Goal: Task Accomplishment & Management: Use online tool/utility

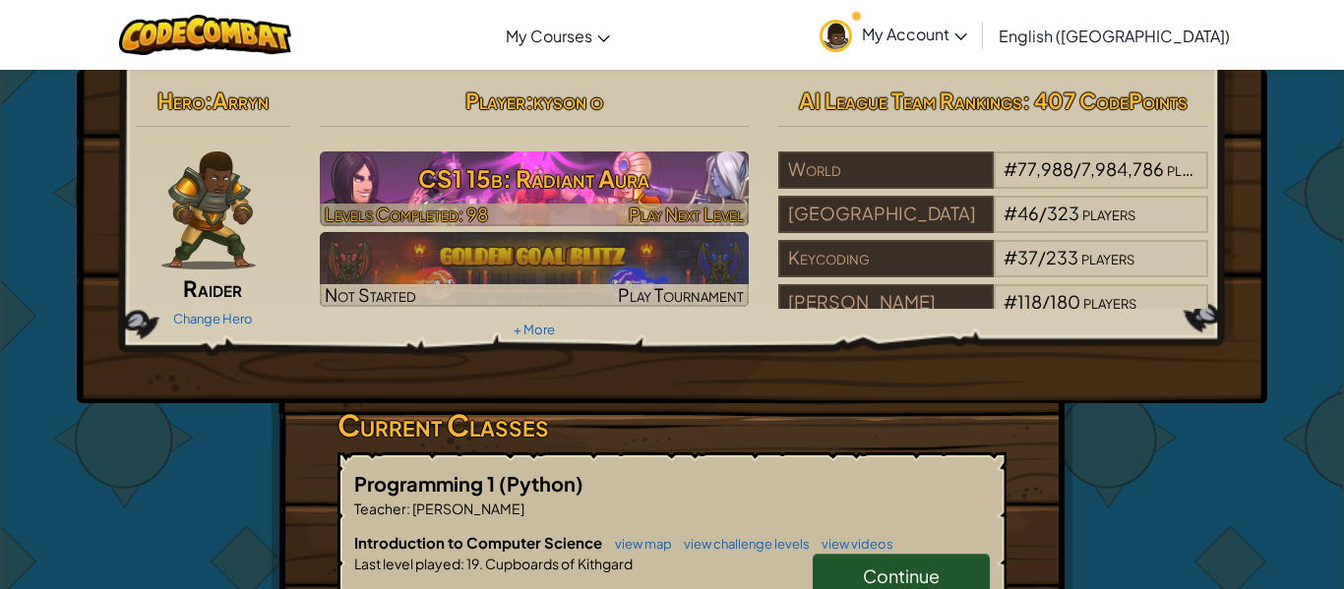
click at [555, 202] on img at bounding box center [535, 189] width 430 height 75
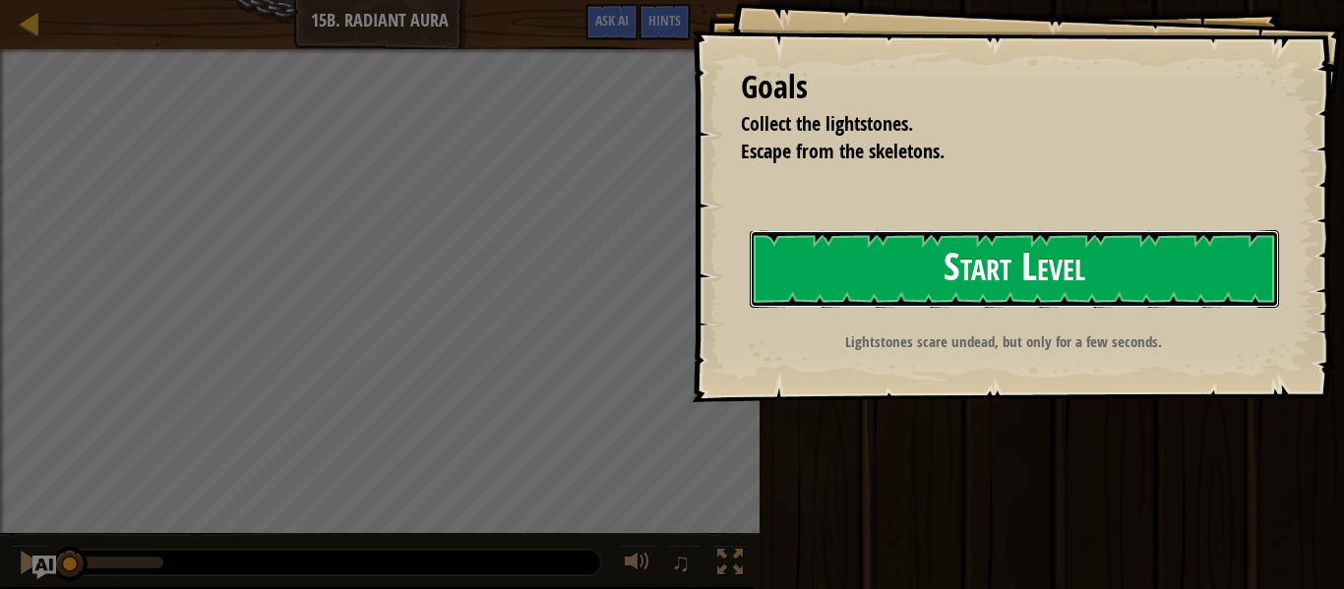
click at [770, 283] on button "Start Level" at bounding box center [1014, 269] width 529 height 78
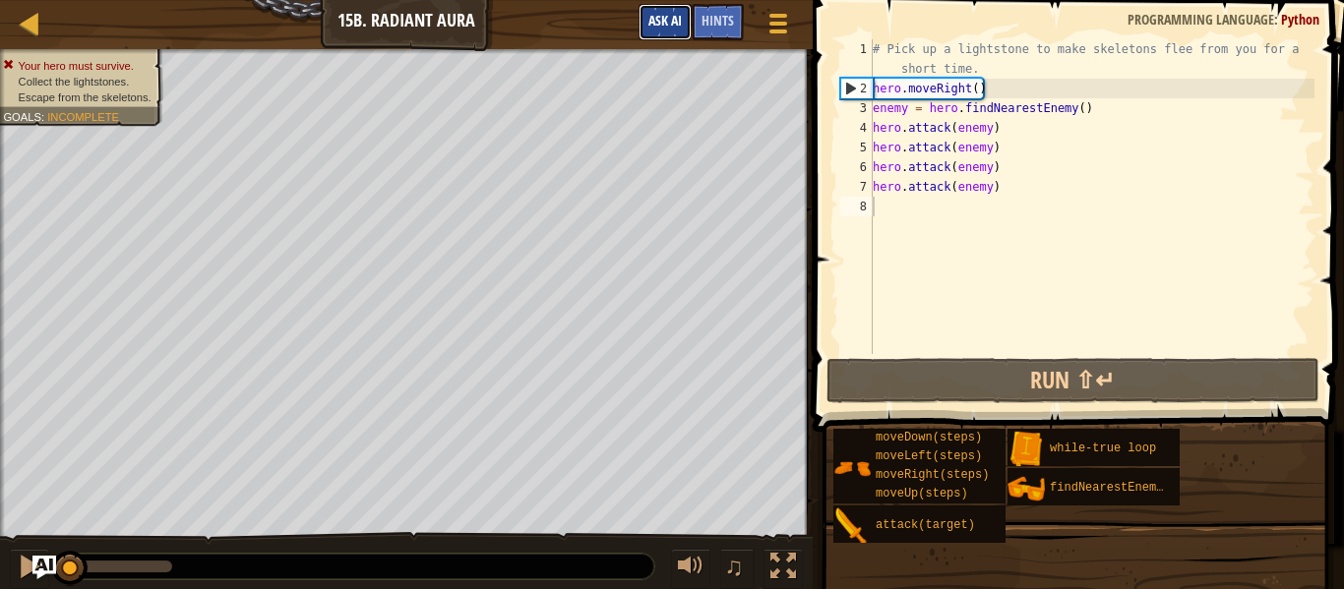
click at [676, 25] on span "Ask AI" at bounding box center [664, 20] width 33 height 19
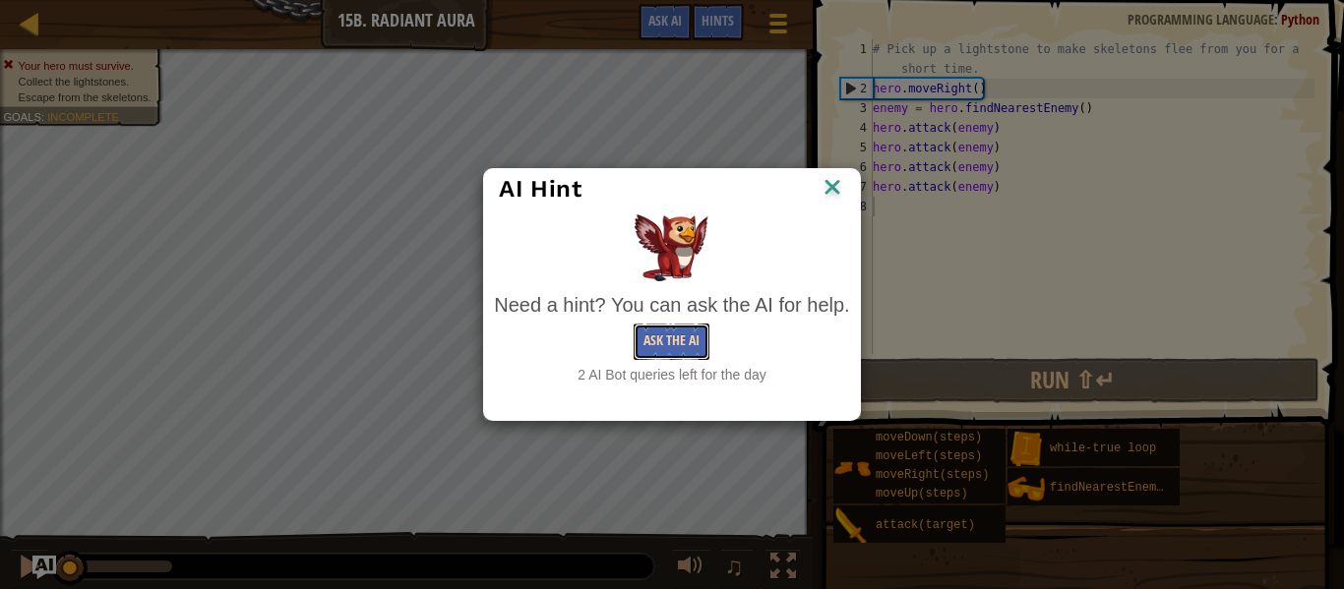
click at [663, 348] on button "Ask the AI" at bounding box center [672, 342] width 76 height 36
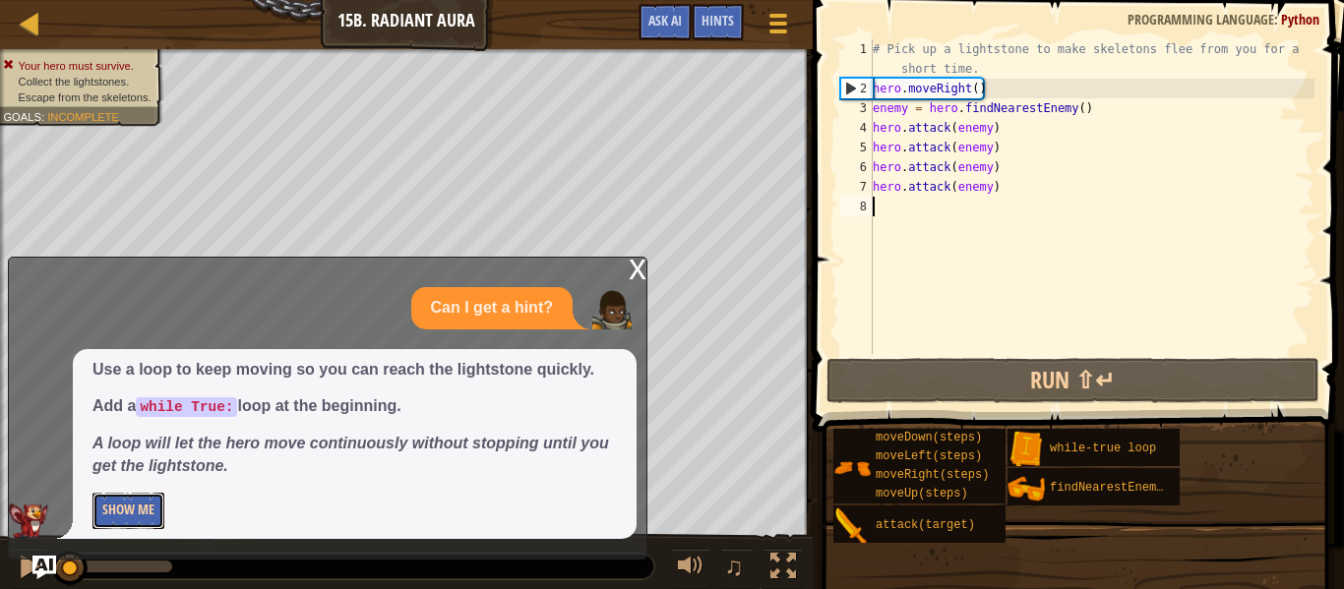
click at [129, 510] on button "Show Me" at bounding box center [128, 511] width 72 height 36
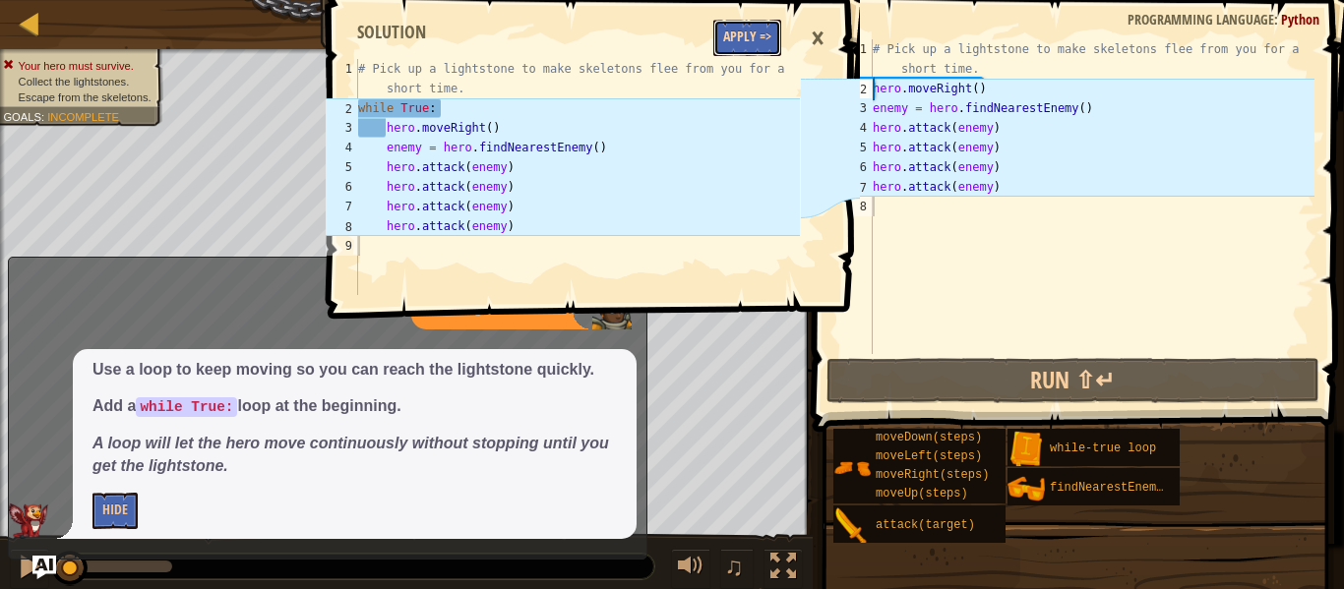
click at [743, 39] on button "Apply =>" at bounding box center [747, 38] width 68 height 36
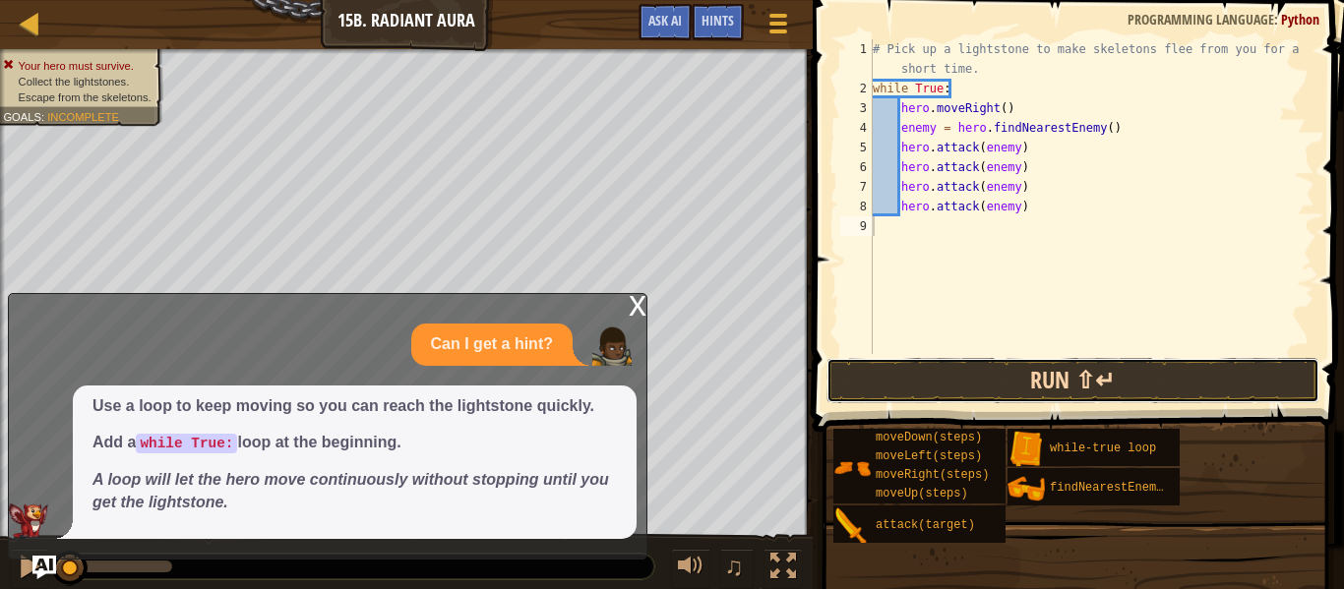
click at [1058, 384] on button "Run ⇧↵" at bounding box center [1073, 380] width 493 height 45
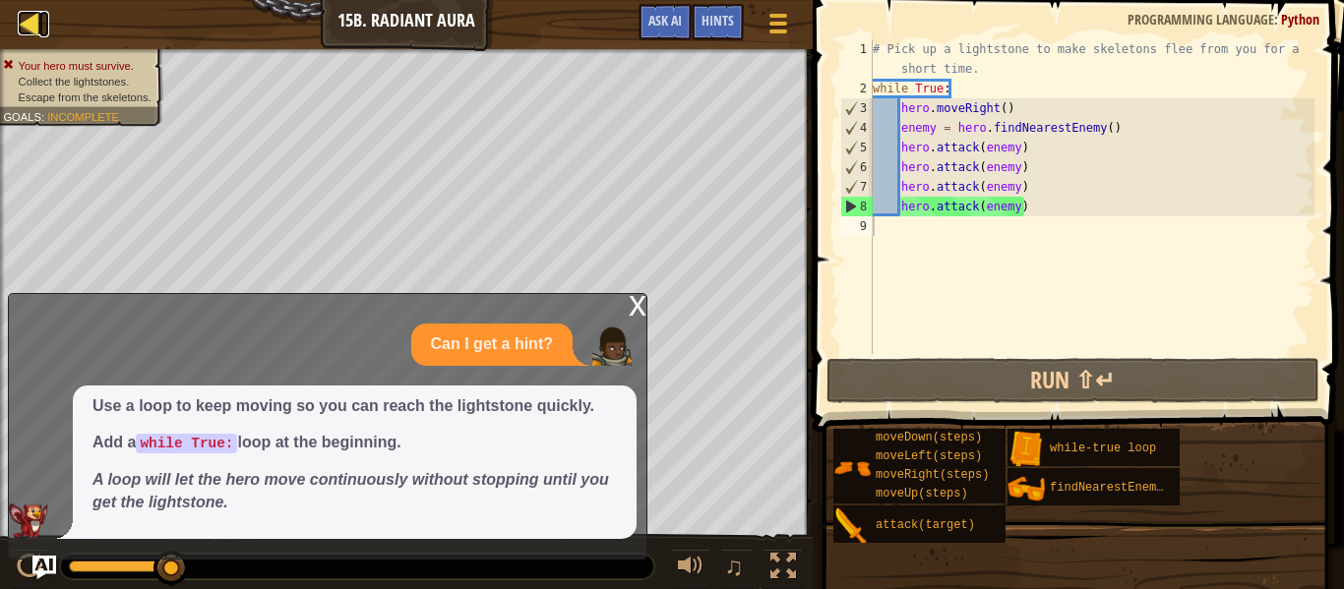
click at [27, 18] on div at bounding box center [30, 23] width 25 height 25
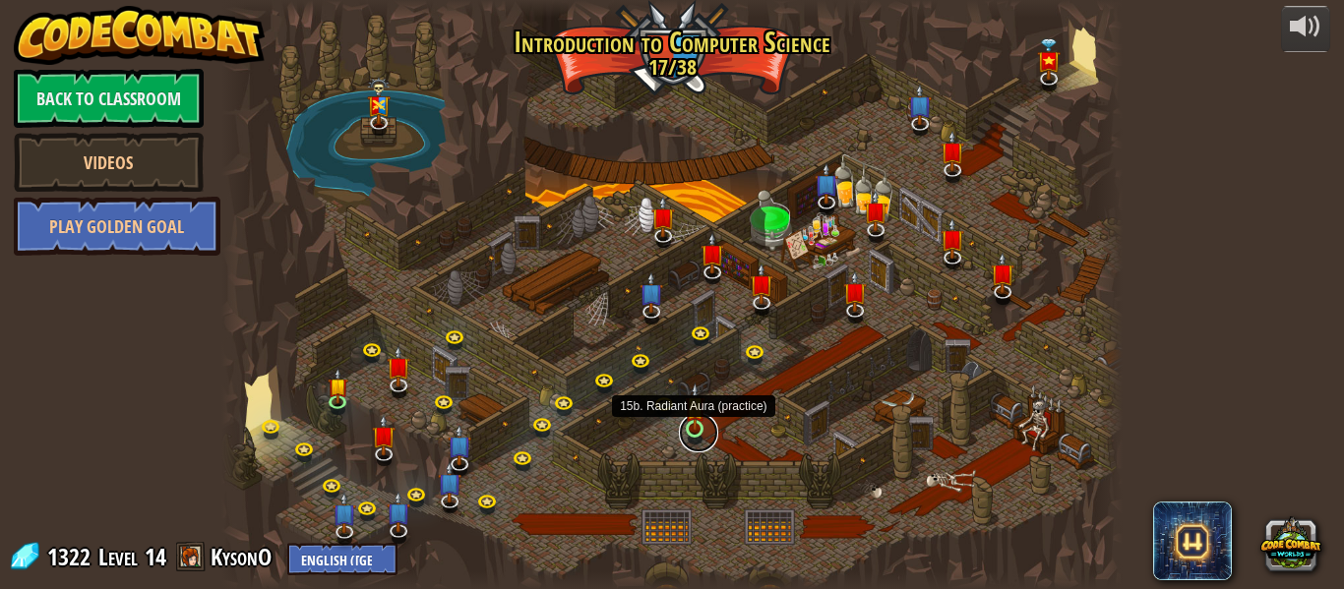
click at [699, 430] on link at bounding box center [698, 432] width 39 height 39
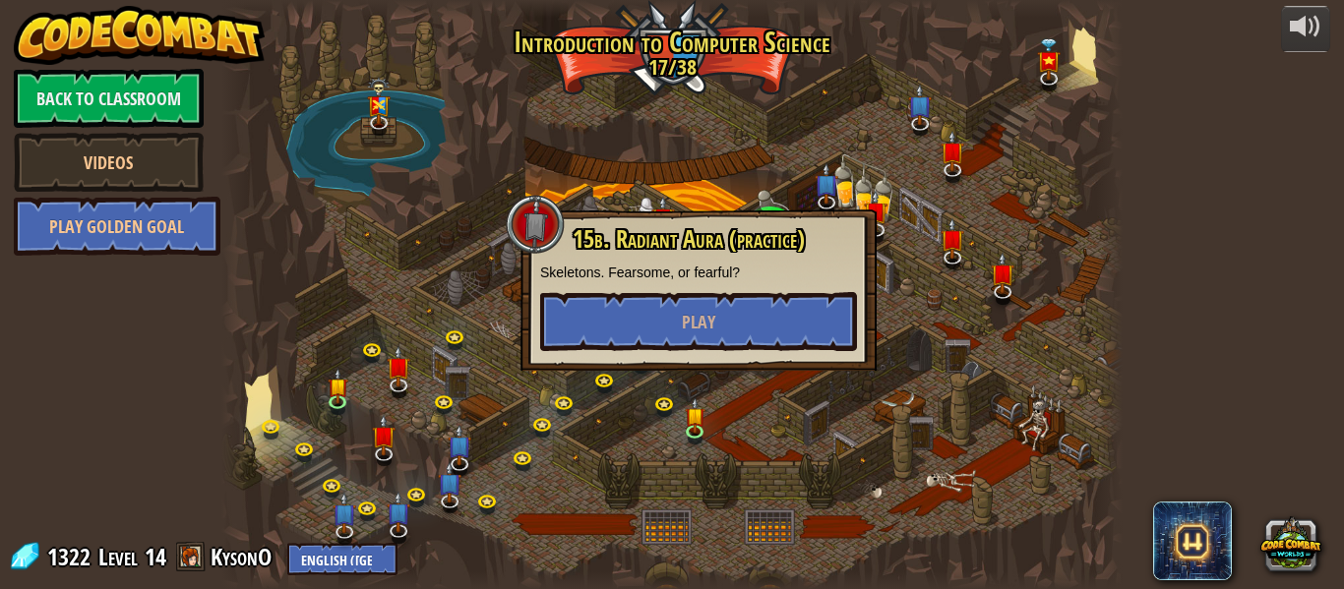
click at [695, 284] on div "15b. Radiant Aura (practice) Skeletons. Fearsome, or fearful? Play" at bounding box center [698, 288] width 317 height 125
click at [703, 300] on button "Play" at bounding box center [698, 321] width 317 height 59
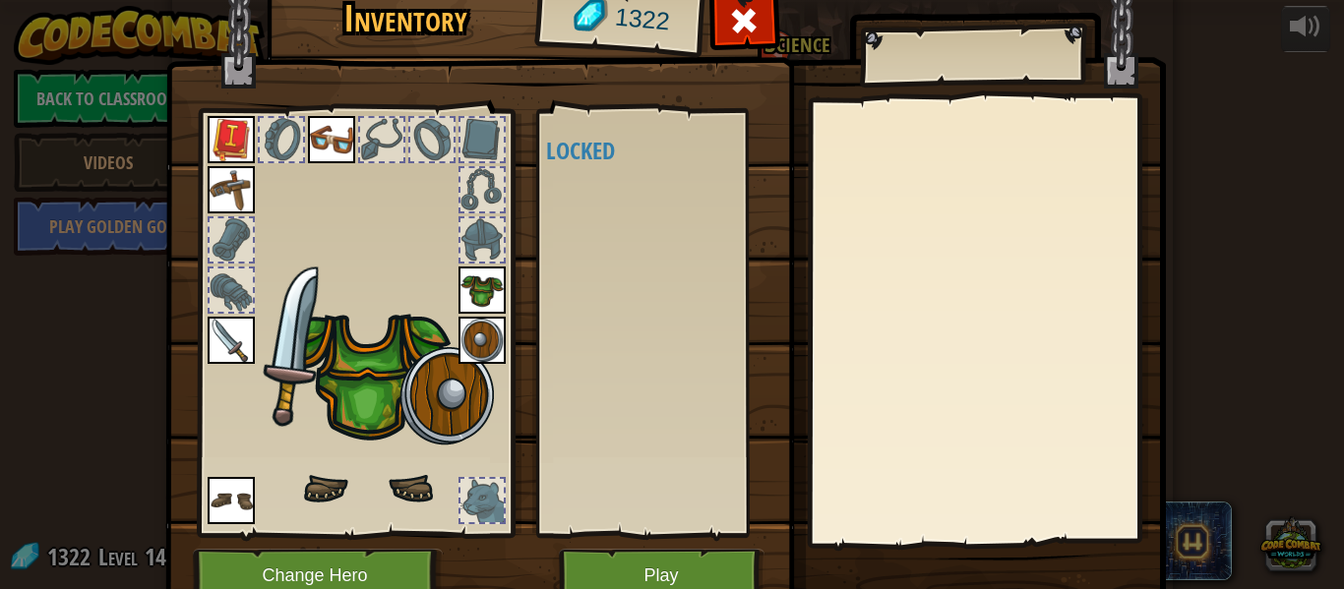
click at [221, 325] on img at bounding box center [231, 340] width 47 height 47
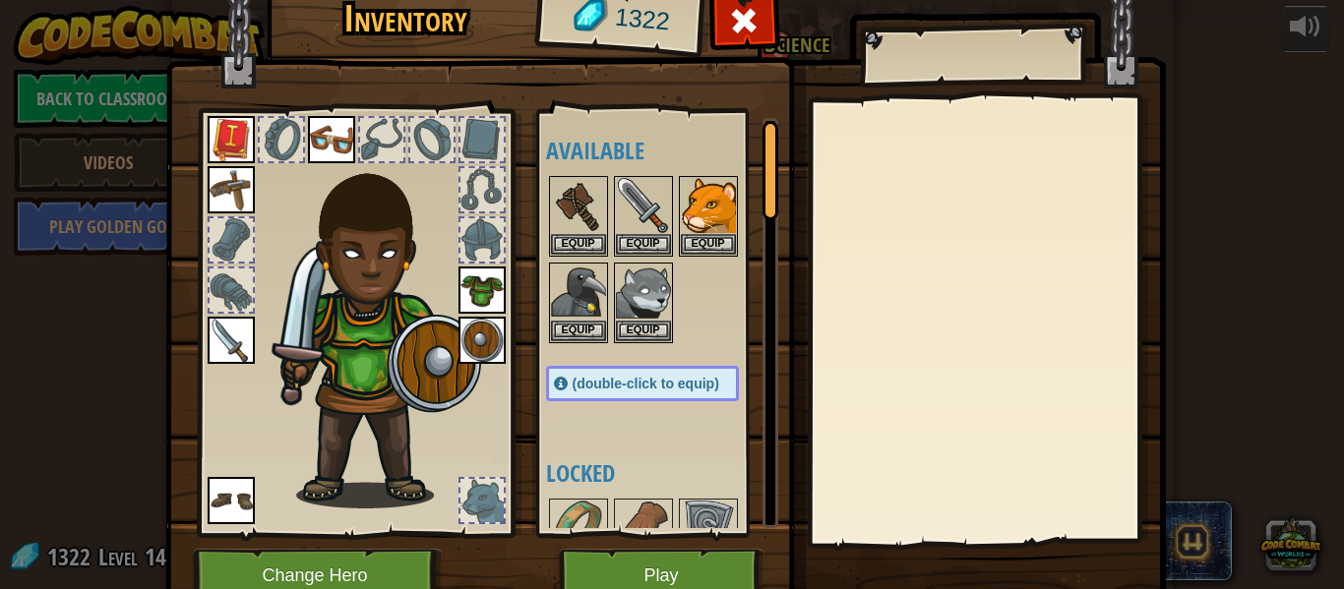
click at [309, 327] on img at bounding box center [378, 328] width 212 height 362
click at [569, 239] on button "Equip" at bounding box center [578, 243] width 55 height 21
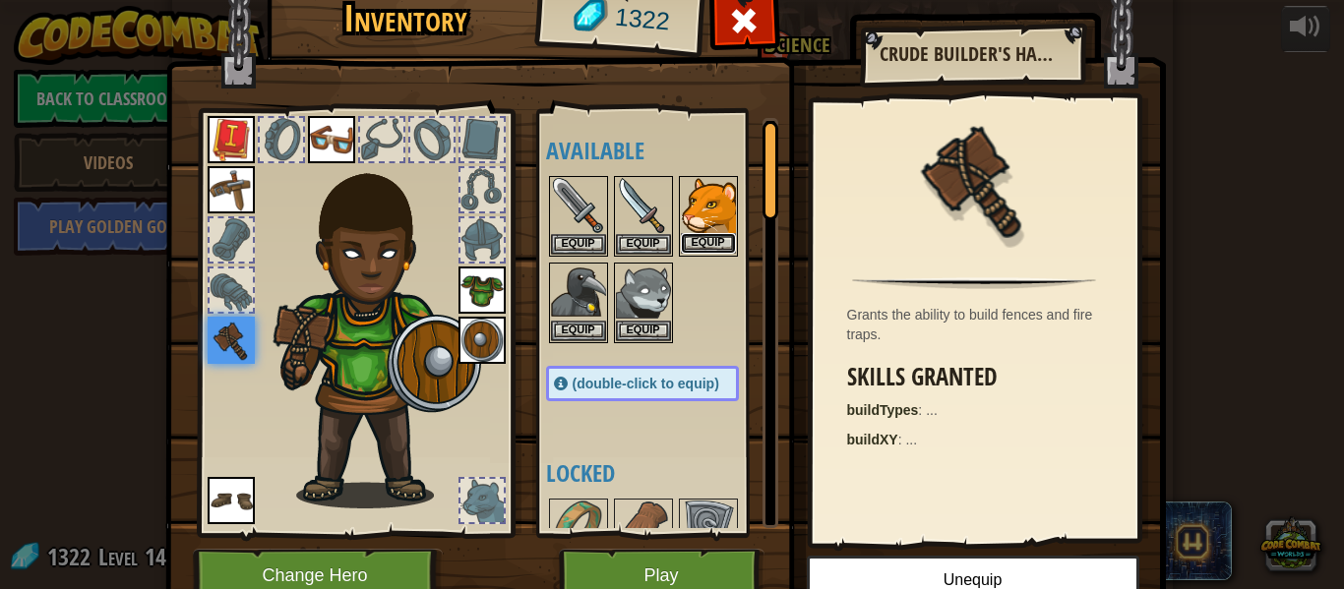
click at [722, 234] on button "Equip" at bounding box center [708, 243] width 55 height 21
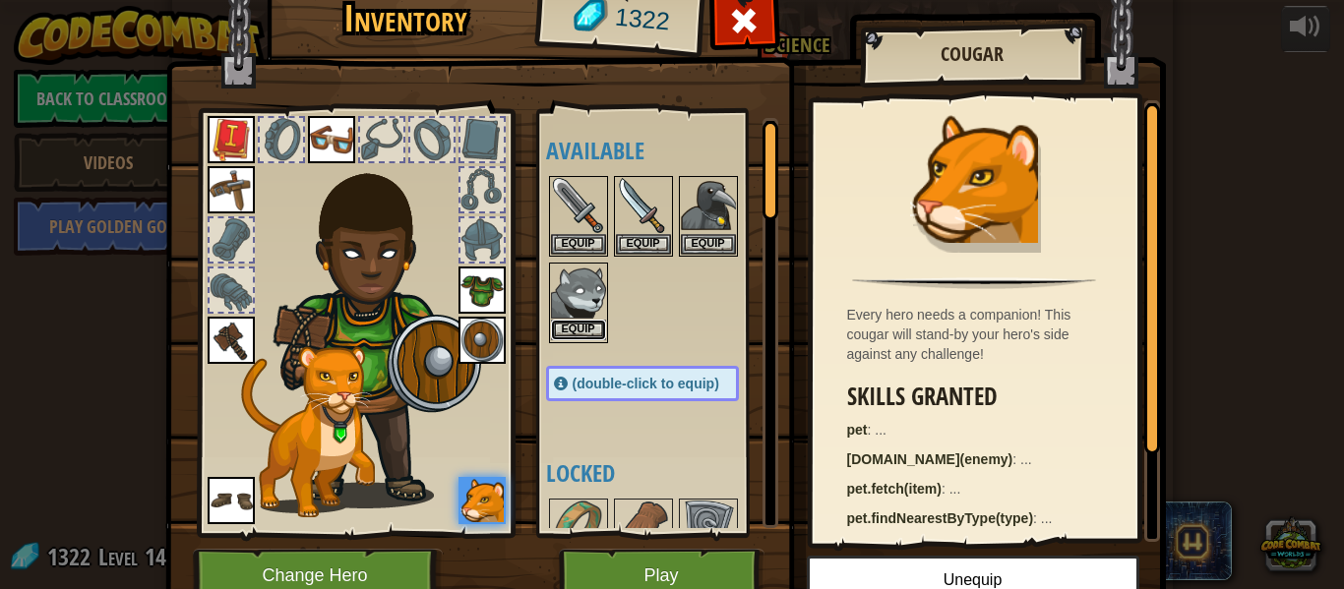
click at [563, 326] on button "Equip" at bounding box center [578, 330] width 55 height 21
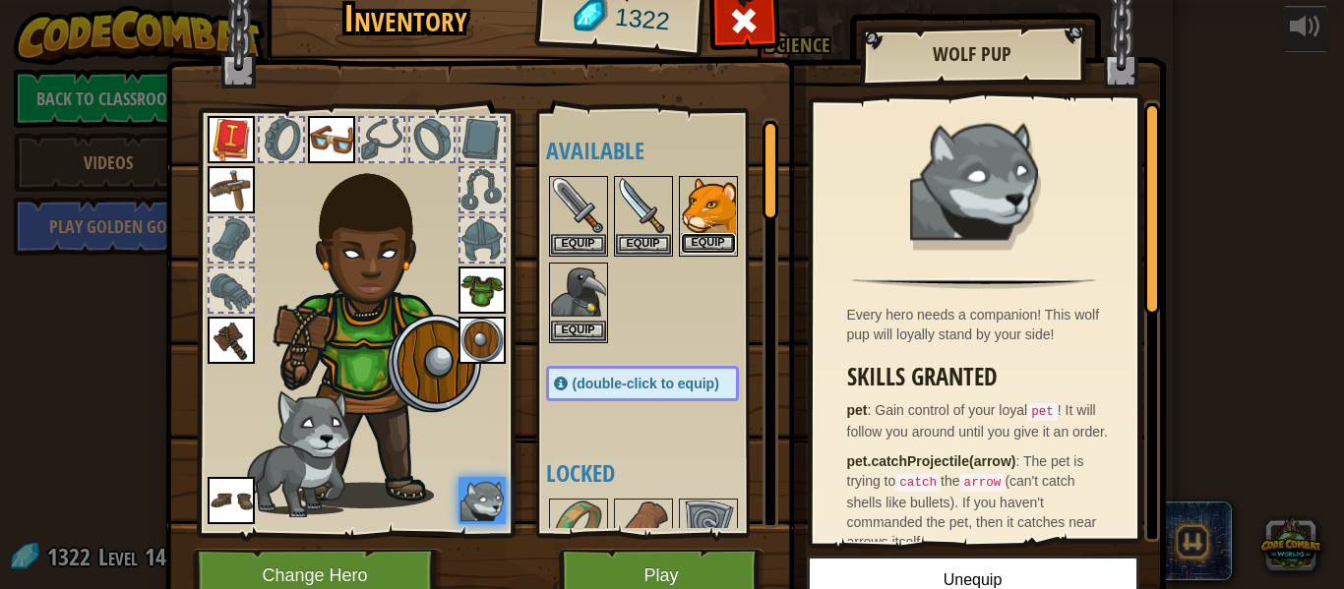
click at [712, 238] on button "Equip" at bounding box center [708, 243] width 55 height 21
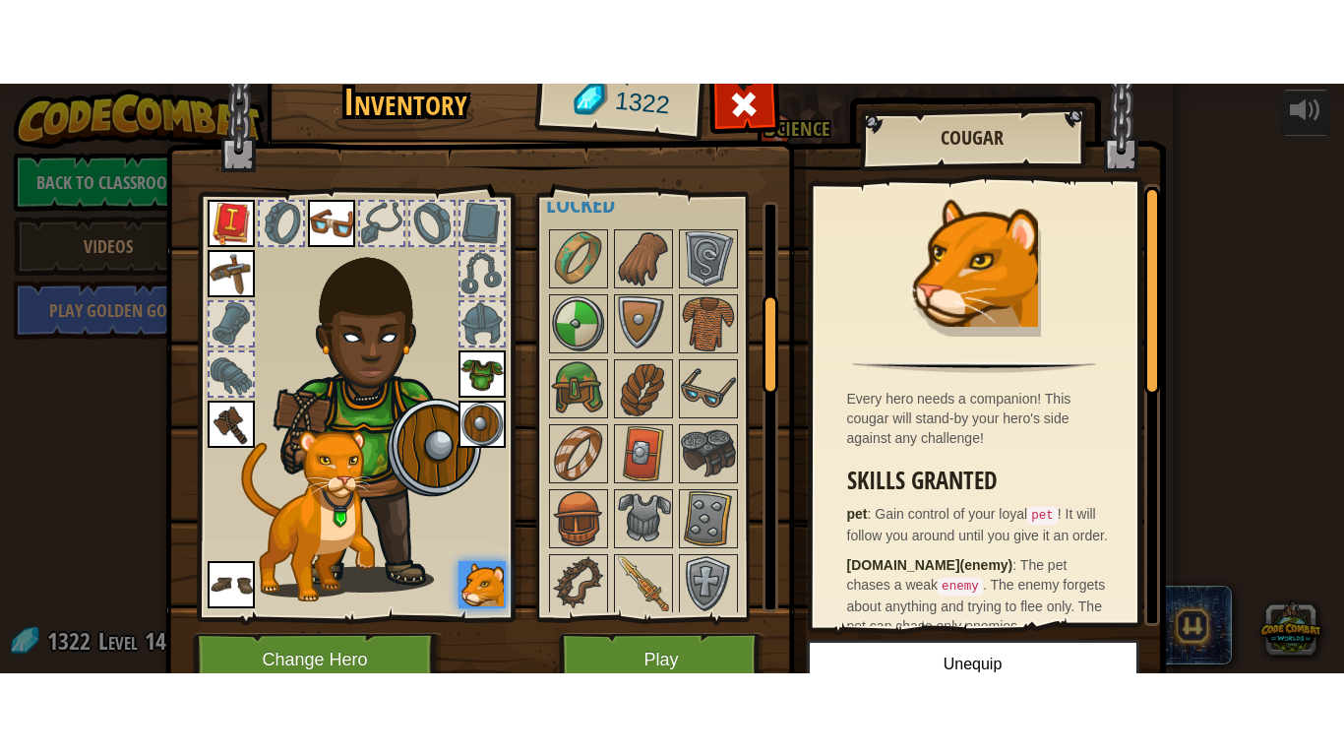
scroll to position [399, 0]
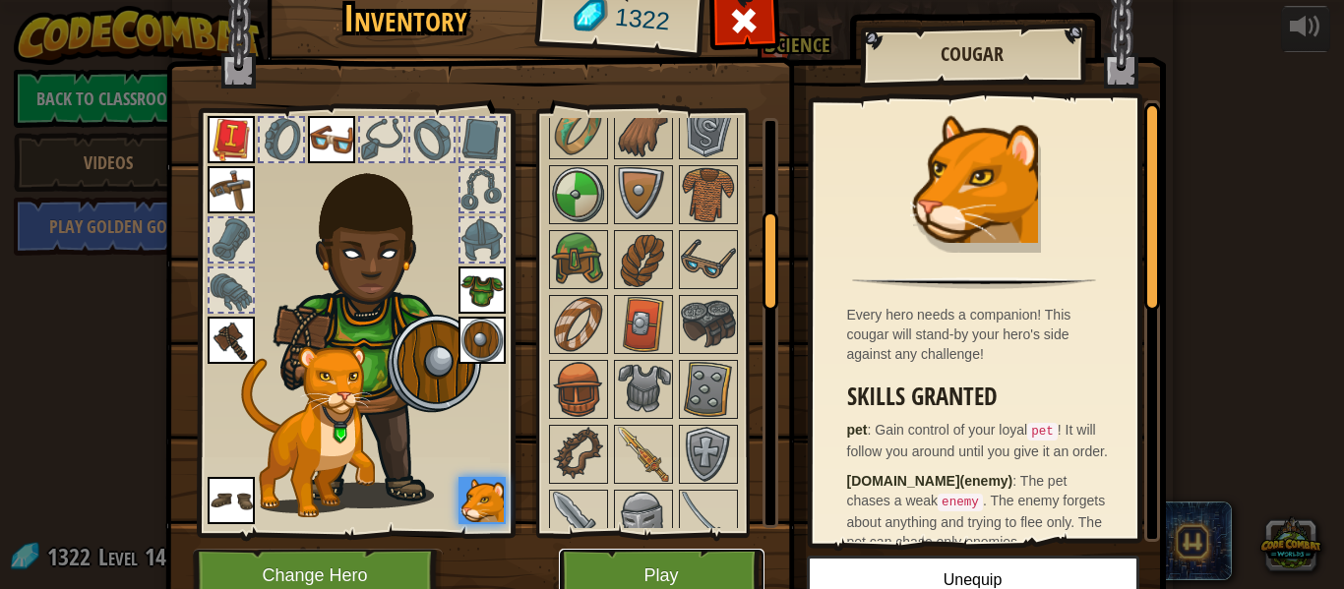
click at [625, 579] on button "Play" at bounding box center [662, 576] width 206 height 54
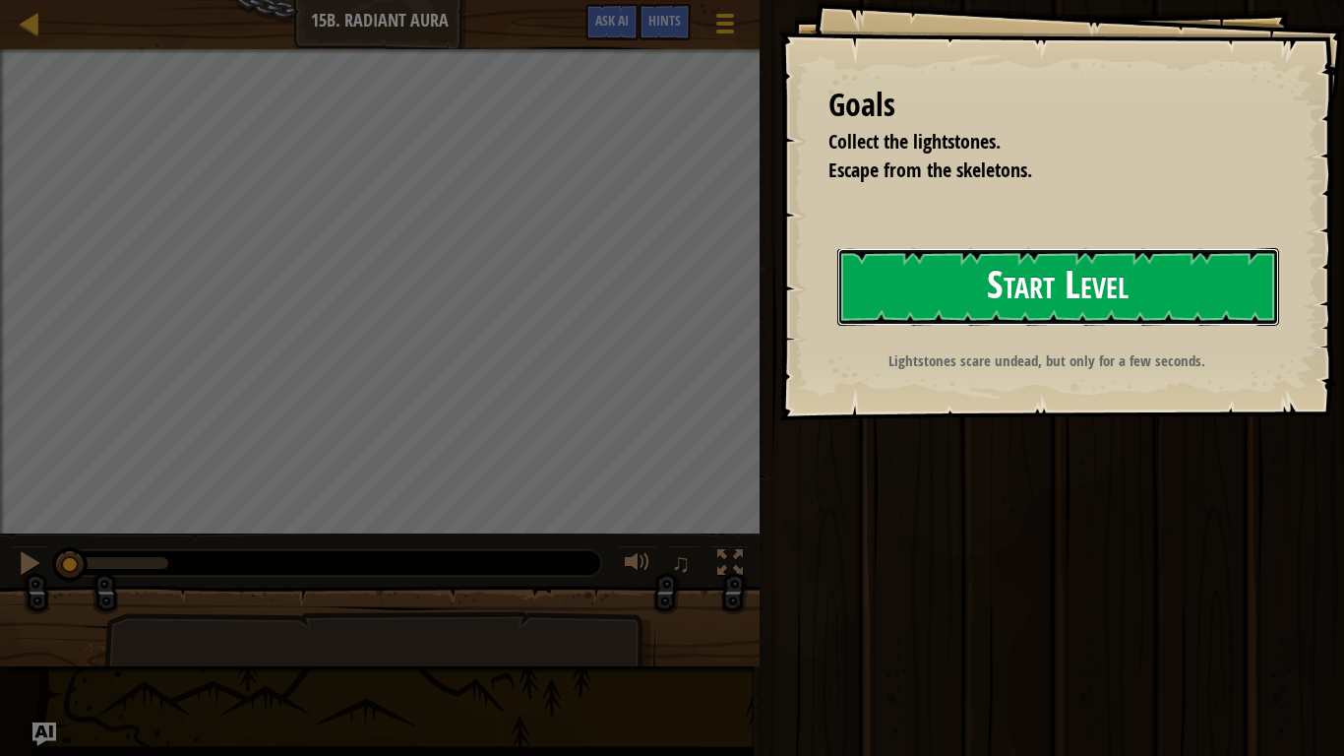
click at [1210, 273] on button "Start Level" at bounding box center [1058, 287] width 442 height 78
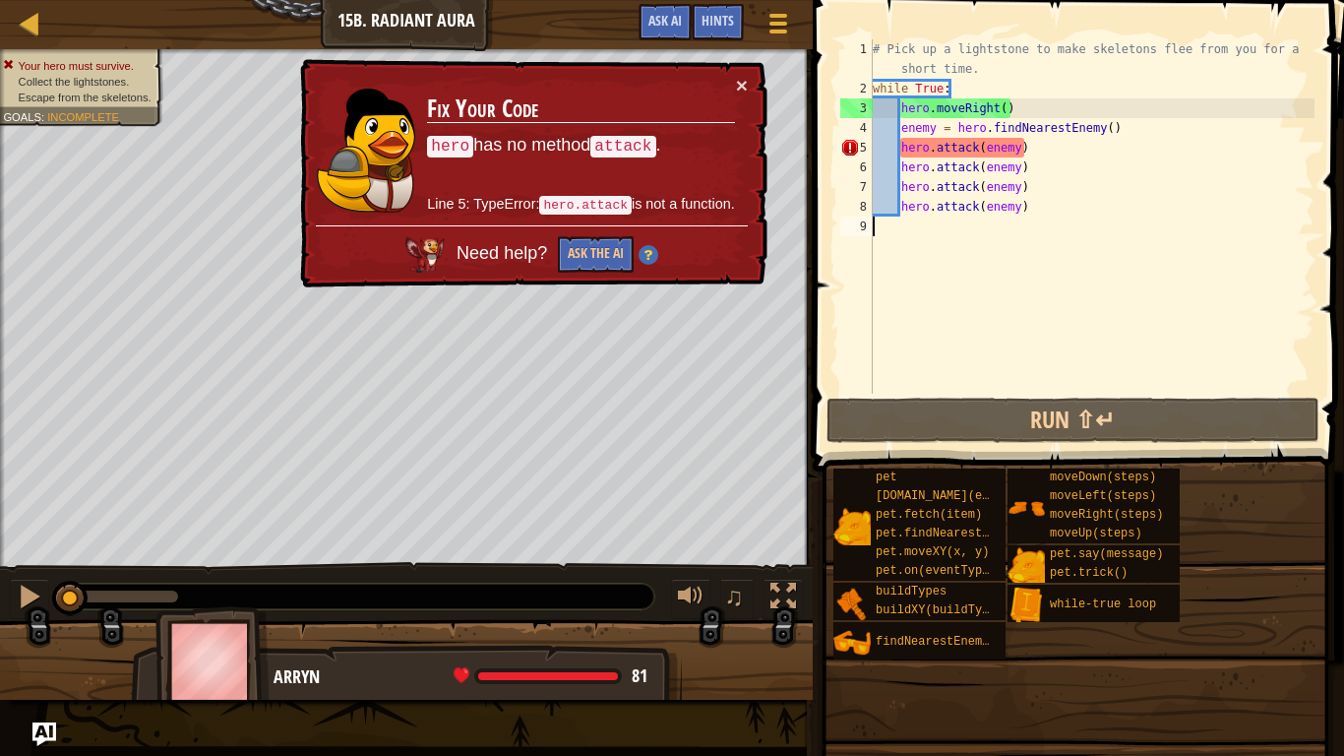
click at [1215, 297] on div "# Pick up a lightstone to make skeletons flee from you for a short time. while …" at bounding box center [1092, 245] width 446 height 413
click at [903, 151] on div "# Pick up a lightstone to make skeletons flee from you for a short time. while …" at bounding box center [1092, 245] width 446 height 413
type textarea "hero.attack(enemy)"
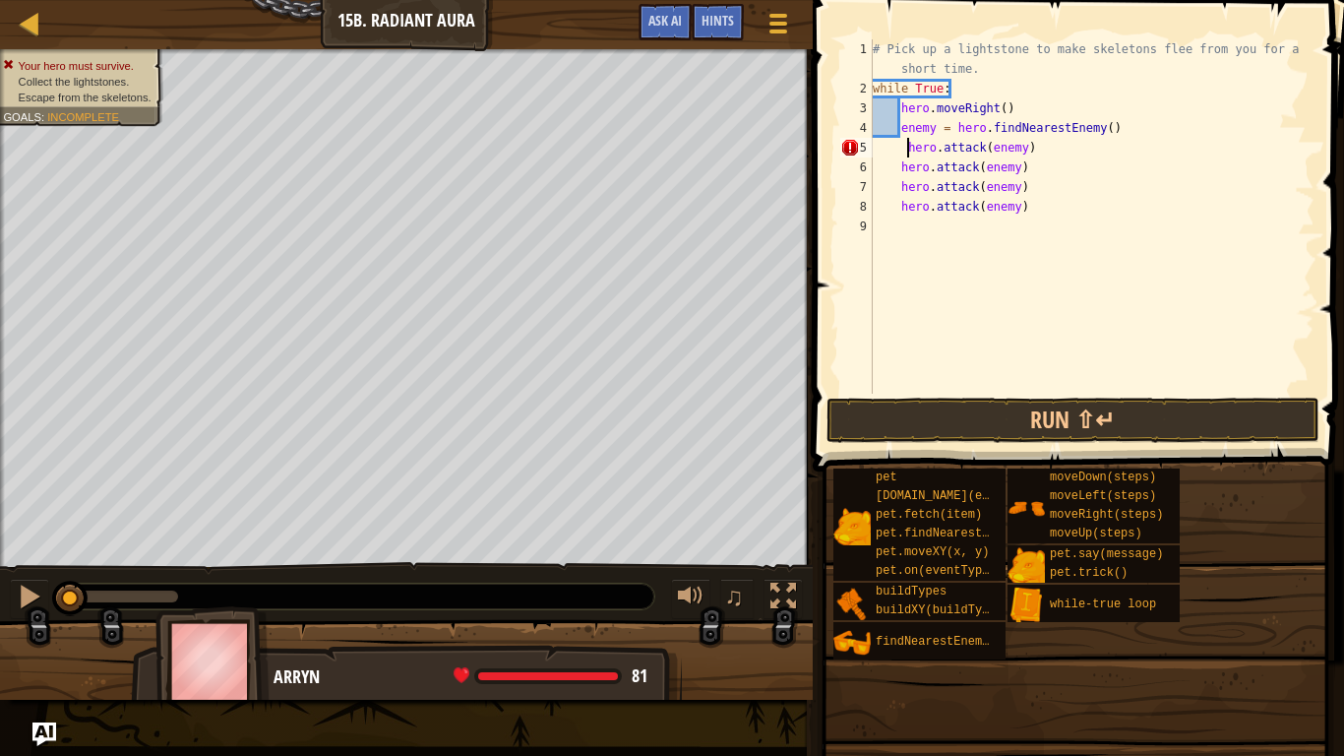
click at [865, 401] on button "Run ⇧↵" at bounding box center [1073, 420] width 493 height 45
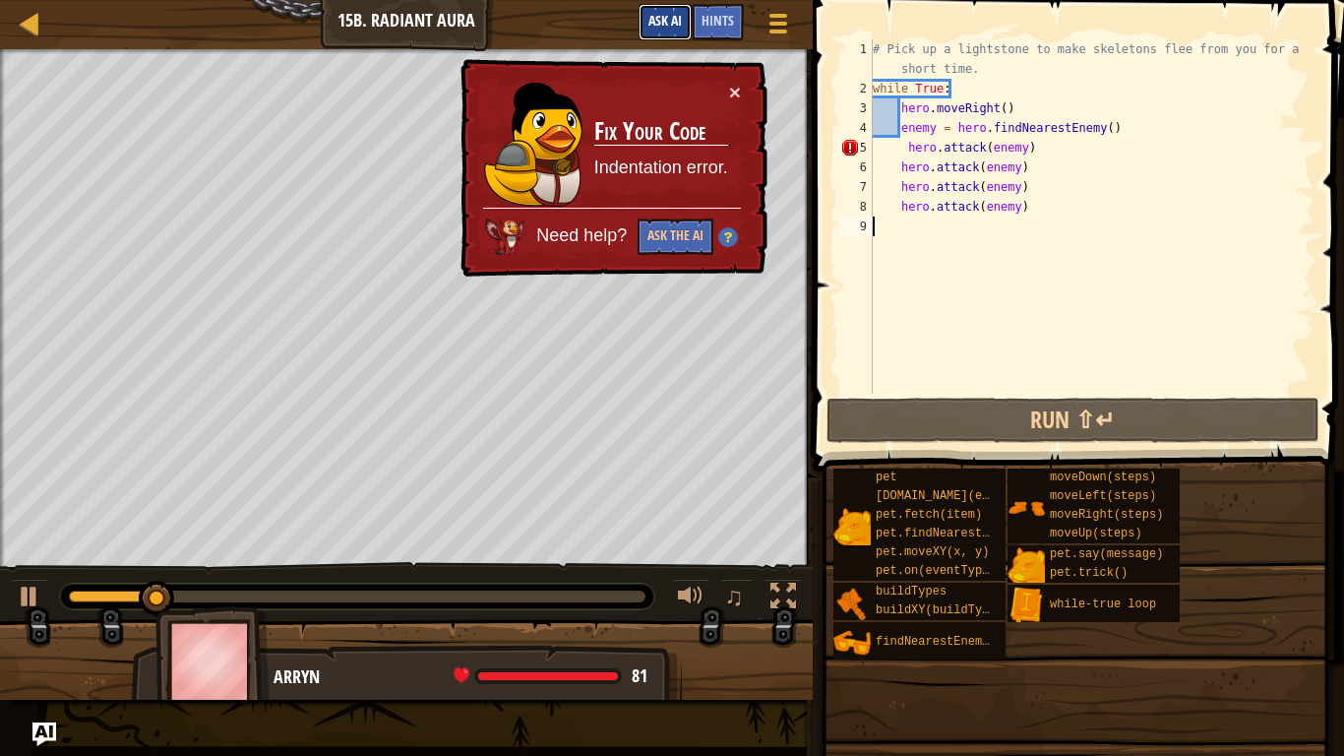
click at [671, 29] on button "Ask AI" at bounding box center [665, 22] width 53 height 36
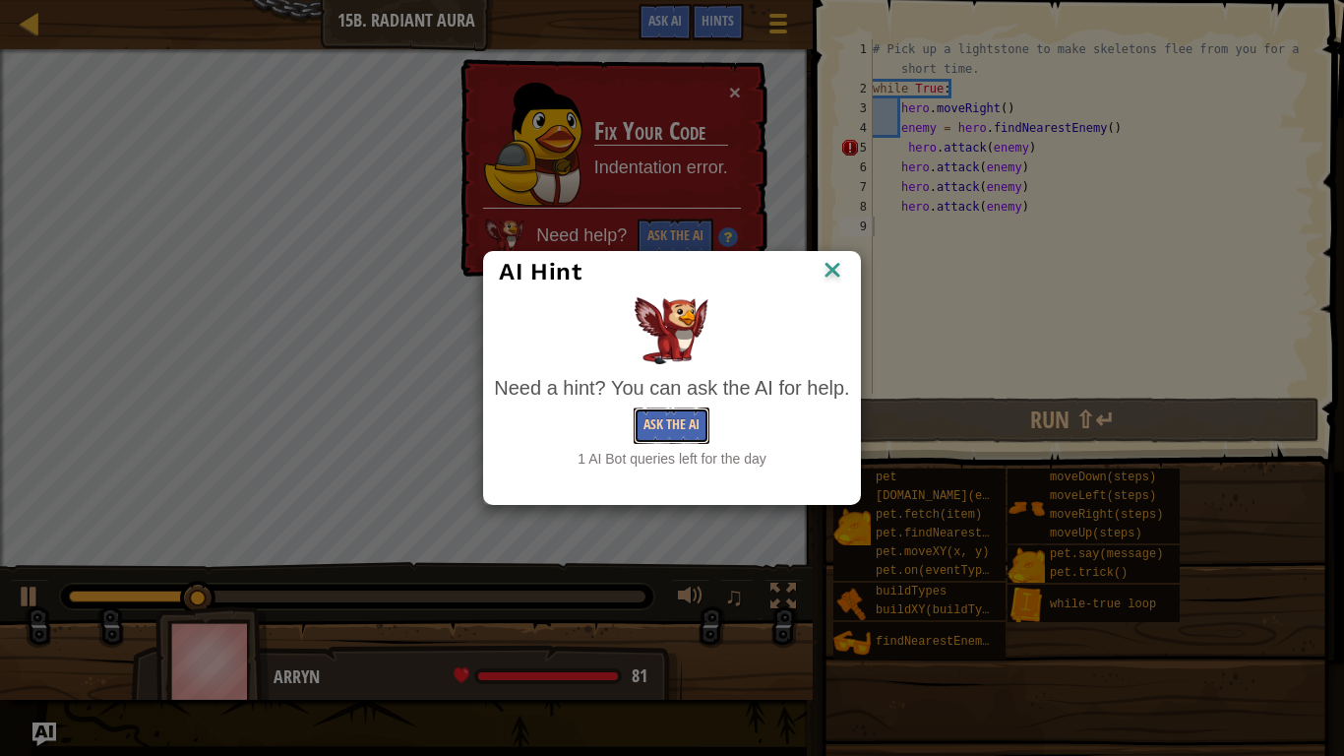
click at [662, 408] on button "Ask the AI" at bounding box center [672, 425] width 76 height 36
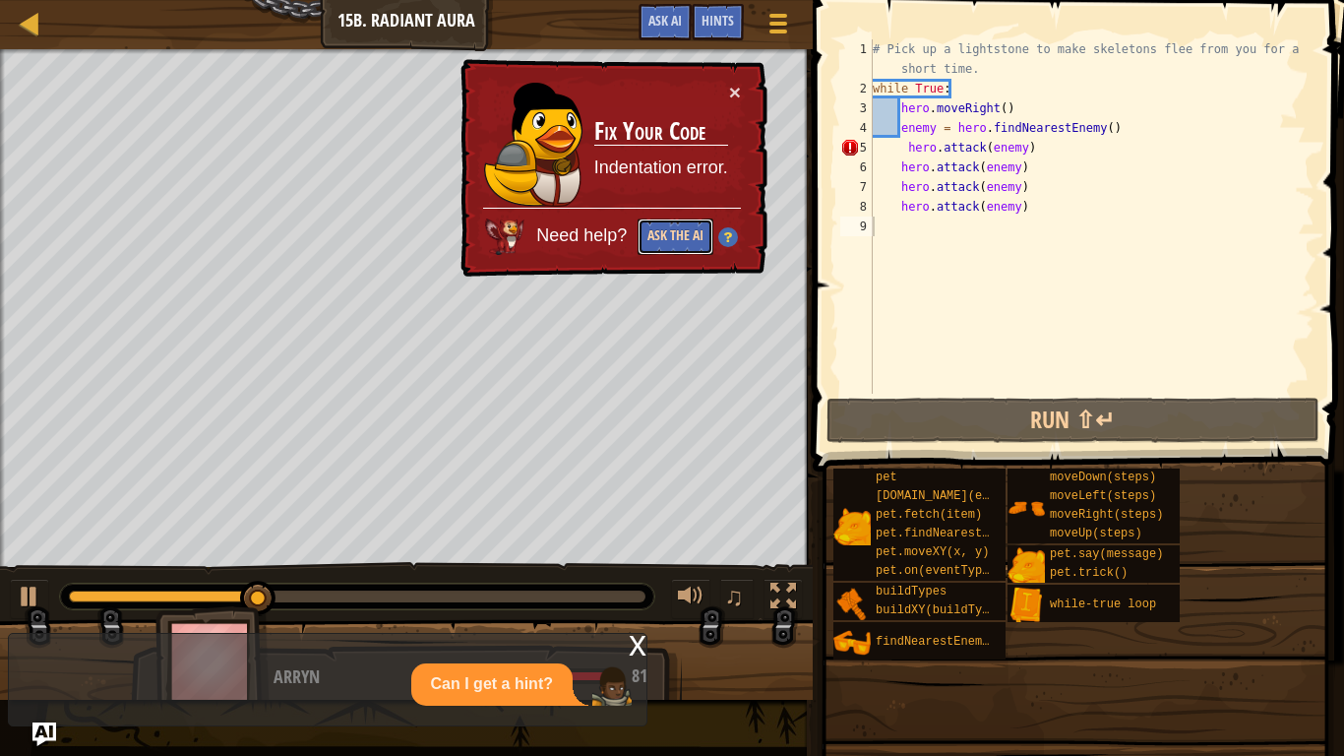
click at [662, 241] on button "Ask the AI" at bounding box center [676, 236] width 76 height 36
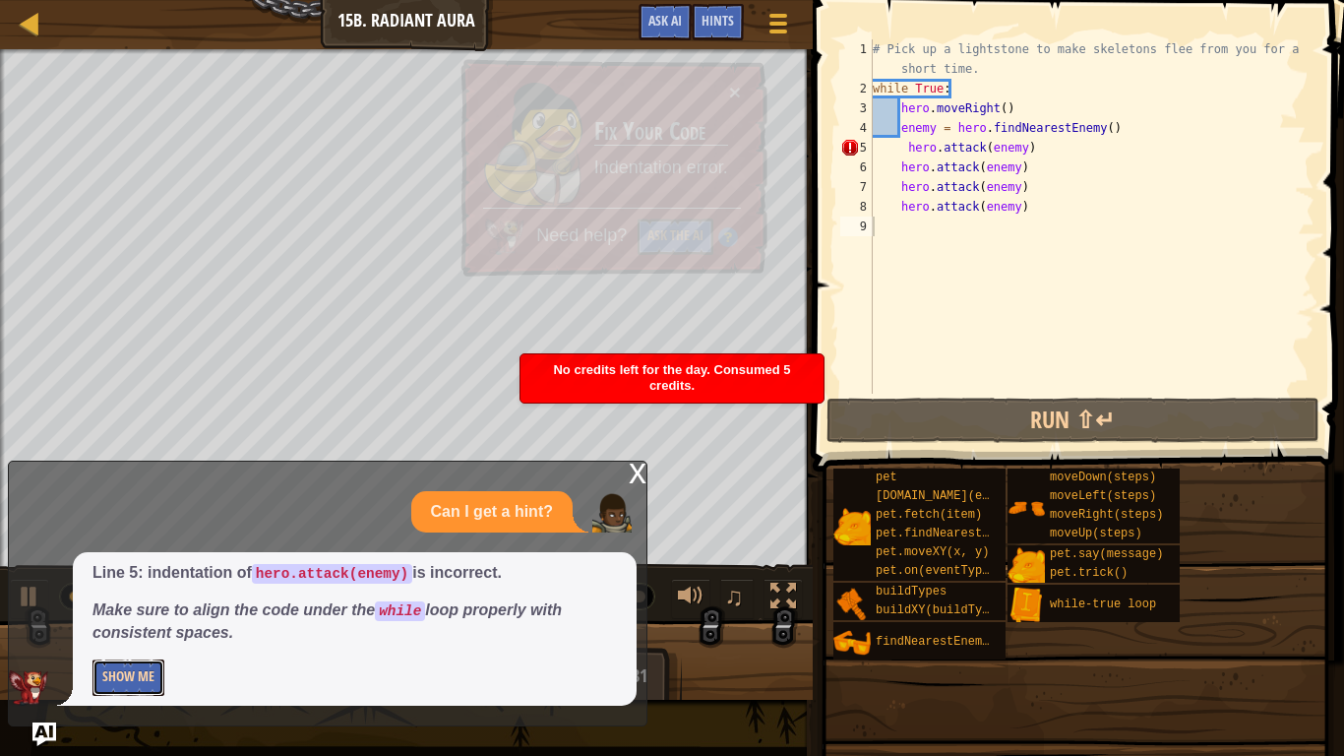
click at [154, 588] on button "Show Me" at bounding box center [128, 677] width 72 height 36
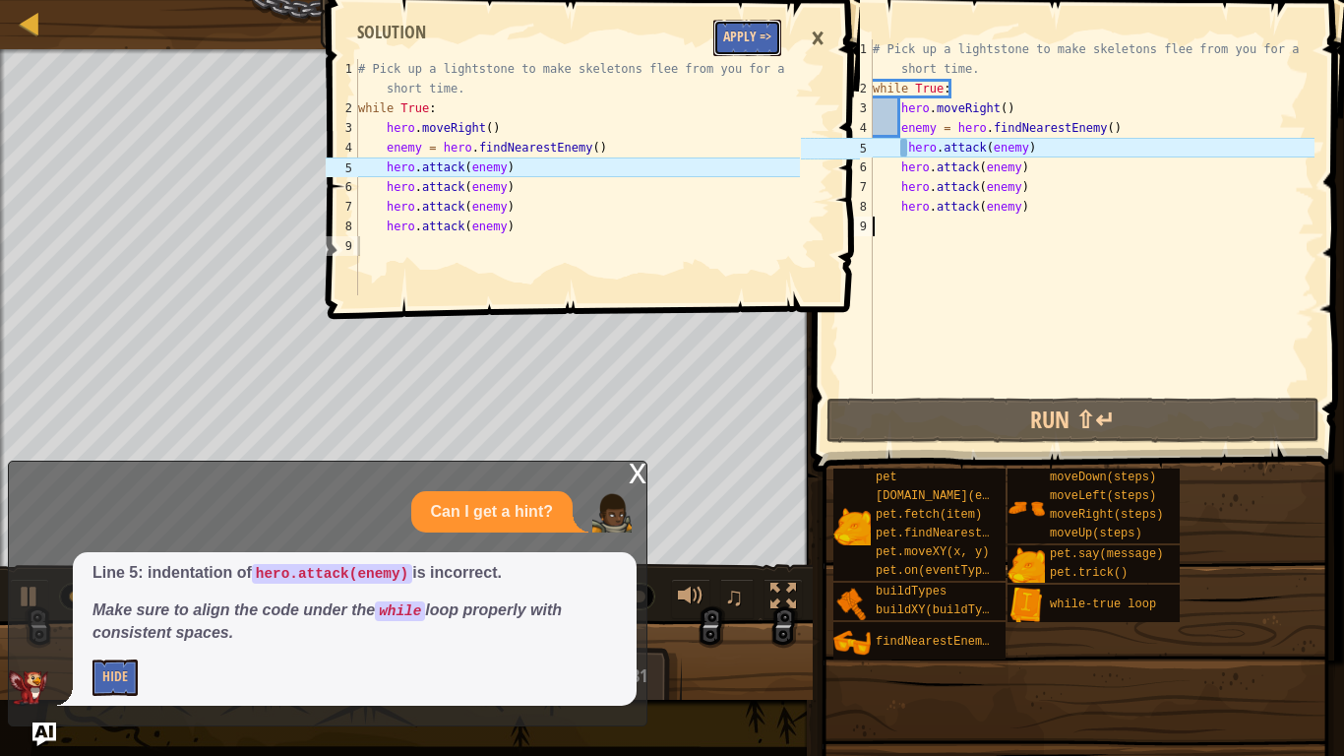
click at [748, 31] on button "Apply =>" at bounding box center [747, 38] width 68 height 36
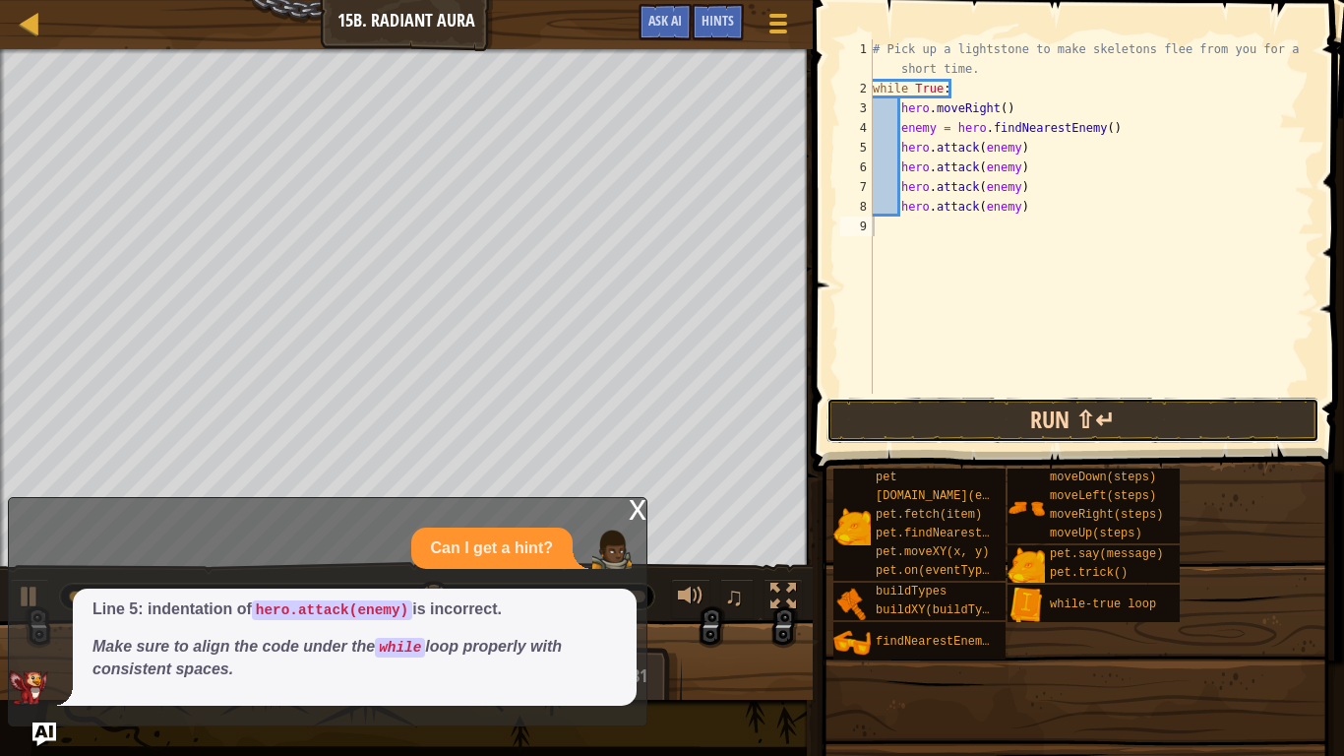
click at [963, 433] on button "Run ⇧↵" at bounding box center [1073, 420] width 493 height 45
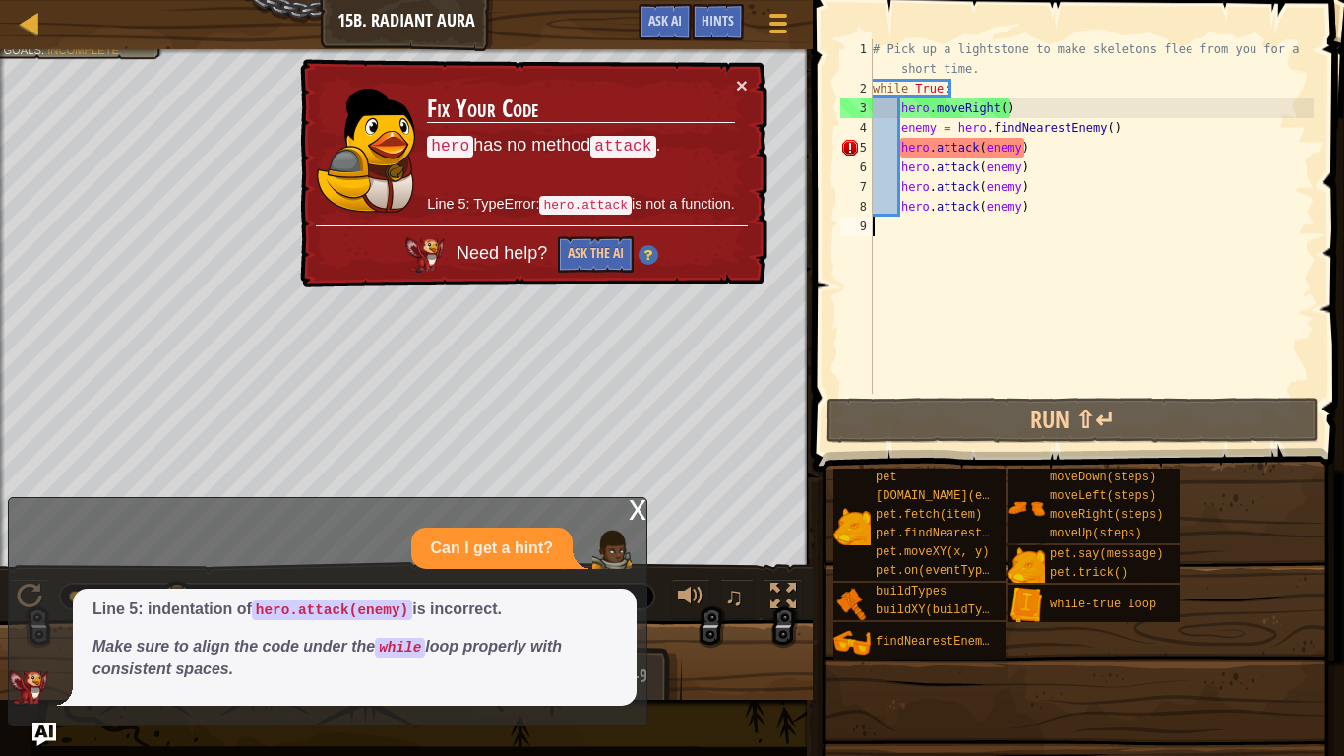
click at [636, 518] on div "x" at bounding box center [638, 508] width 18 height 20
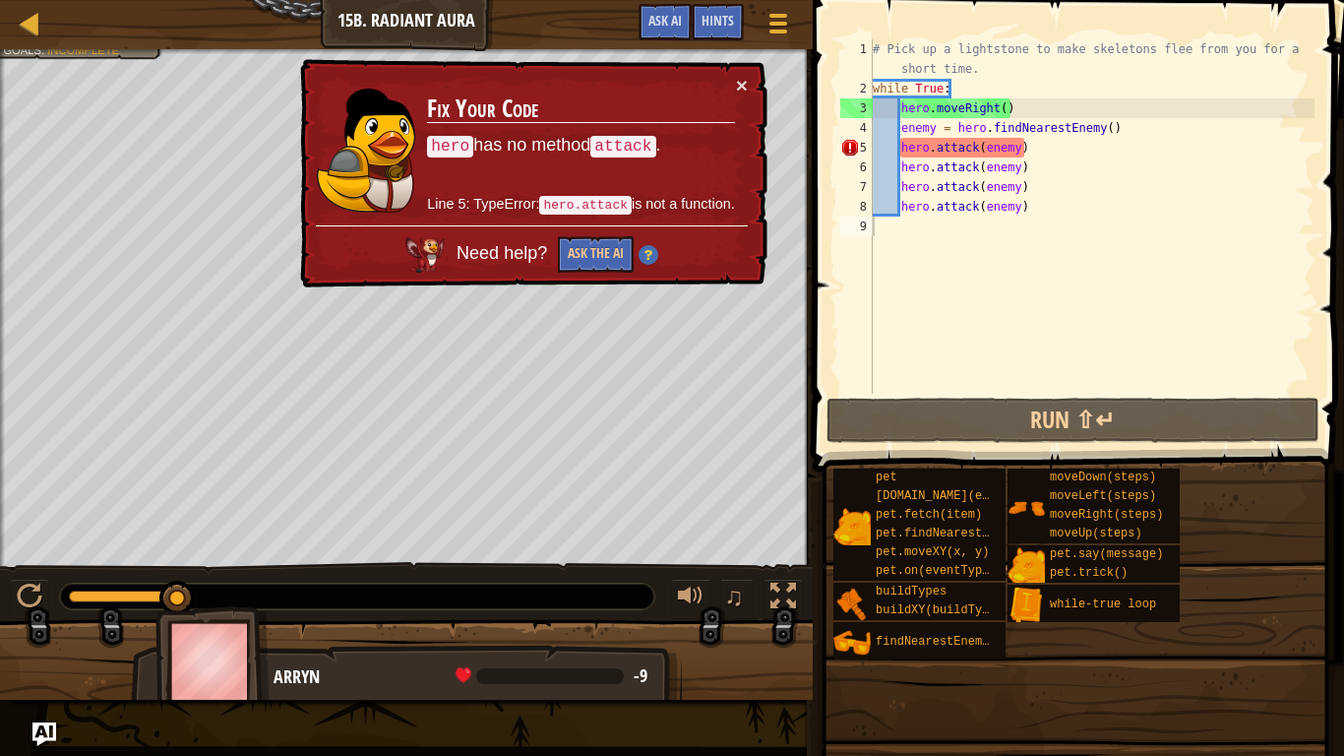
click at [304, 241] on div "× Fix Your Code hero has no method attack . Line 5: TypeError: hero.attack is n…" at bounding box center [531, 173] width 471 height 229
click at [722, 9] on div "Hints" at bounding box center [718, 22] width 52 height 36
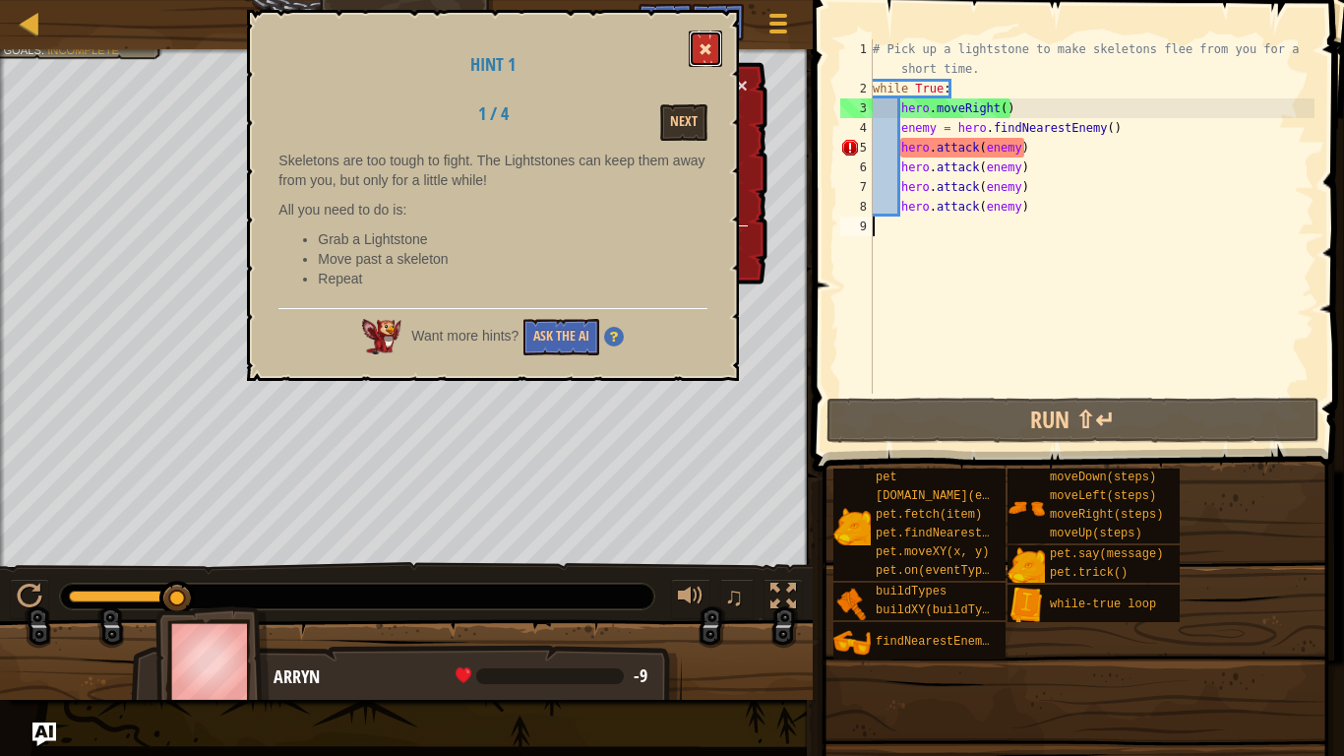
click at [704, 41] on button at bounding box center [705, 49] width 33 height 36
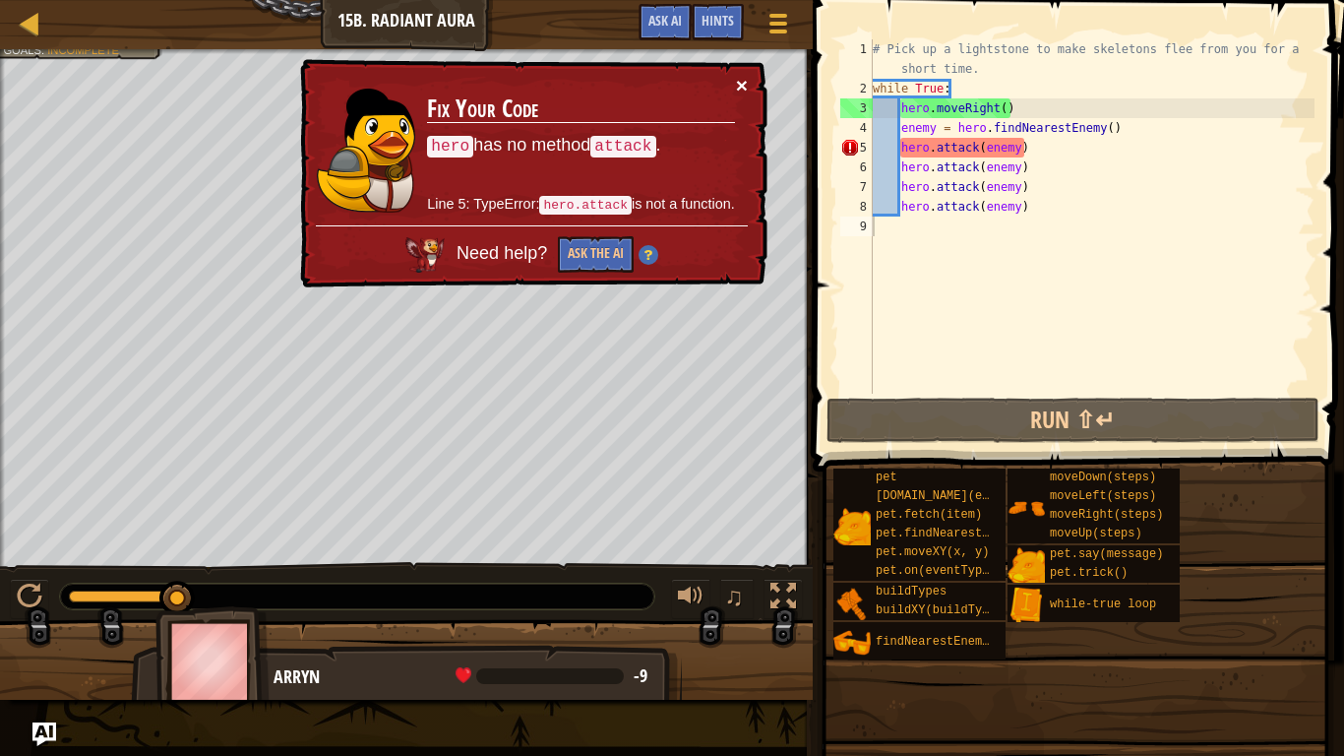
click at [742, 81] on button "×" at bounding box center [742, 85] width 12 height 21
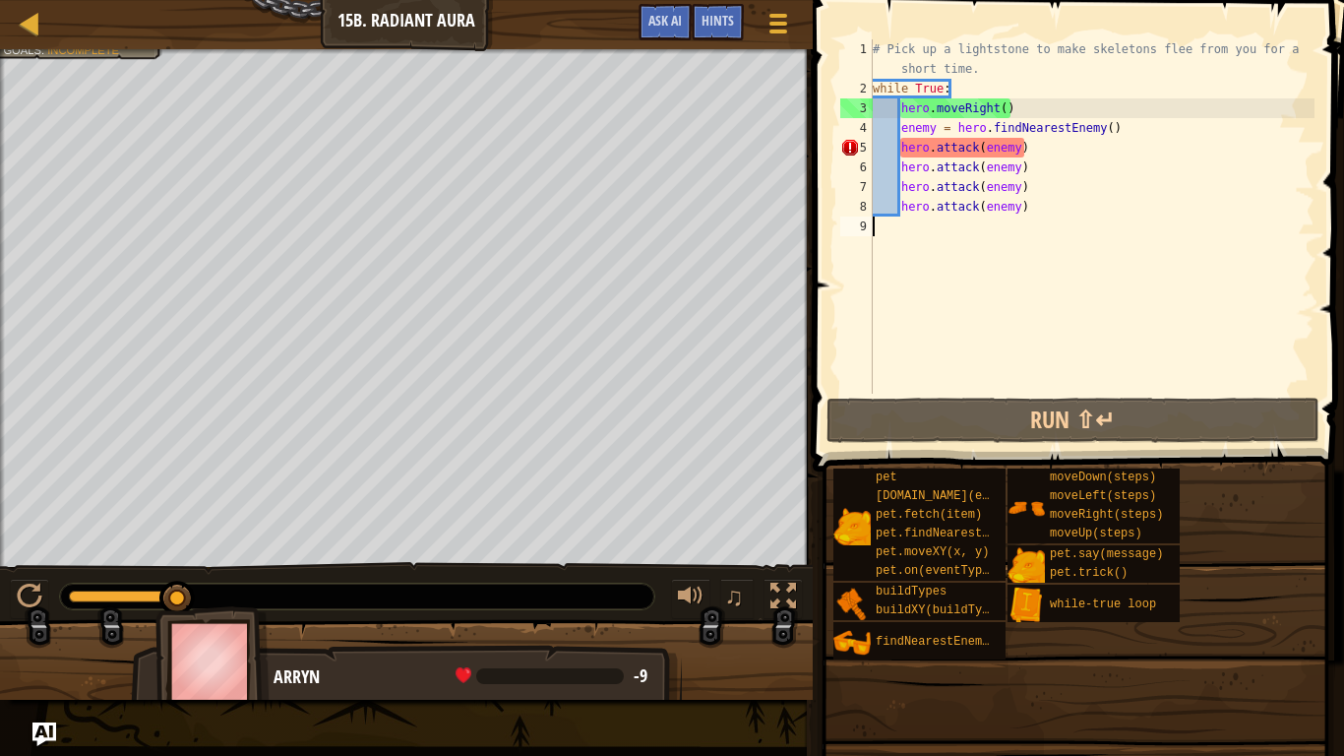
click at [977, 91] on div "# Pick up a lightstone to make skeletons flee from you for a short time. while …" at bounding box center [1092, 245] width 446 height 413
type textarea "while True:"
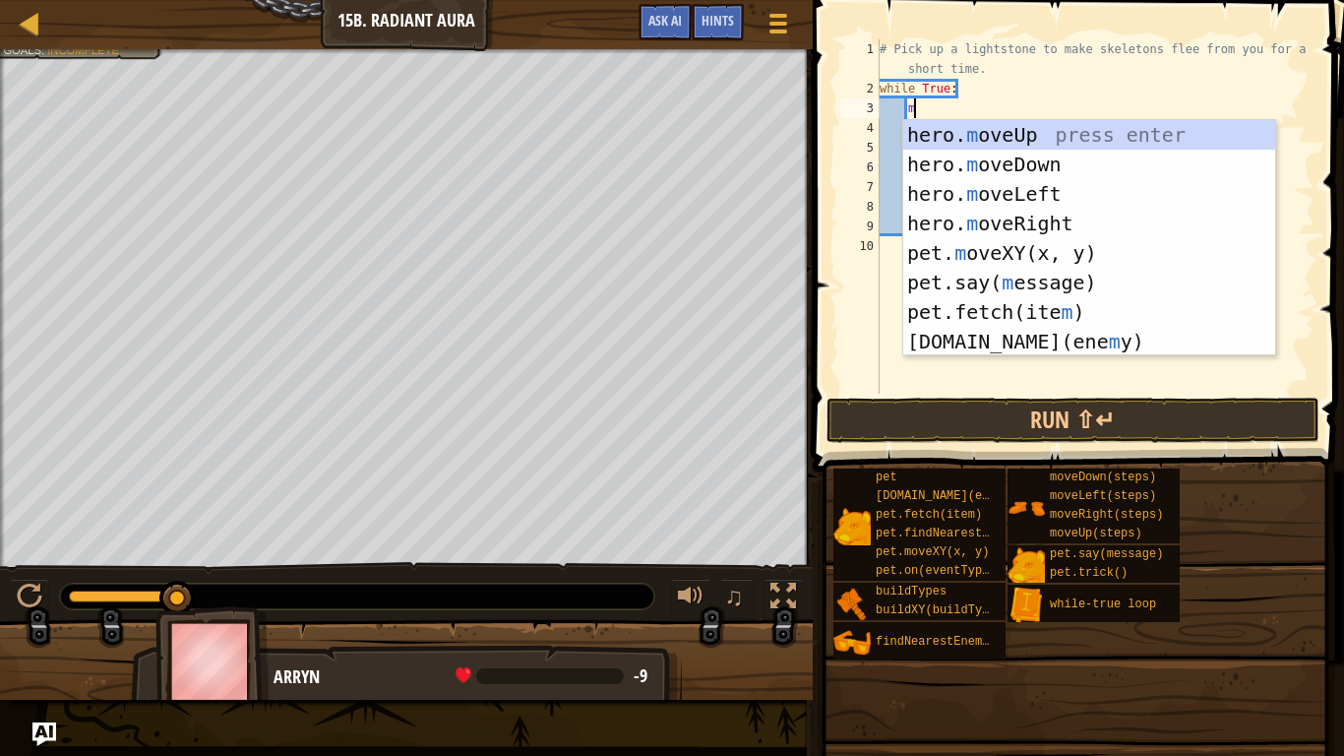
type textarea "mo"
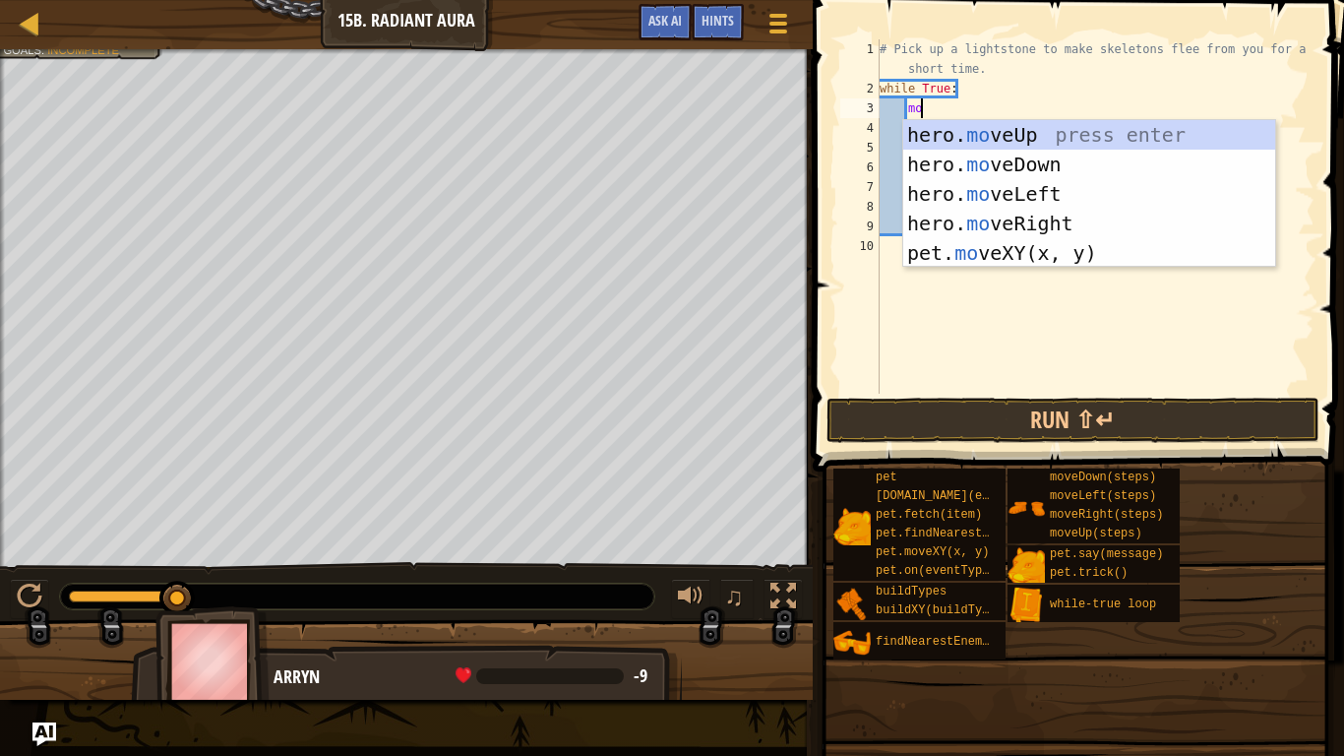
scroll to position [9, 5]
click at [1031, 128] on div "hero. mo veUp press enter hero. mo veDown press enter hero. mo veLeft press ent…" at bounding box center [1089, 223] width 372 height 207
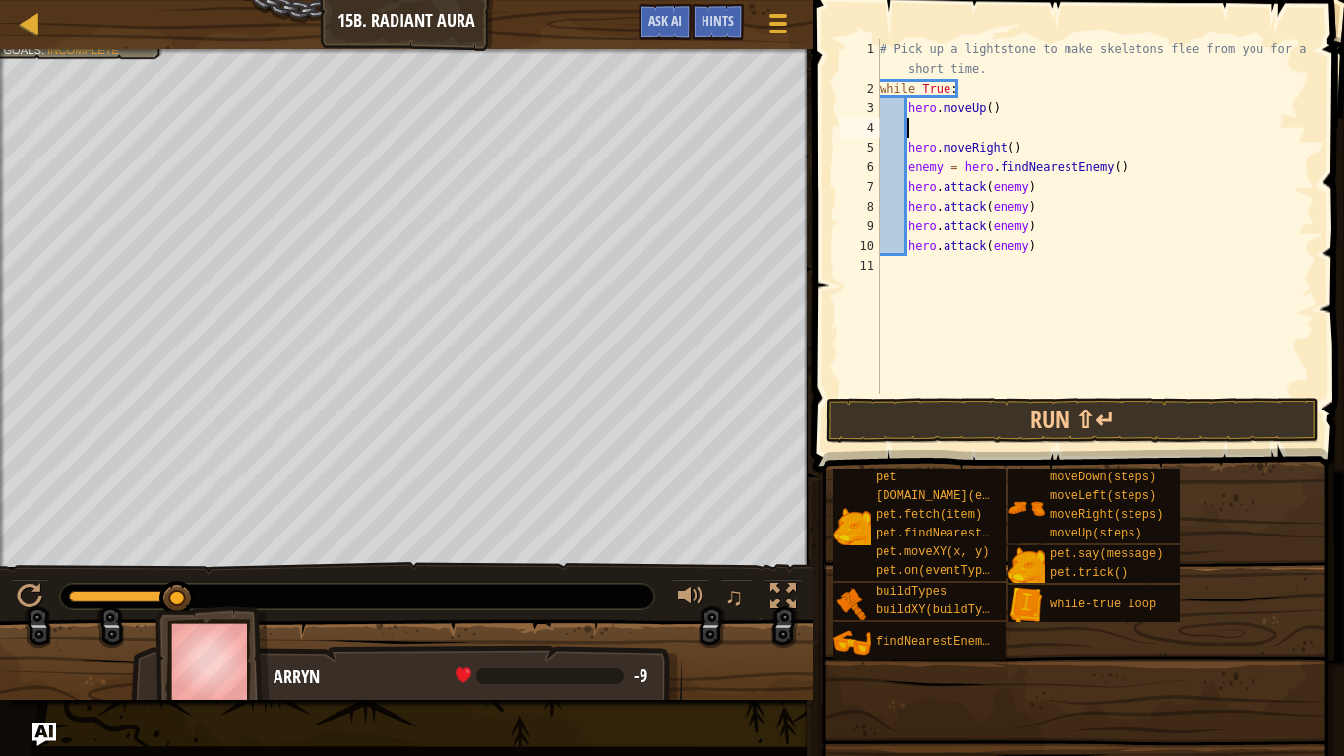
scroll to position [9, 3]
click at [1041, 434] on button "Run ⇧↵" at bounding box center [1073, 420] width 493 height 45
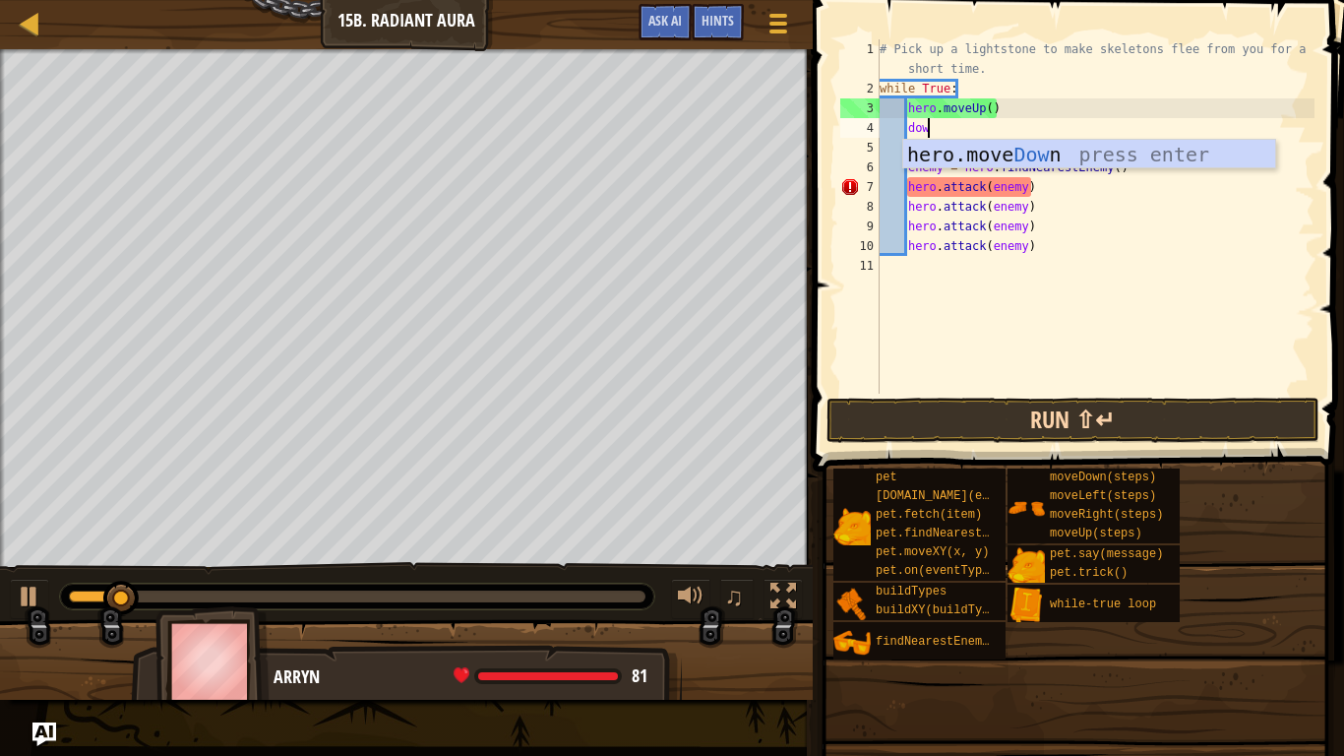
type textarea "down"
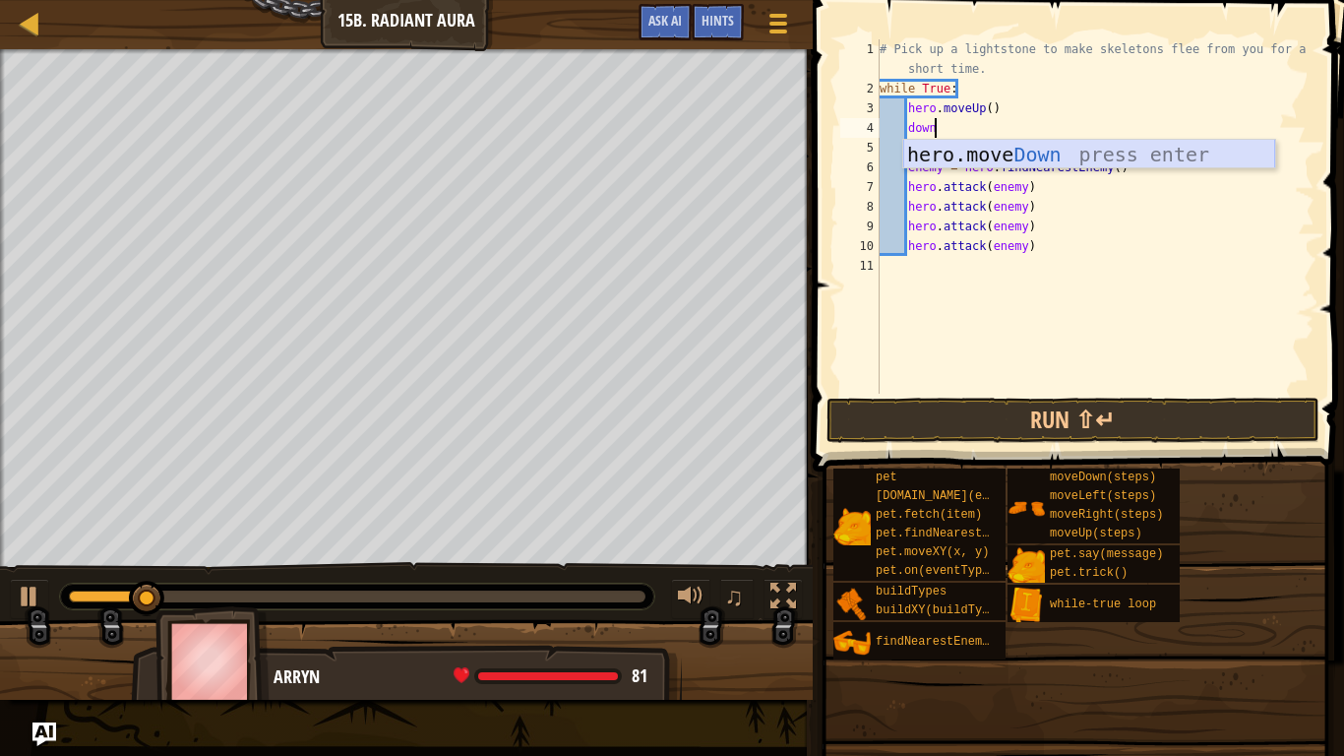
click at [1103, 151] on div "hero.move Down press enter" at bounding box center [1089, 184] width 372 height 89
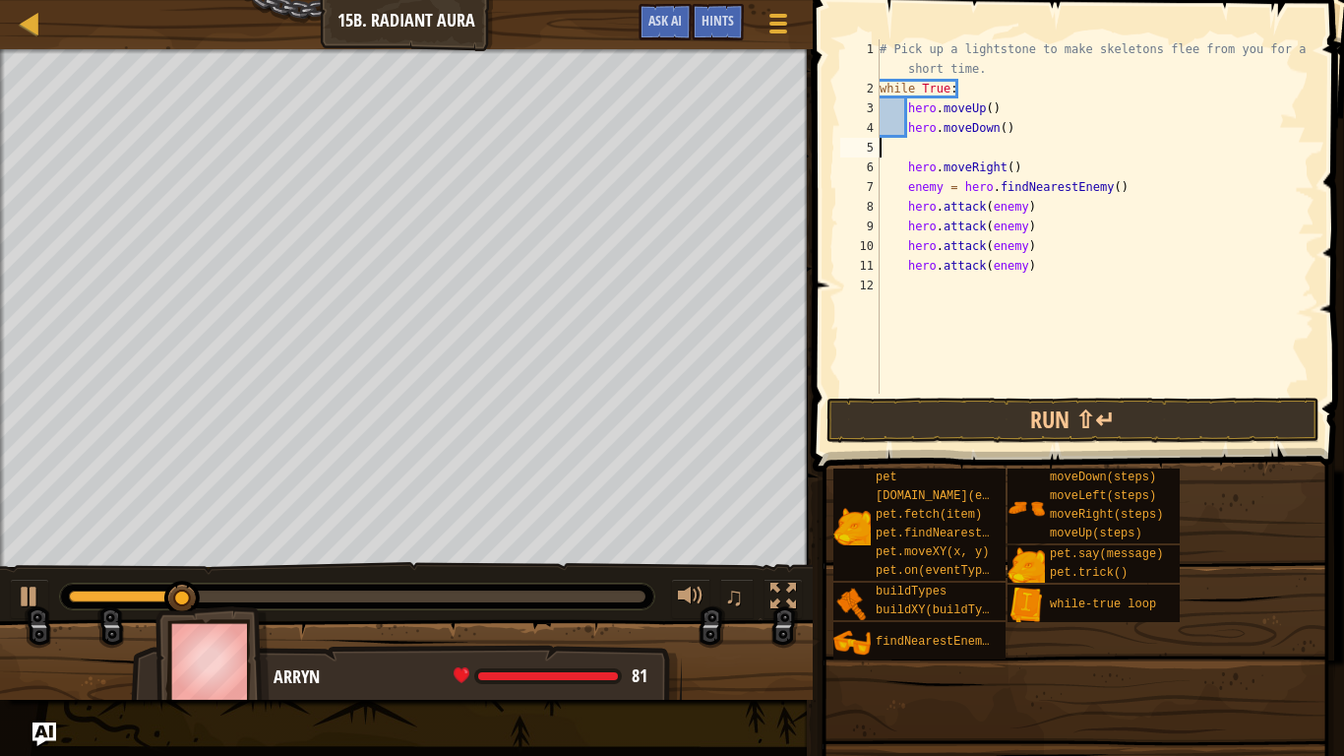
scroll to position [9, 0]
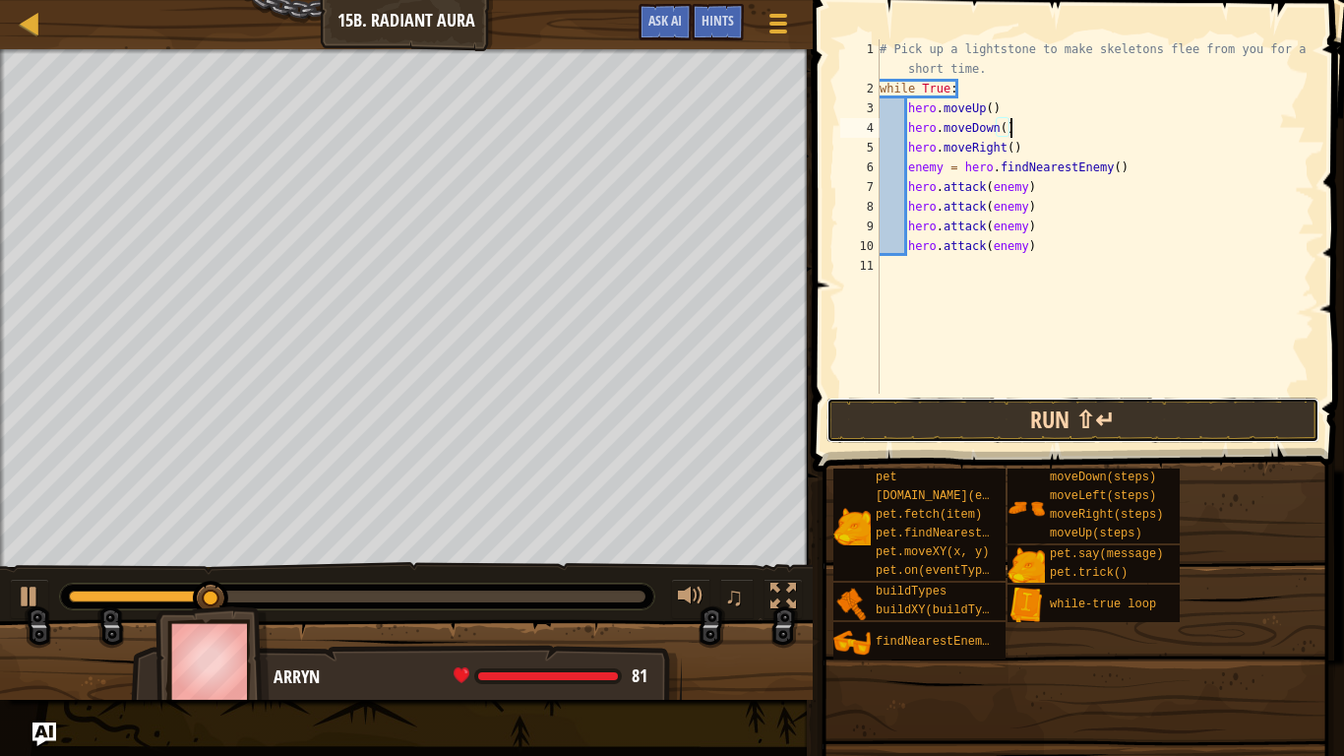
click at [1042, 407] on button "Run ⇧↵" at bounding box center [1073, 420] width 493 height 45
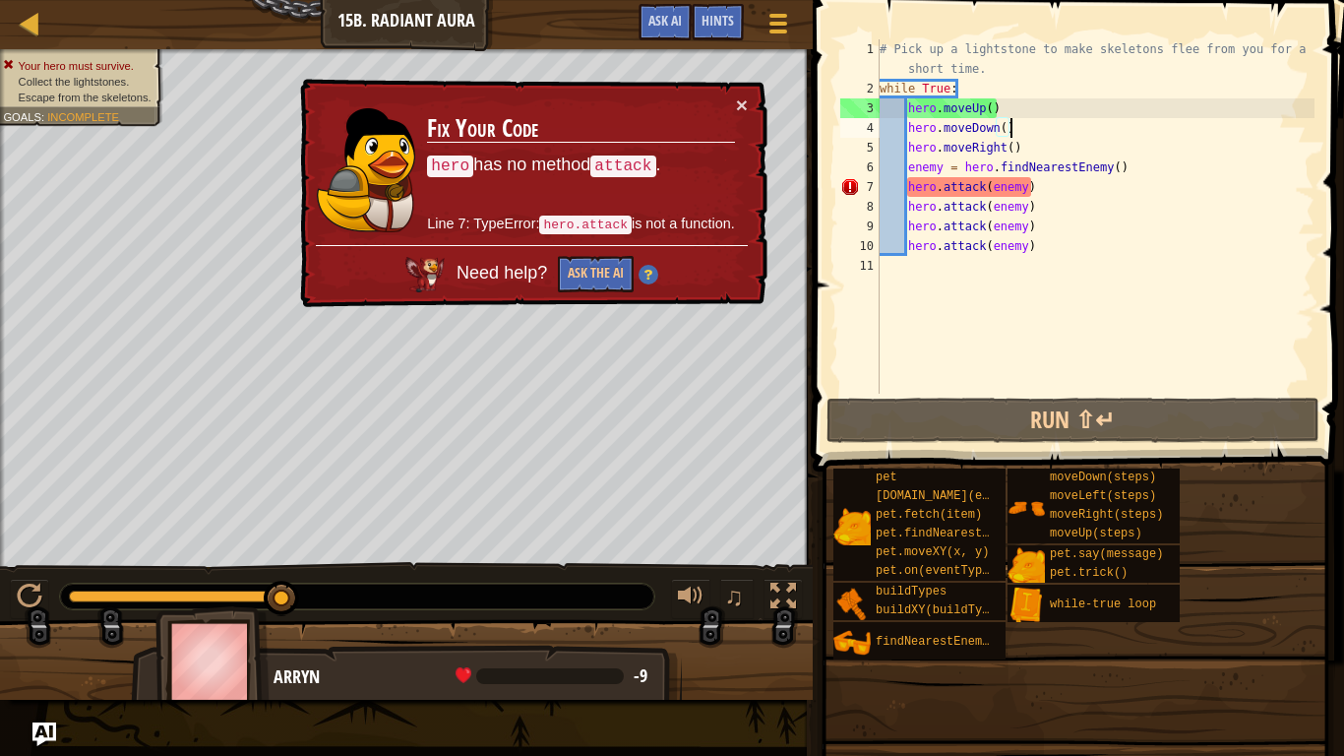
click at [639, 275] on img at bounding box center [649, 275] width 20 height 20
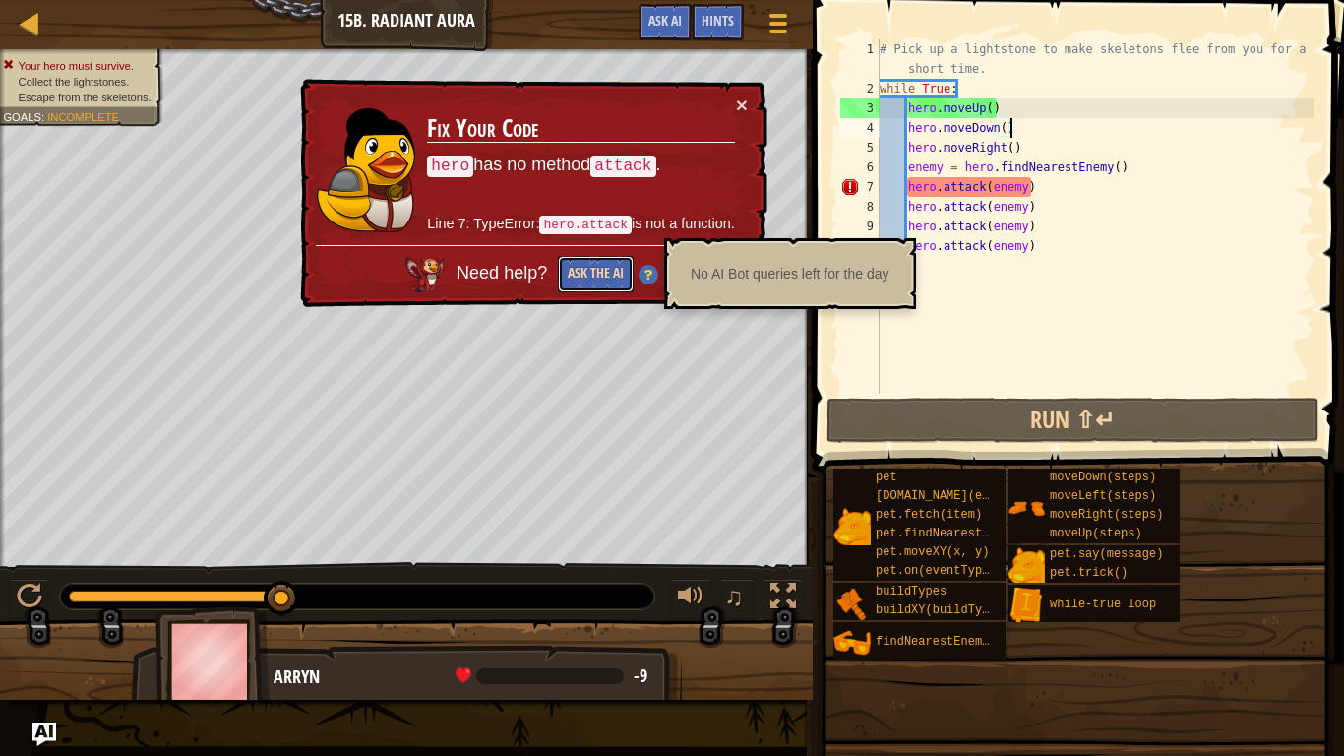
click at [601, 289] on button "Ask the AI" at bounding box center [596, 274] width 76 height 36
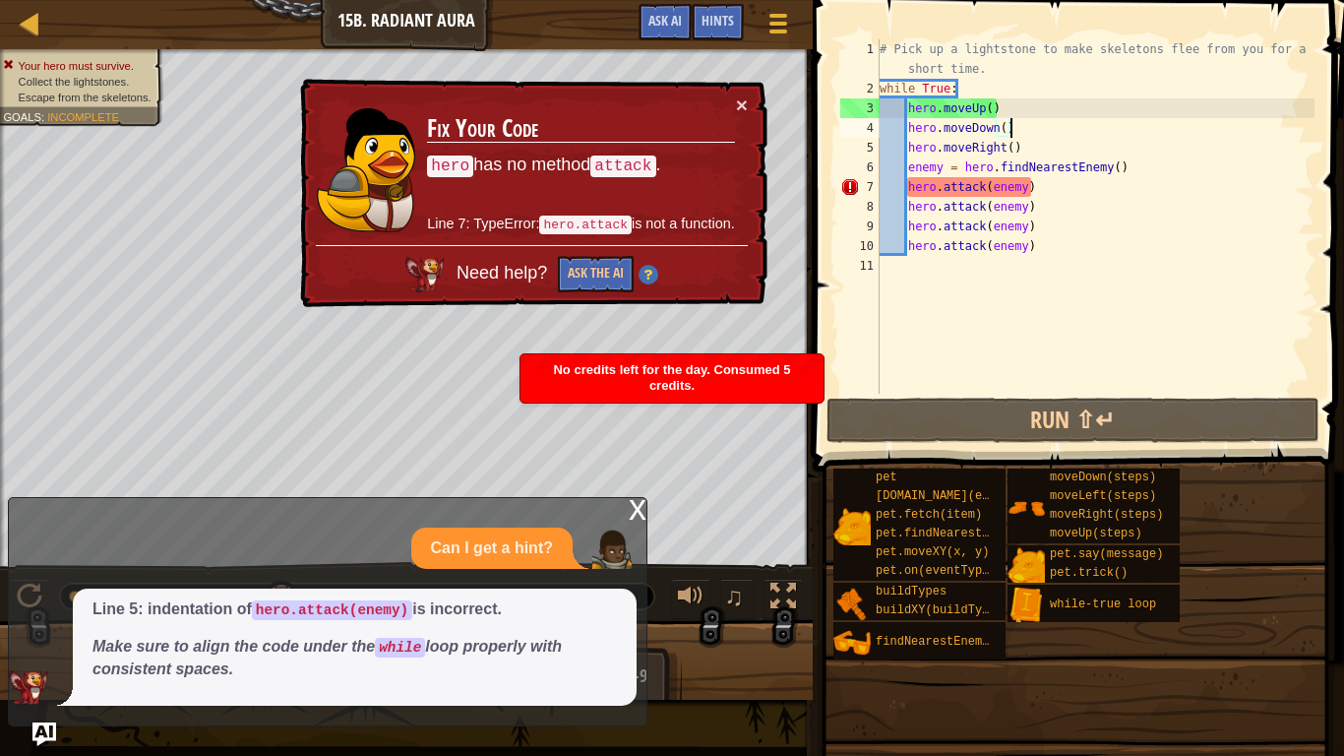
click at [903, 192] on div "# Pick up a lightstone to make skeletons flee from you for a short time. while …" at bounding box center [1095, 245] width 439 height 413
click at [909, 184] on div "# Pick up a lightstone to make skeletons flee from you for a short time. while …" at bounding box center [1095, 245] width 439 height 413
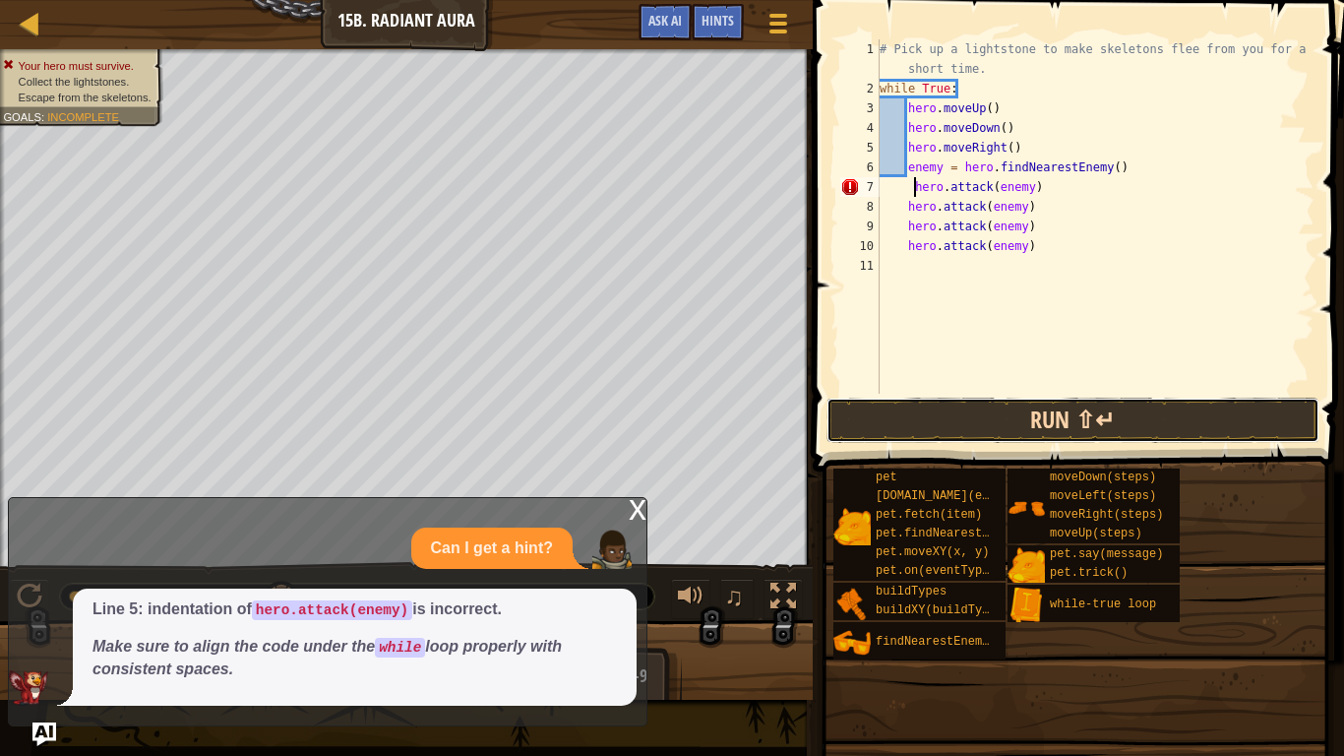
click at [889, 430] on button "Run ⇧↵" at bounding box center [1073, 420] width 493 height 45
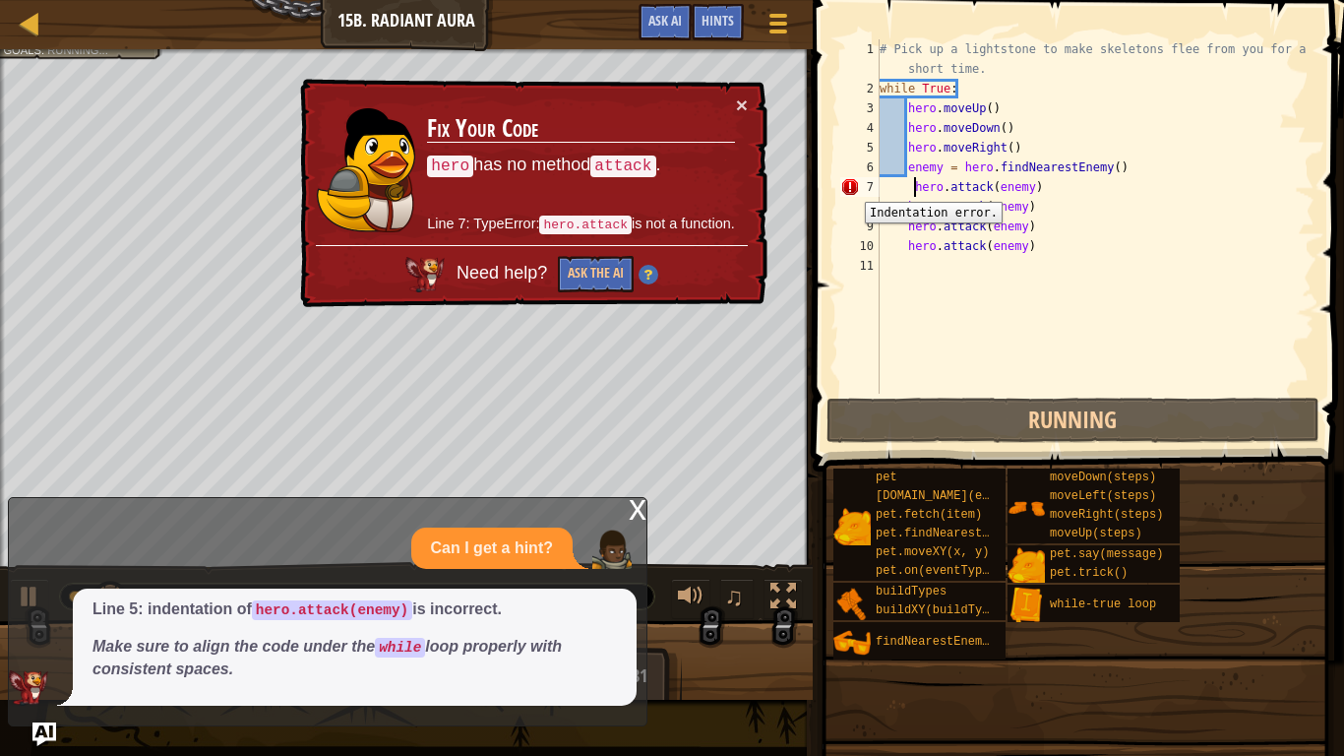
click at [850, 188] on div "7" at bounding box center [859, 187] width 39 height 20
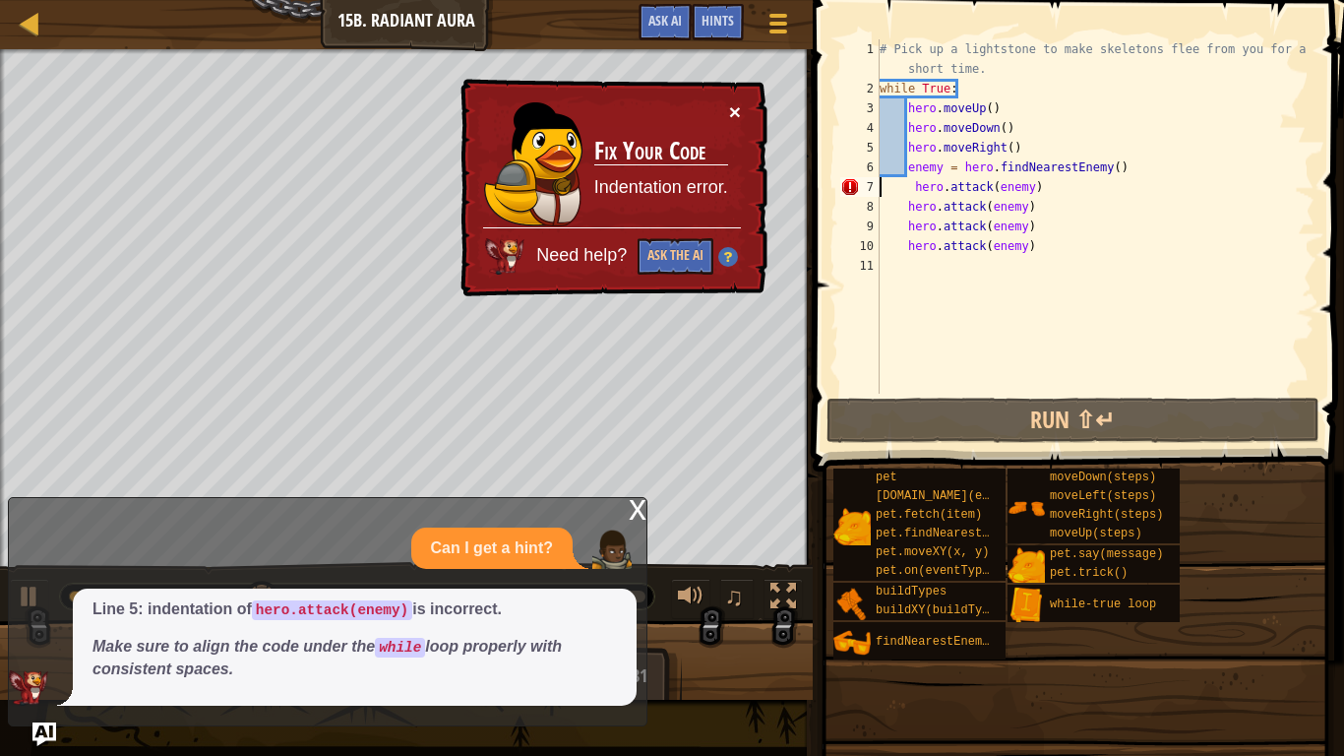
click at [733, 118] on button "×" at bounding box center [735, 111] width 12 height 21
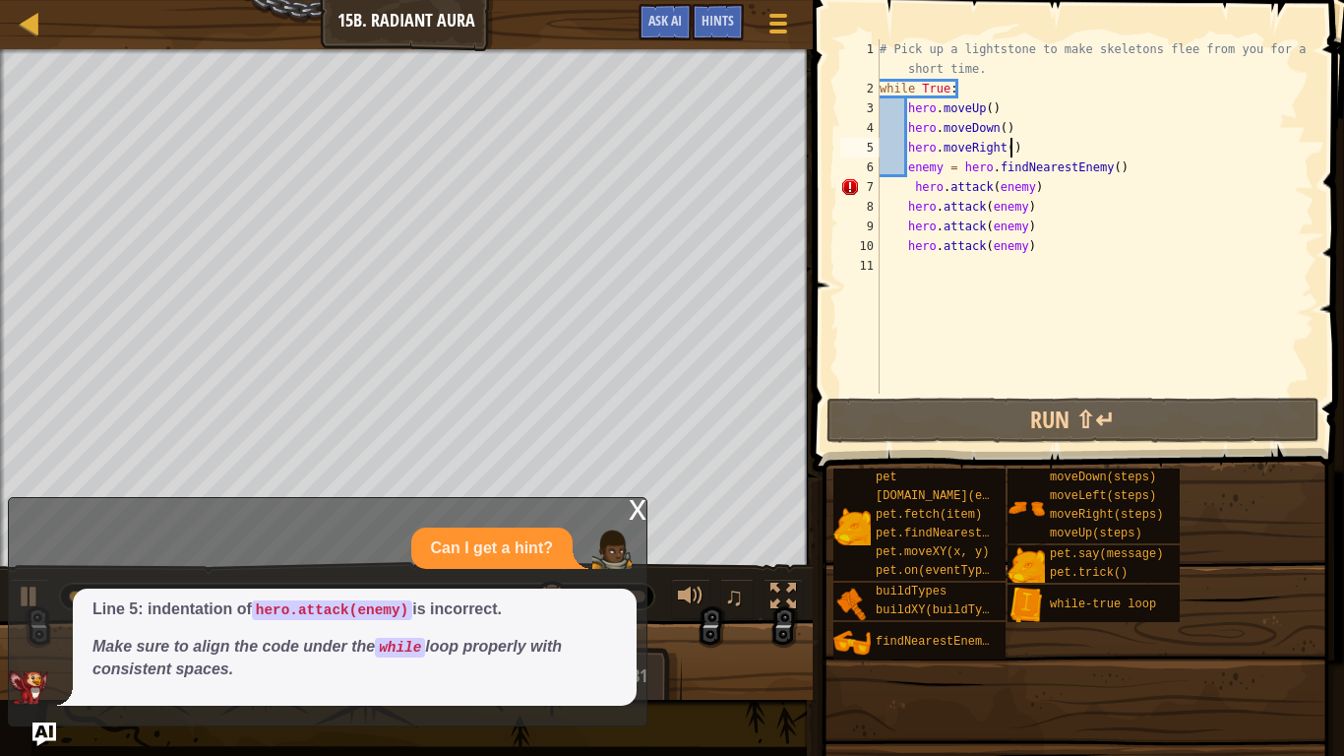
click at [1010, 144] on div "# Pick up a lightstone to make skeletons flee from you for a short time. while …" at bounding box center [1095, 245] width 439 height 413
type textarea "hero.moveRight(2)"
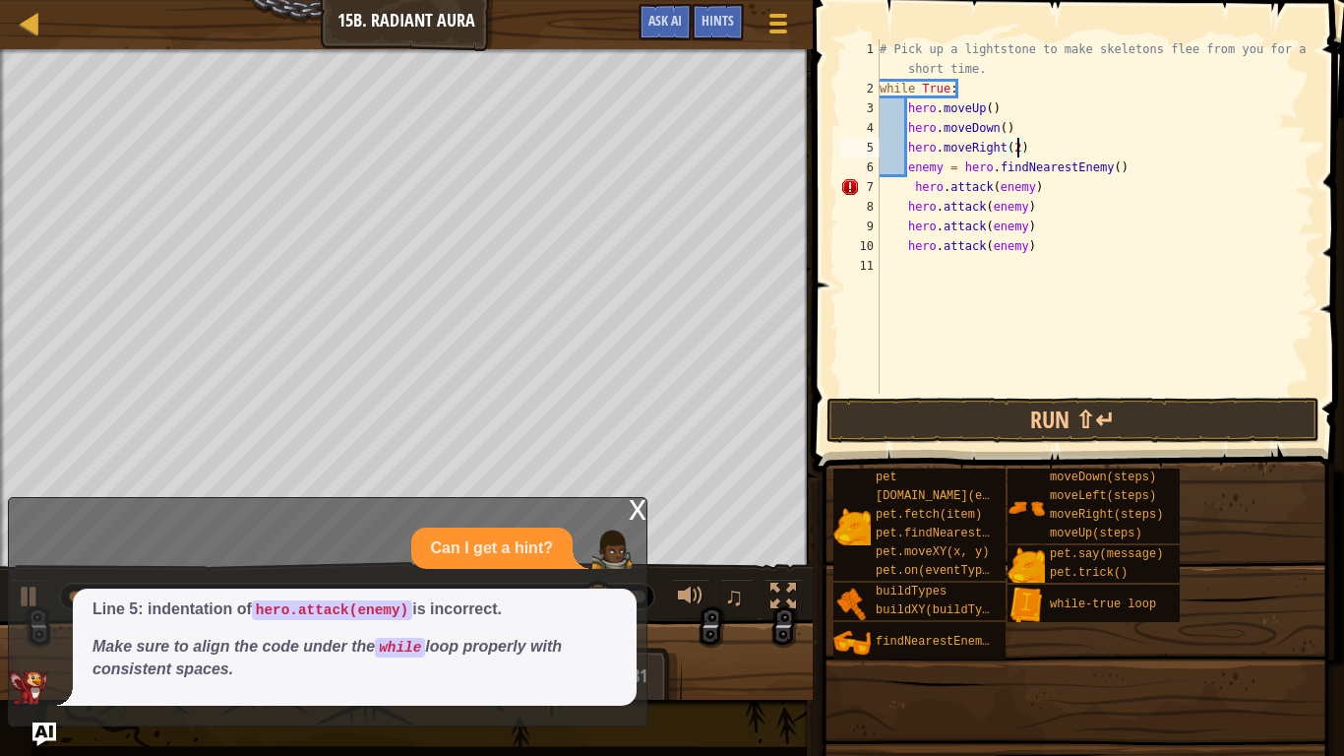
click at [1064, 257] on div "# Pick up a lightstone to make skeletons flee from you for a short time. while …" at bounding box center [1095, 245] width 439 height 413
click at [1060, 247] on div "# Pick up a lightstone to make skeletons flee from you for a short time. while …" at bounding box center [1095, 245] width 439 height 413
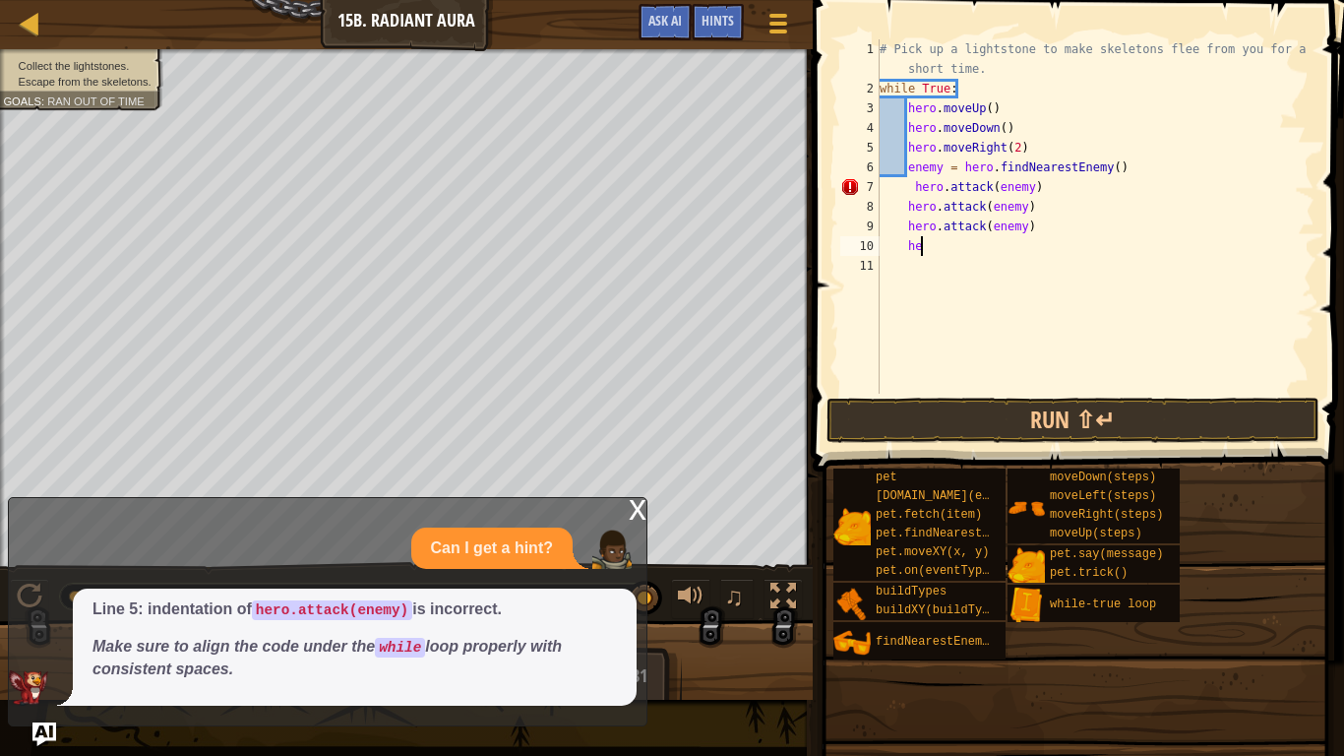
type textarea "h"
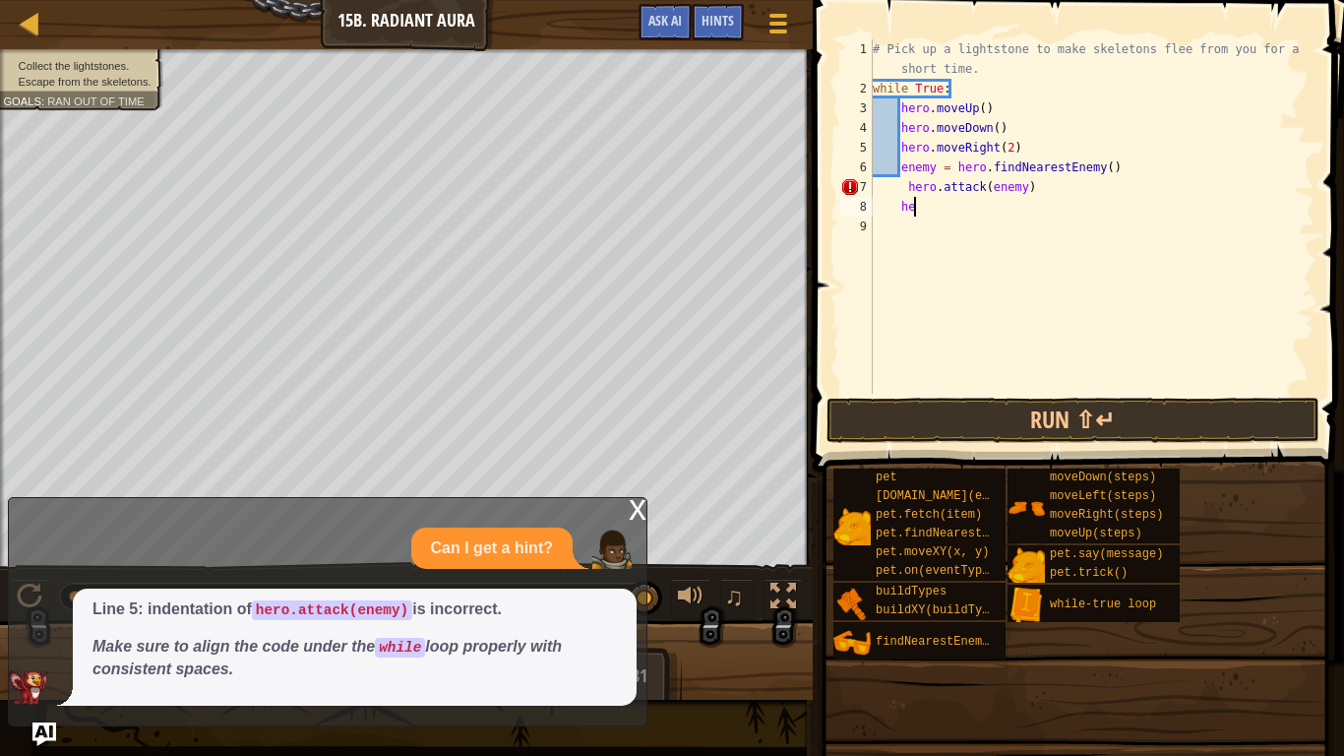
type textarea "h"
click at [1067, 405] on button "Run ⇧↵" at bounding box center [1073, 420] width 493 height 45
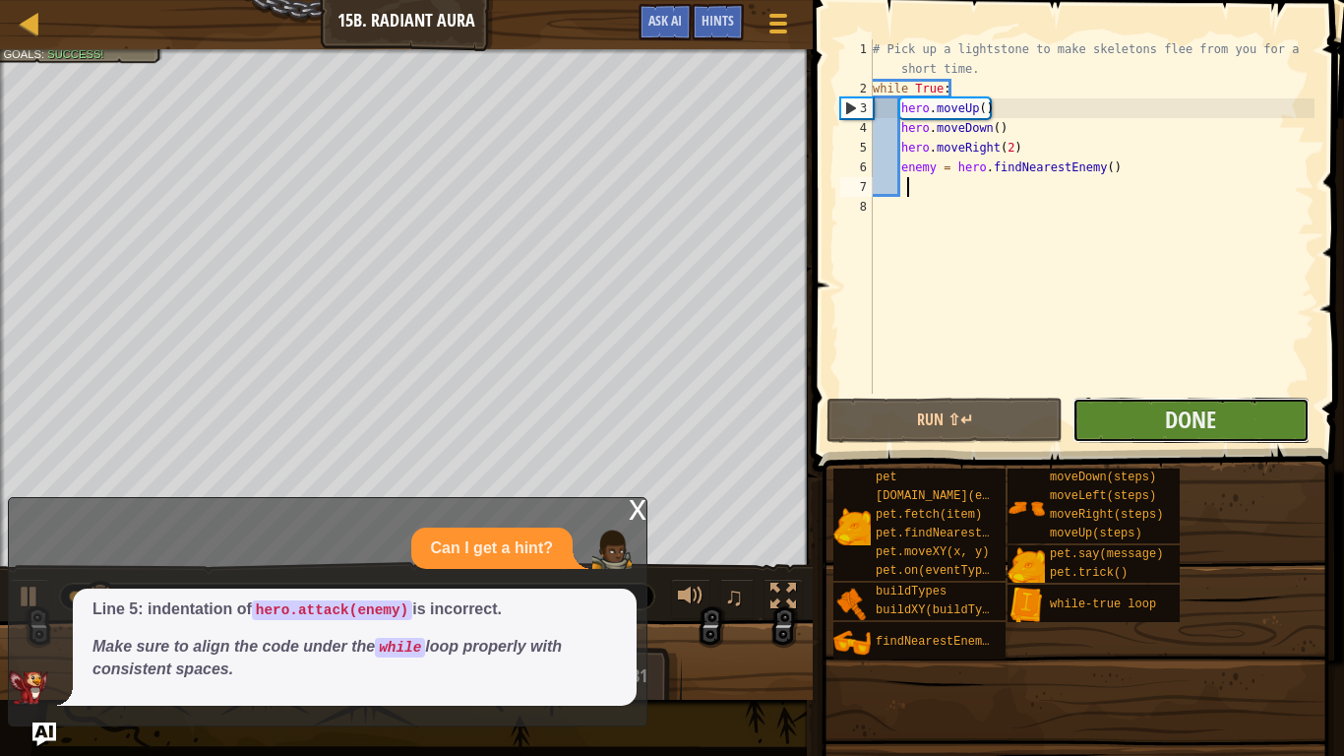
click at [1161, 405] on button "Done" at bounding box center [1191, 420] width 236 height 45
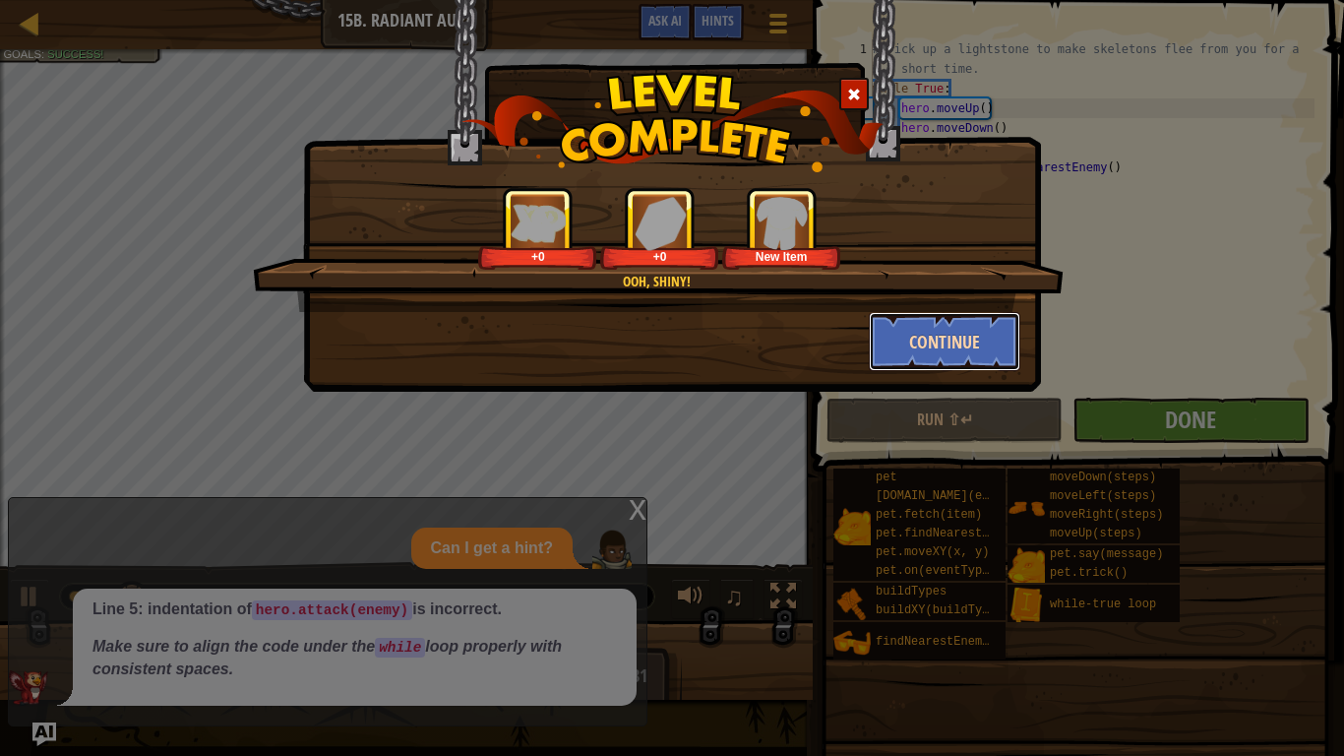
click at [966, 333] on button "Continue" at bounding box center [945, 341] width 153 height 59
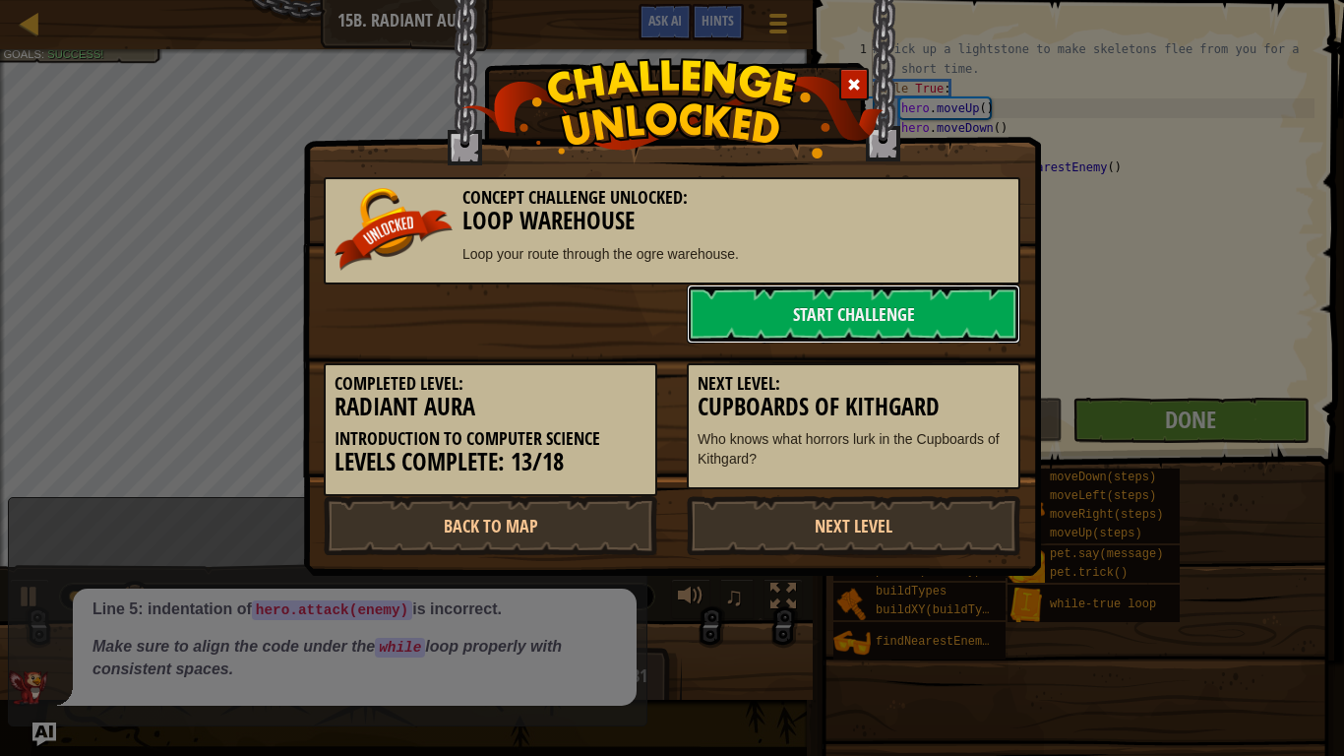
click at [966, 333] on link "Start Challenge" at bounding box center [854, 313] width 334 height 59
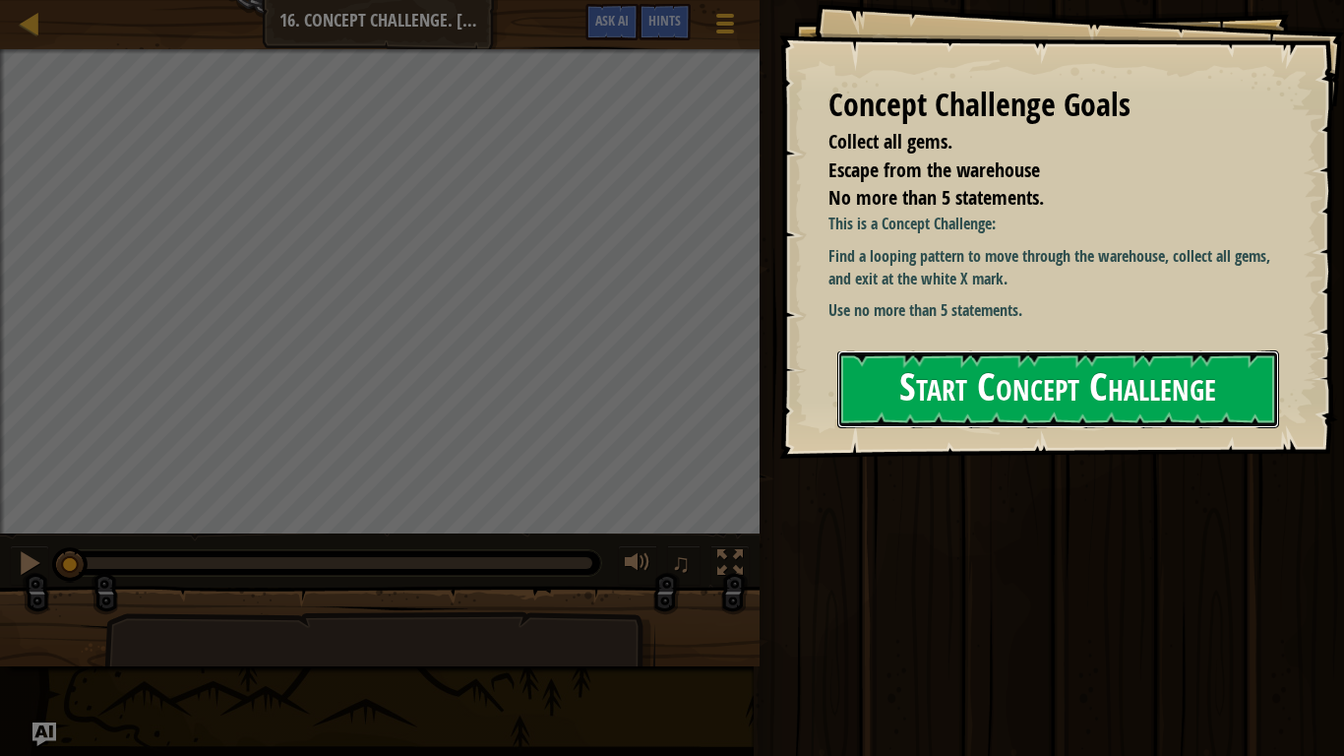
click at [922, 391] on button "Start Concept Challenge" at bounding box center [1058, 389] width 442 height 78
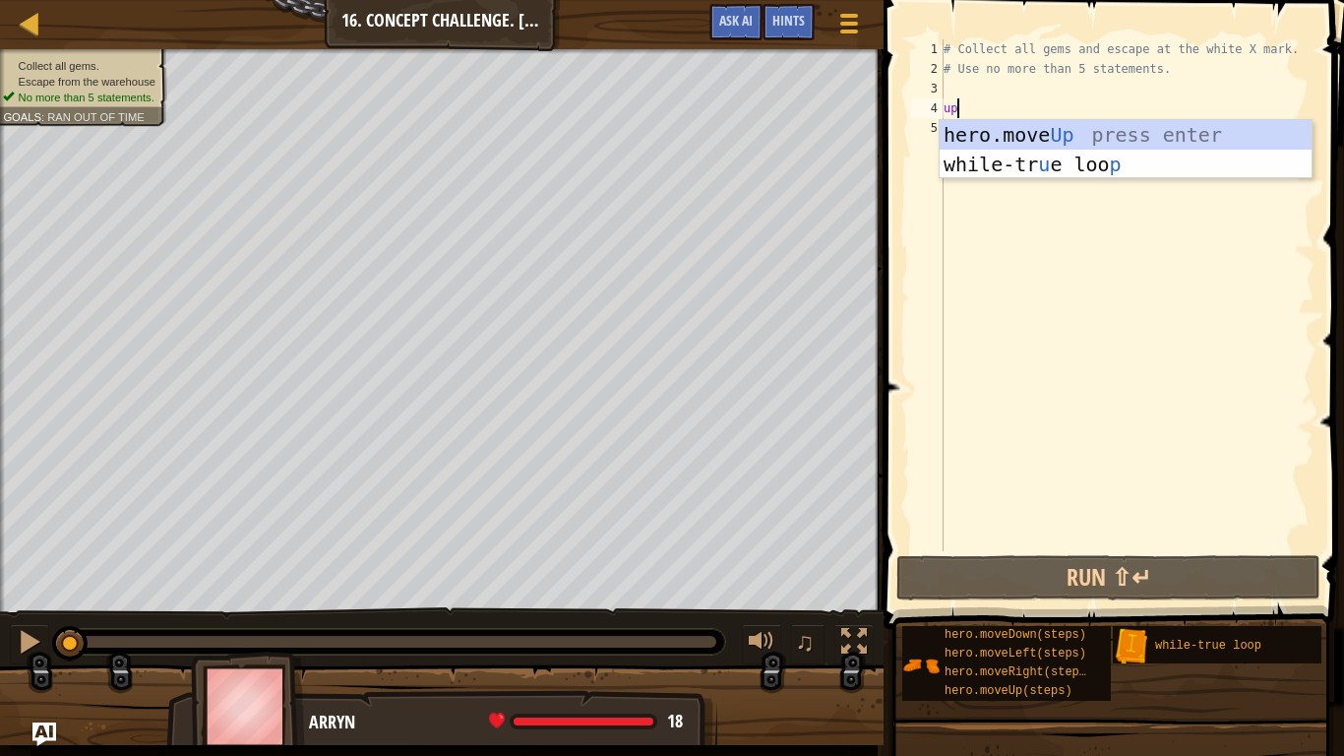
type textarea "up"
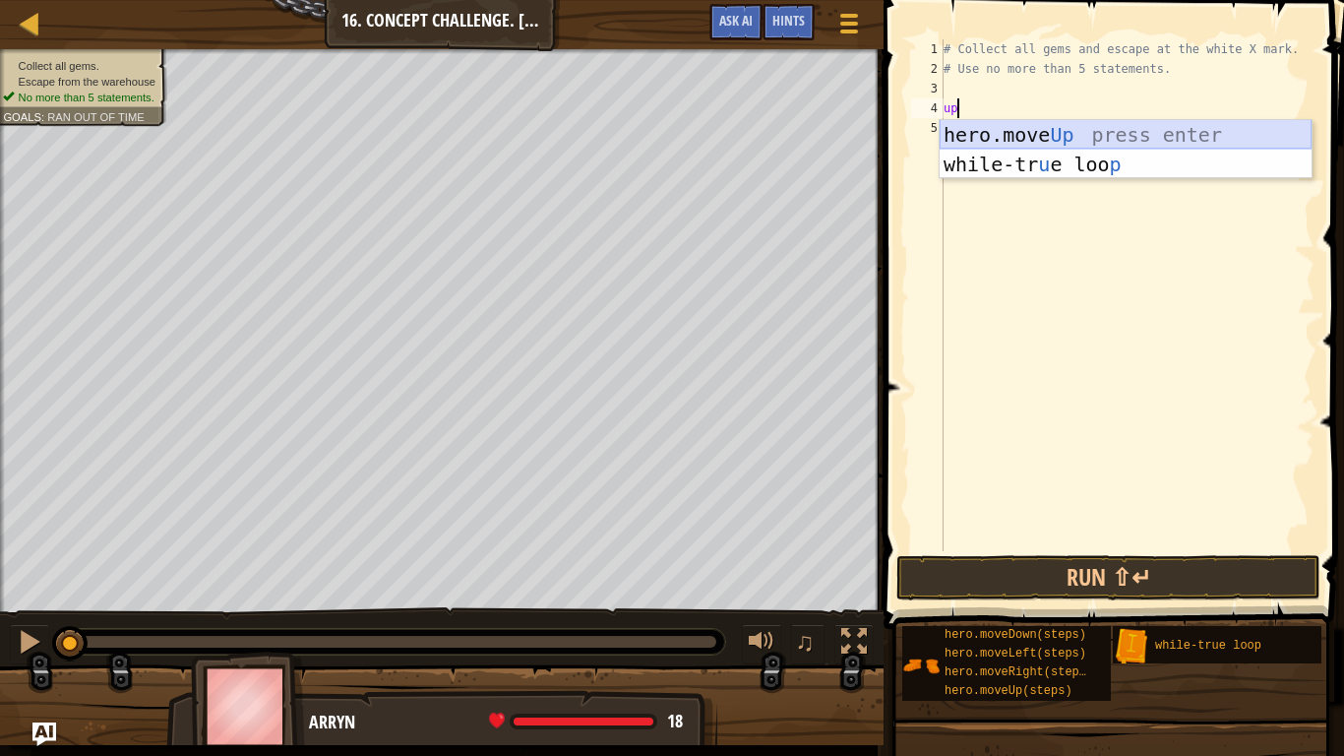
click at [1129, 130] on div "hero.move Up press enter while-tr u e loo p press enter" at bounding box center [1126, 179] width 372 height 118
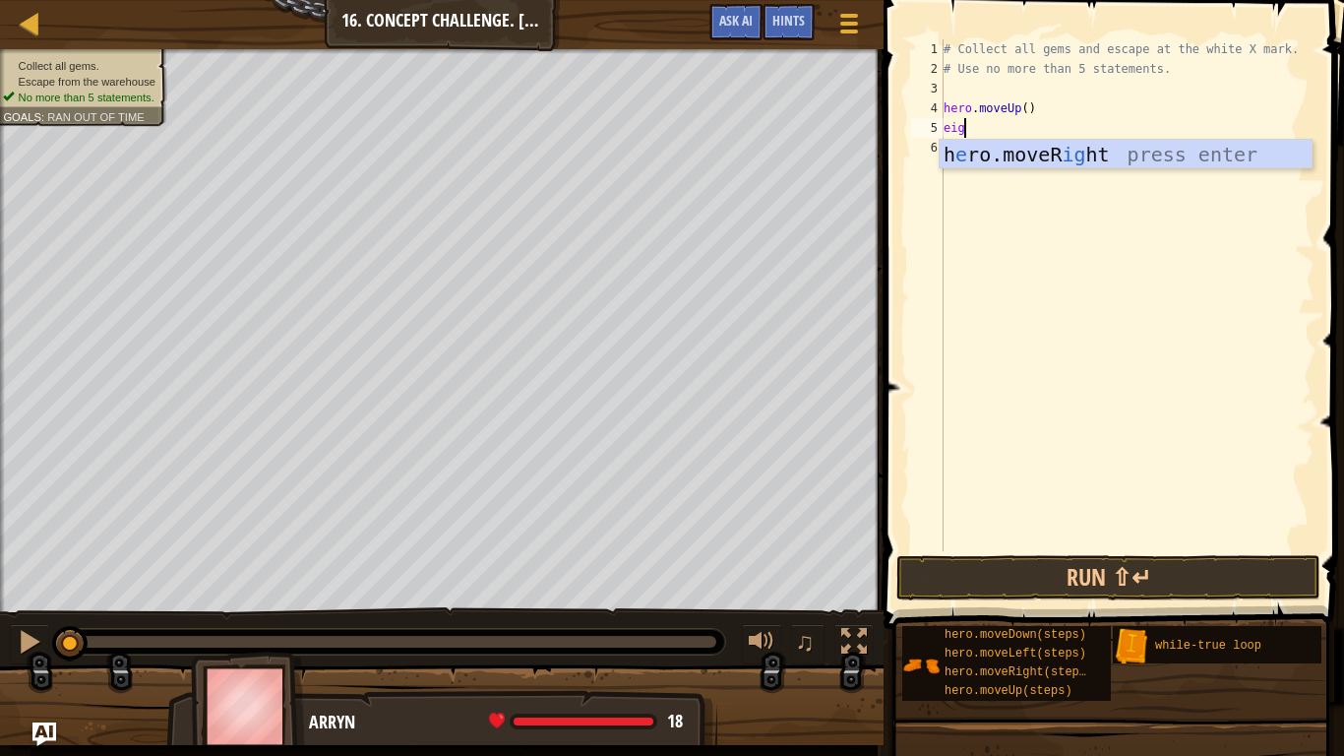
type textarea "eight"
click at [1260, 162] on div "h e ro.moveR ight press enter" at bounding box center [1126, 184] width 372 height 89
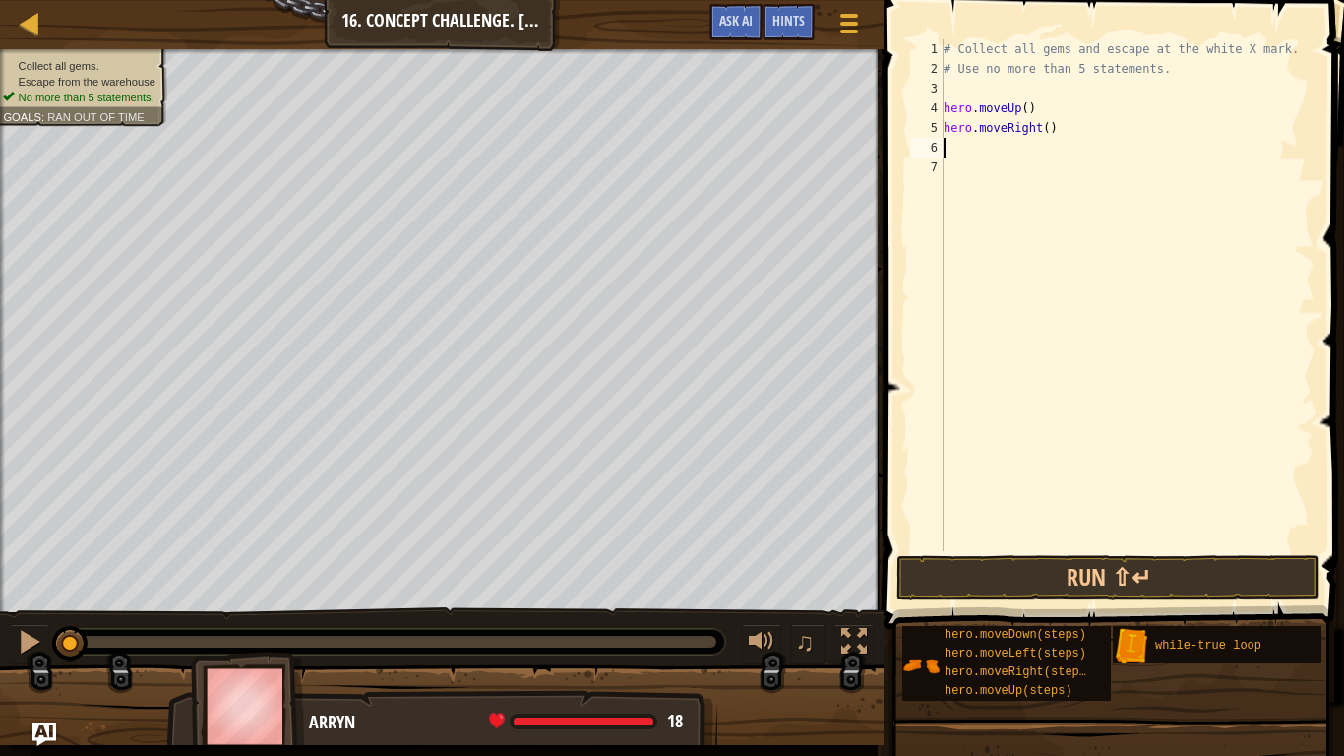
scroll to position [9, 0]
click at [1160, 581] on button "Run ⇧↵" at bounding box center [1108, 577] width 424 height 45
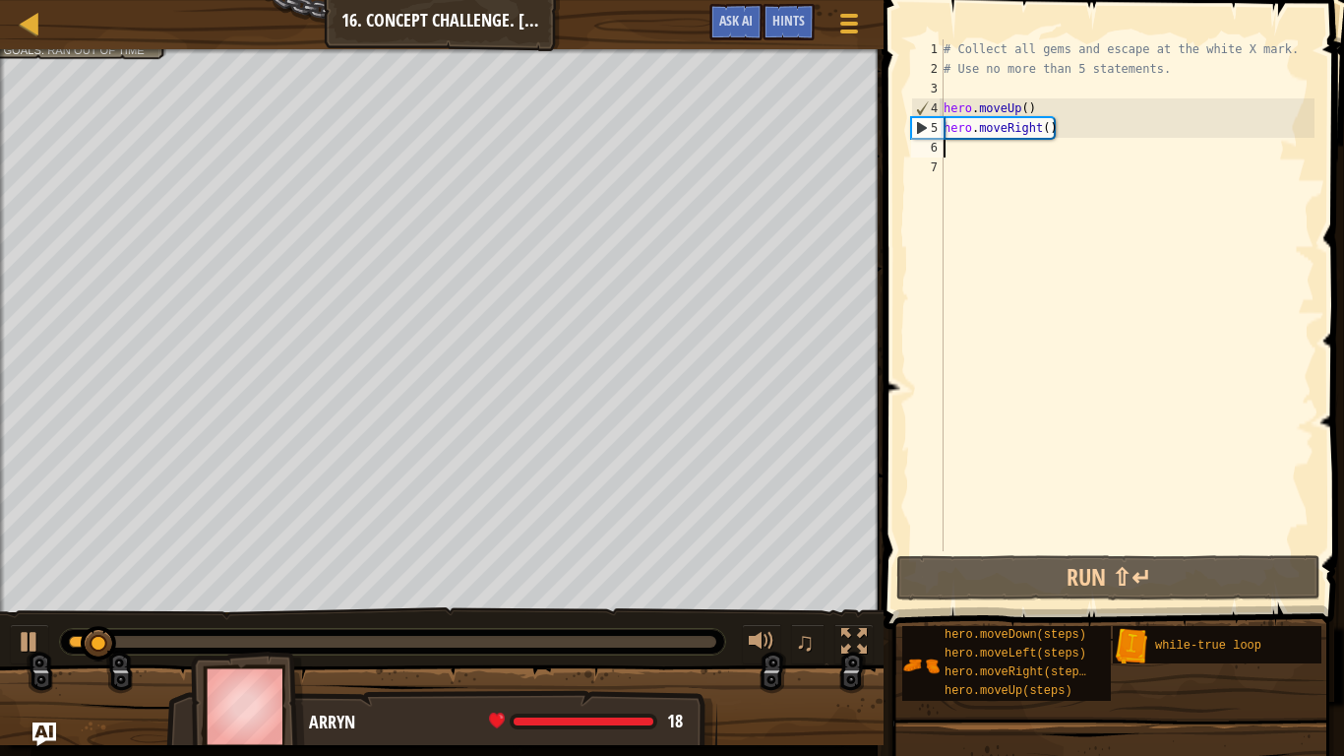
click at [1028, 108] on div "# Collect all gems and escape at the white X mark. # Use no more than 5 stateme…" at bounding box center [1127, 314] width 375 height 551
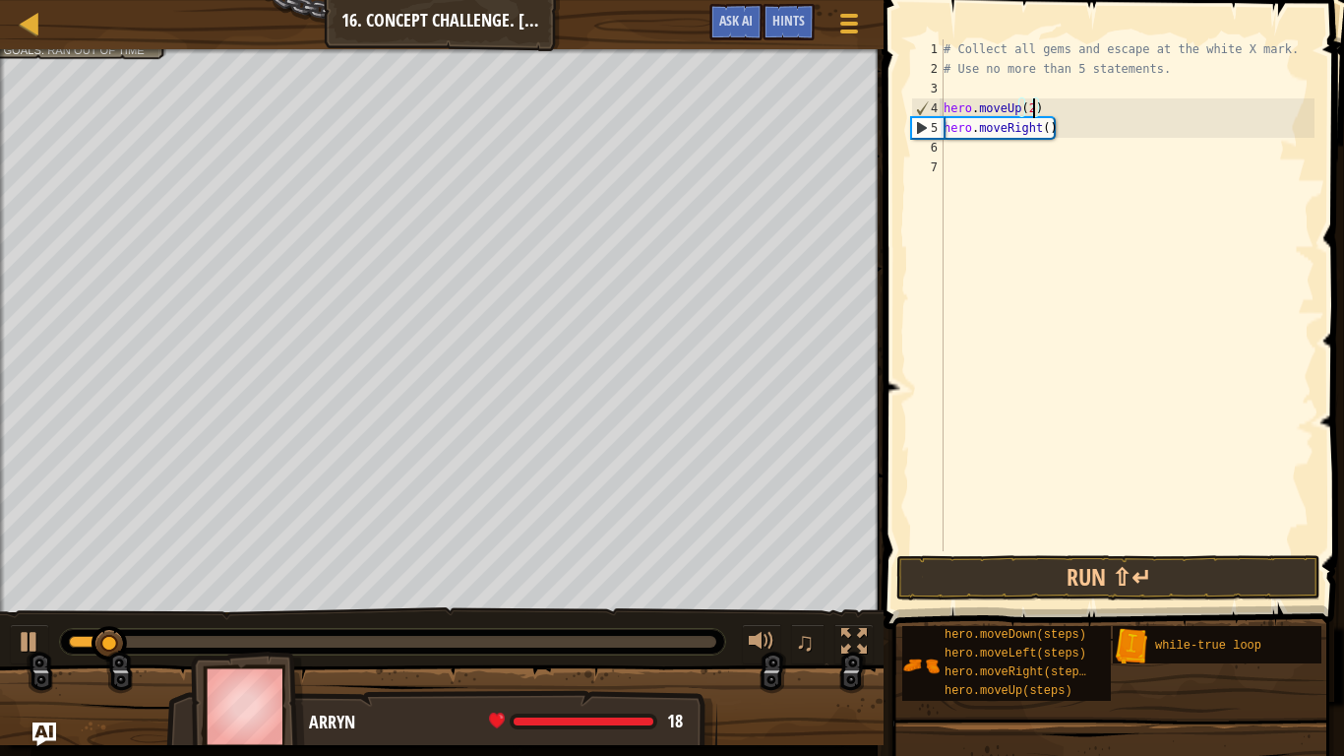
scroll to position [9, 13]
click at [1072, 588] on button "Run ⇧↵" at bounding box center [1108, 577] width 424 height 45
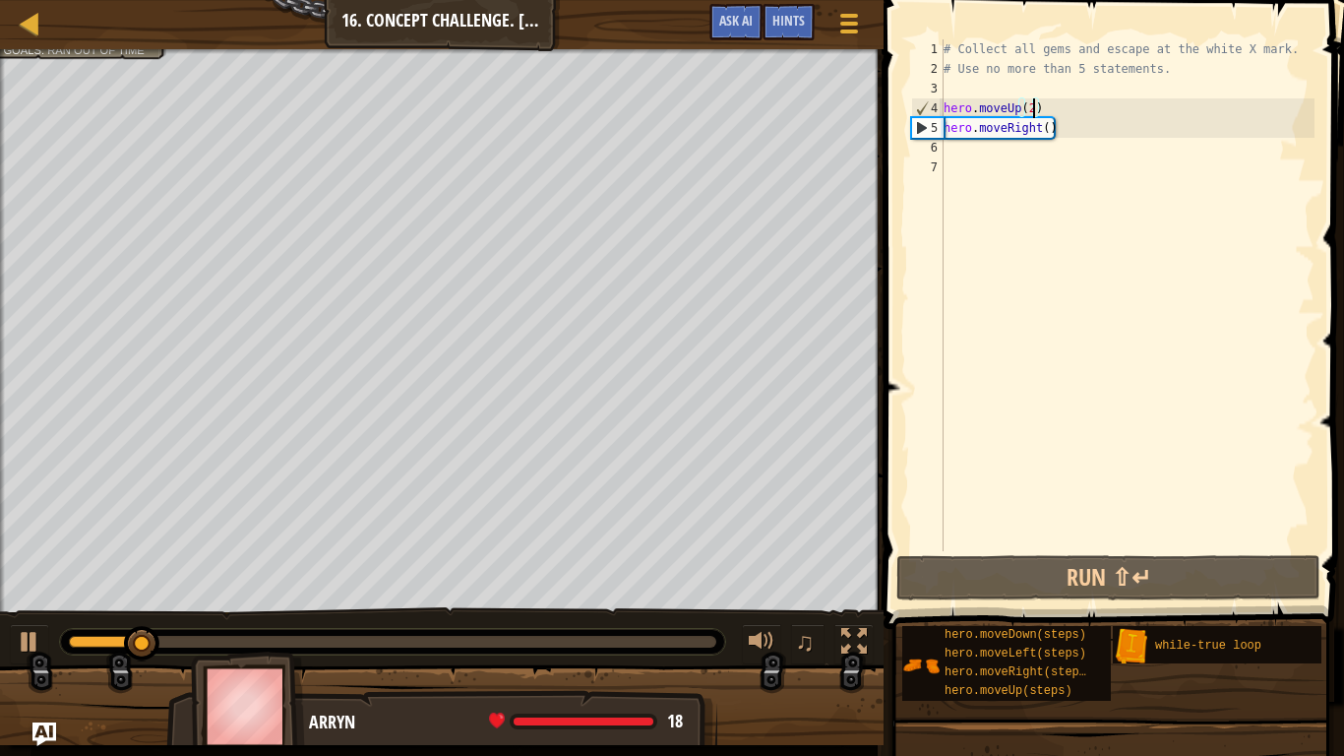
click at [1050, 130] on div "# Collect all gems and escape at the white X mark. # Use no more than 5 stateme…" at bounding box center [1127, 314] width 375 height 551
type textarea "hero.moveRight()"
click at [996, 154] on div "# Collect all gems and escape at the white X mark. # Use no more than 5 stateme…" at bounding box center [1127, 314] width 375 height 551
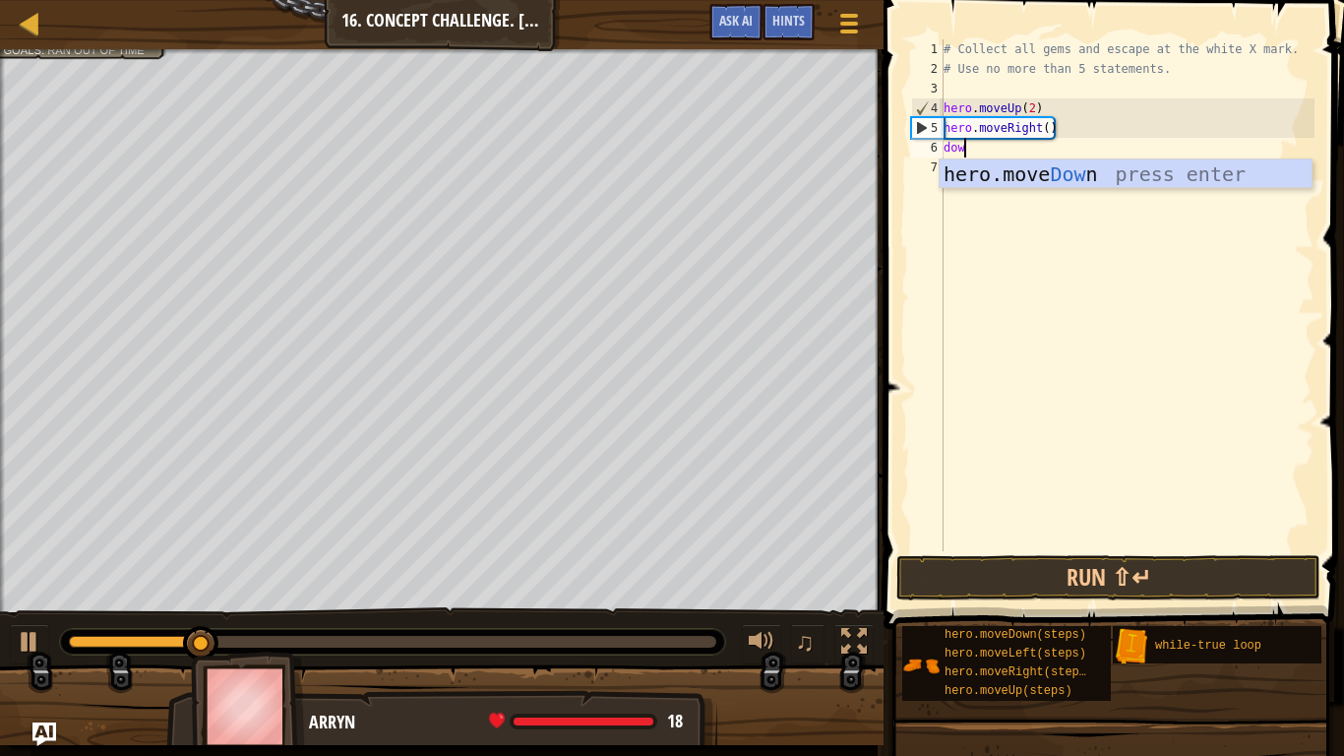
type textarea "down"
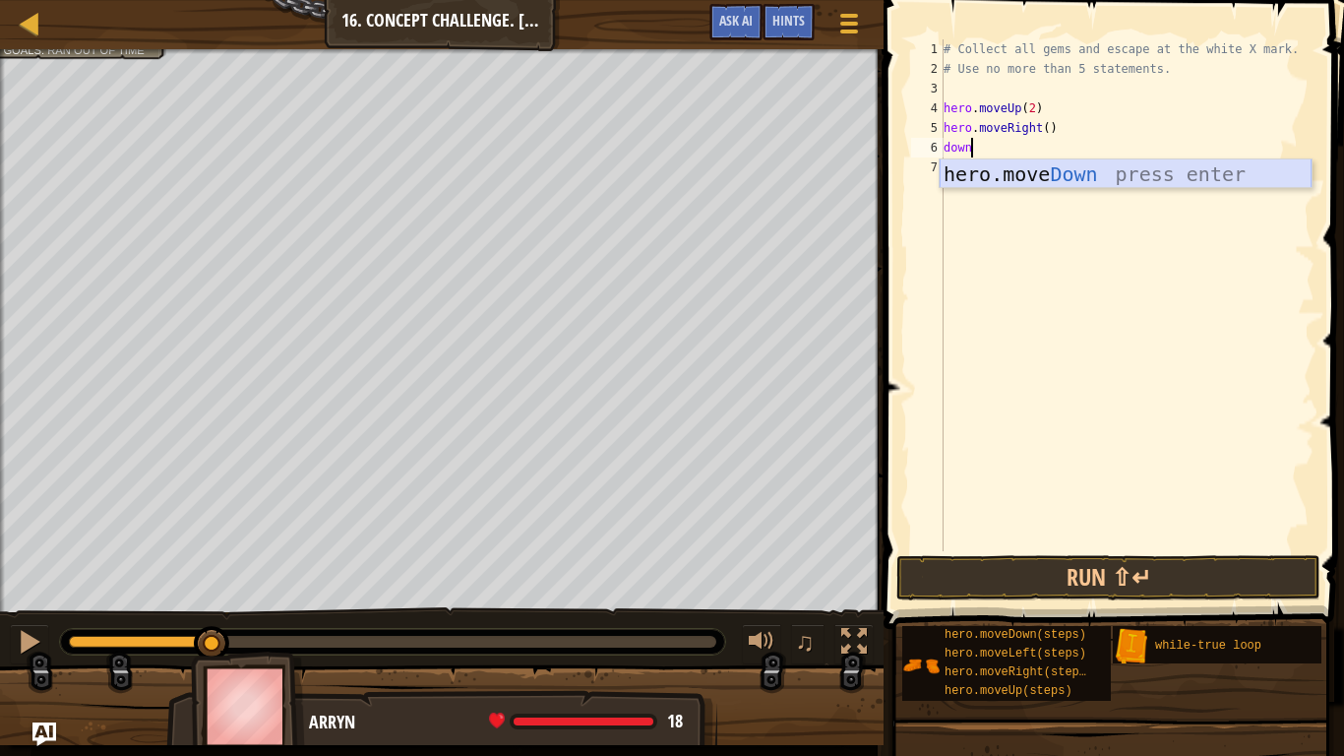
click at [996, 179] on div "hero.move Down press enter" at bounding box center [1126, 203] width 372 height 89
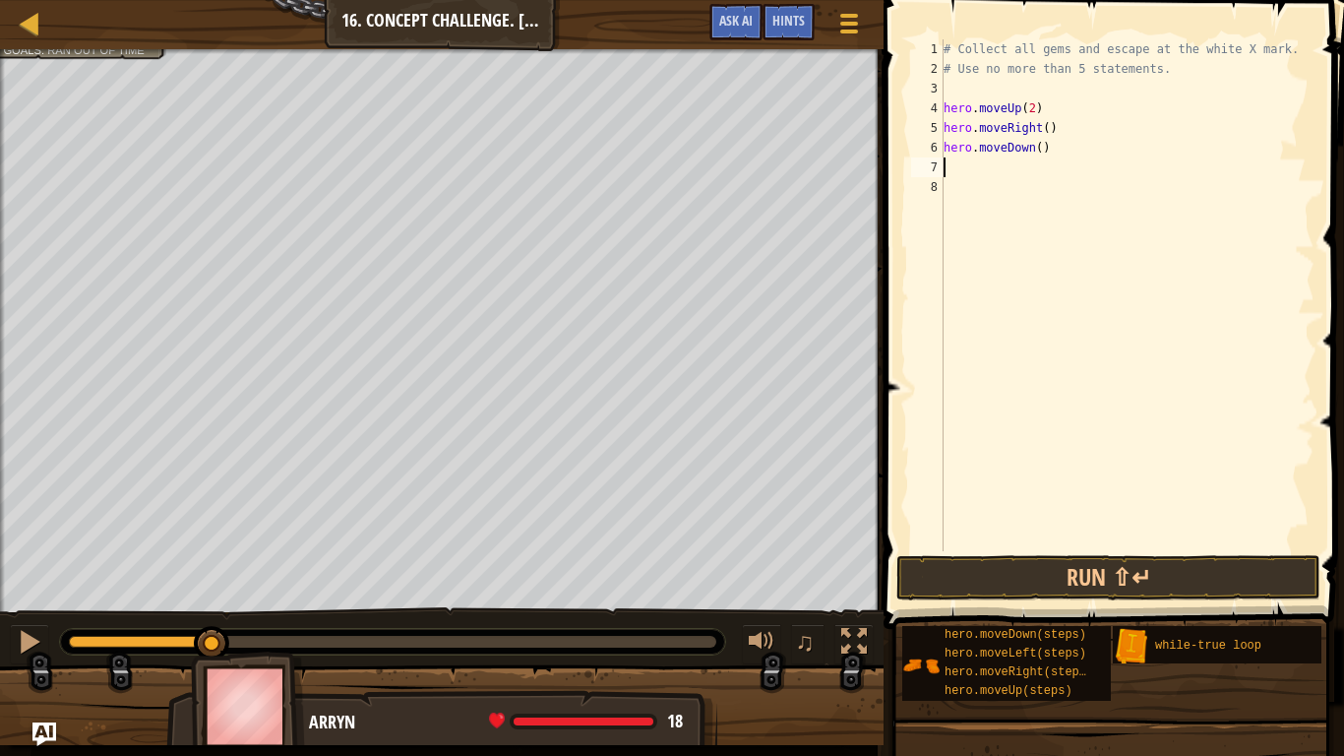
scroll to position [9, 0]
click at [1000, 568] on button "Run ⇧↵" at bounding box center [1108, 577] width 424 height 45
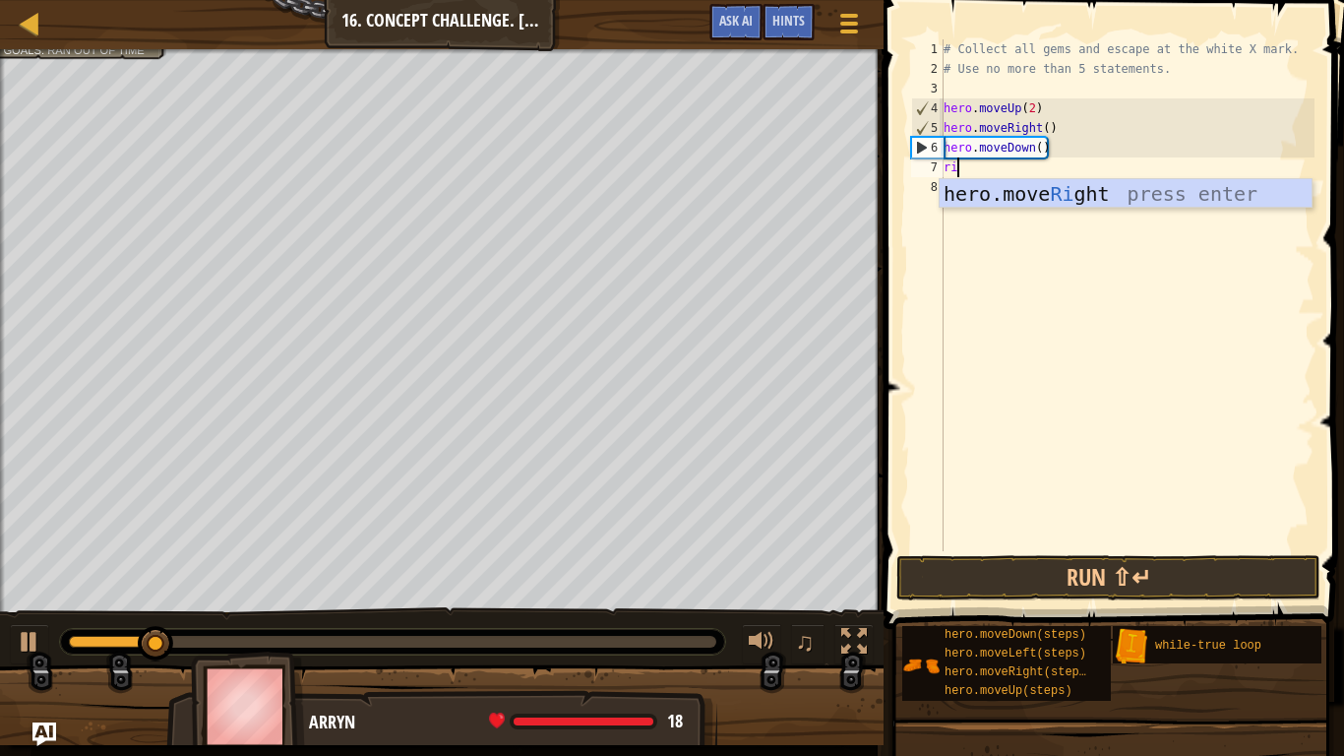
type textarea "righ"
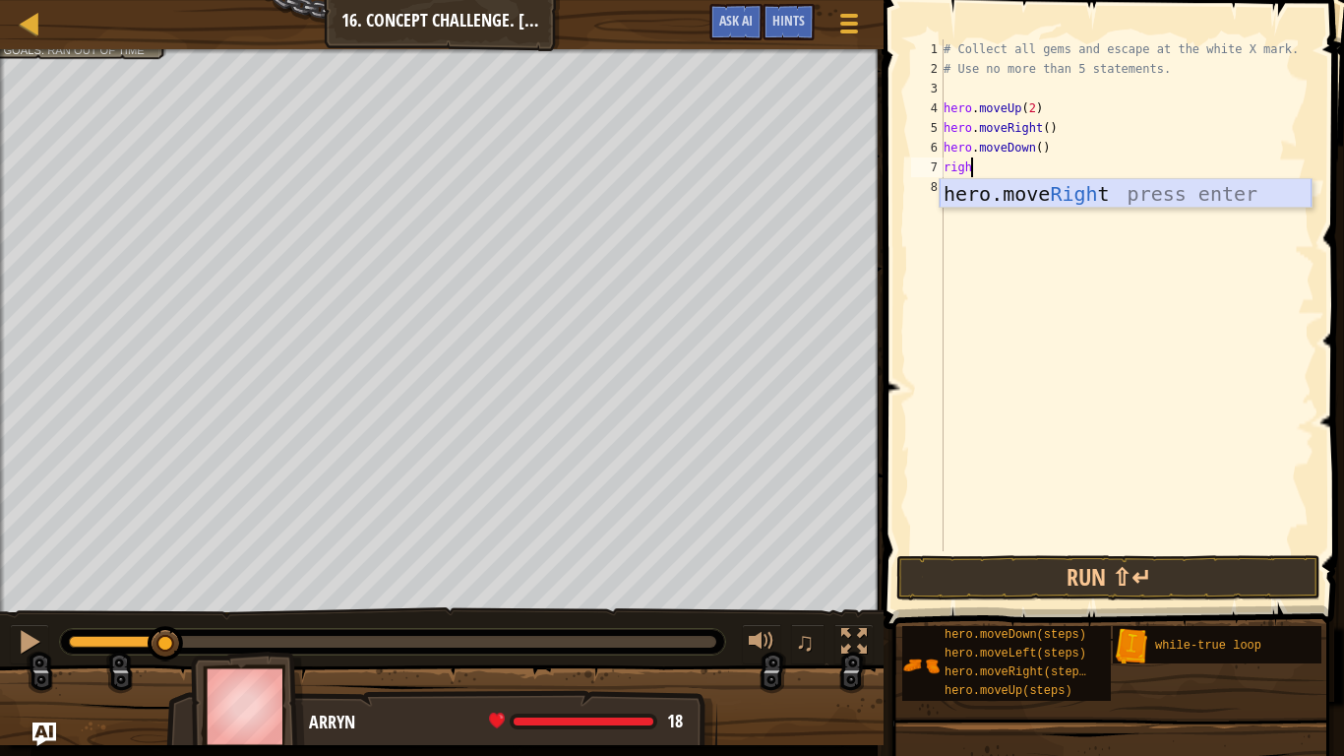
click at [1180, 194] on div "hero.move Righ t press enter" at bounding box center [1126, 223] width 372 height 89
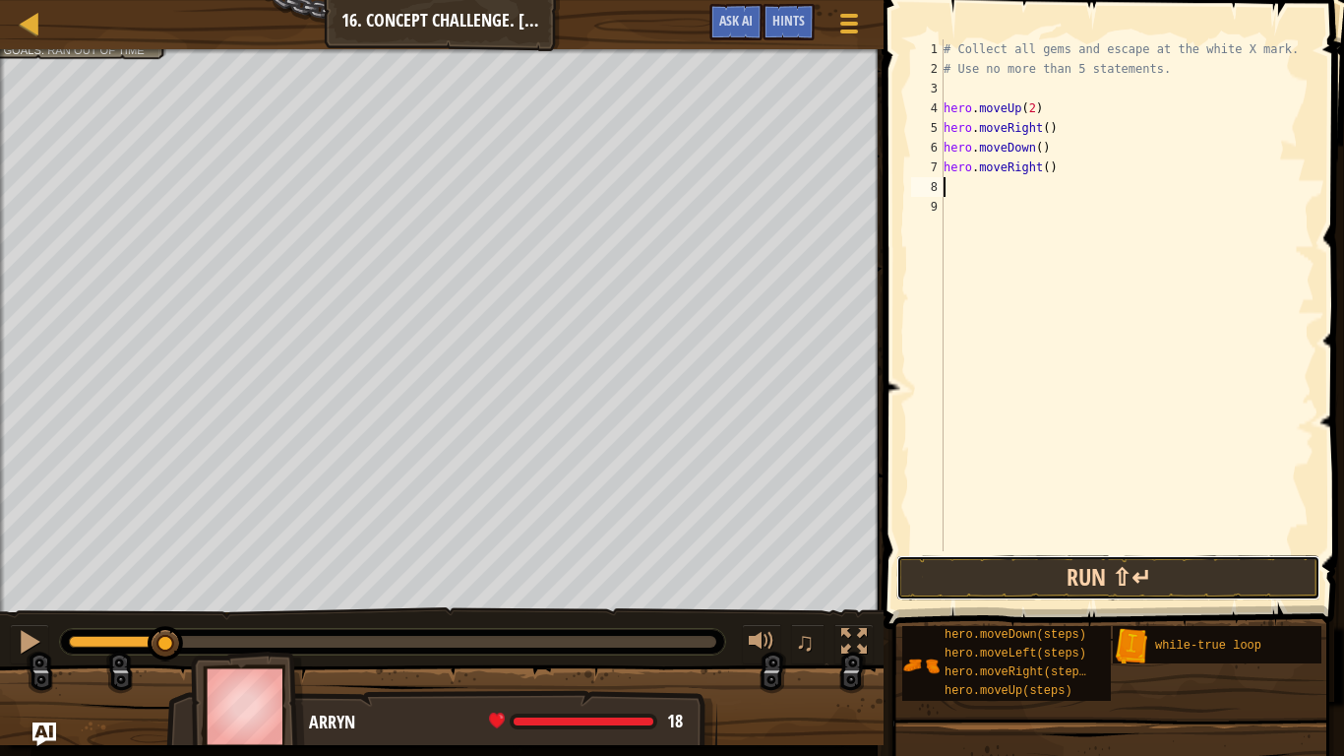
click at [1030, 565] on button "Run ⇧↵" at bounding box center [1108, 577] width 424 height 45
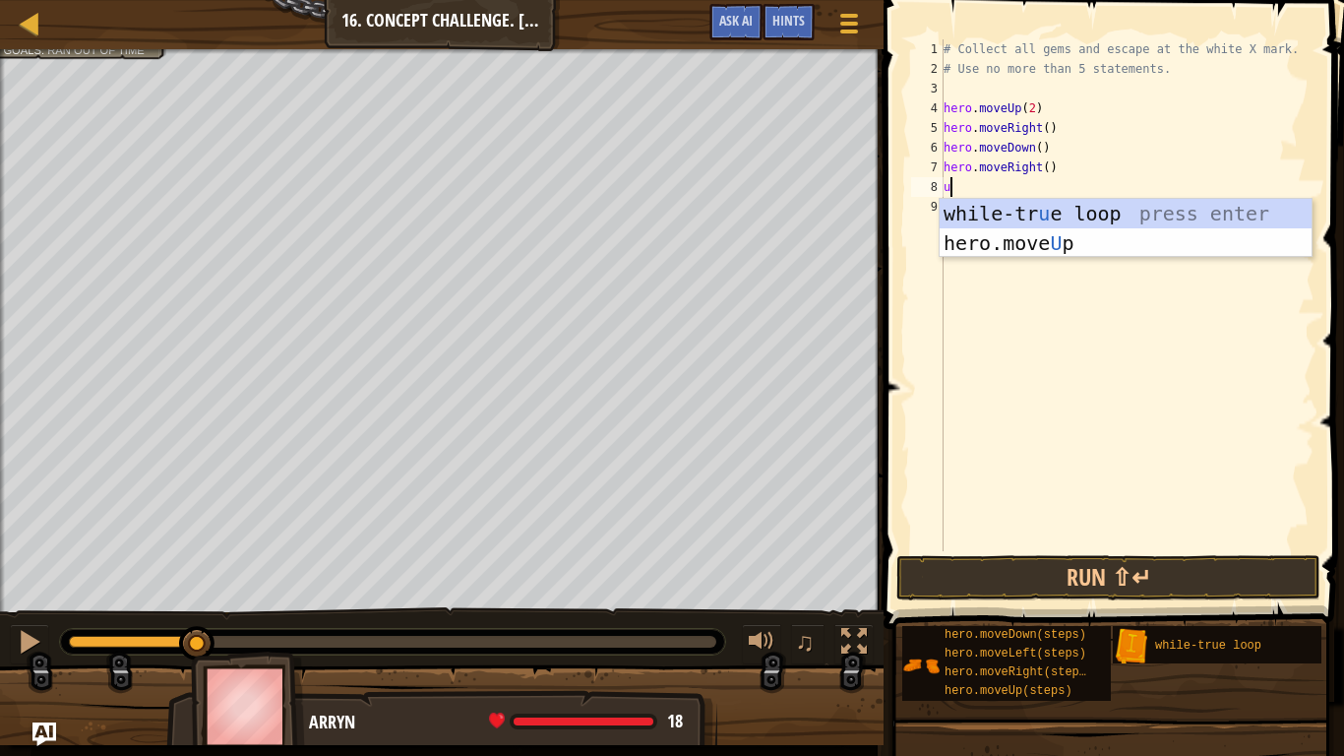
type textarea "up"
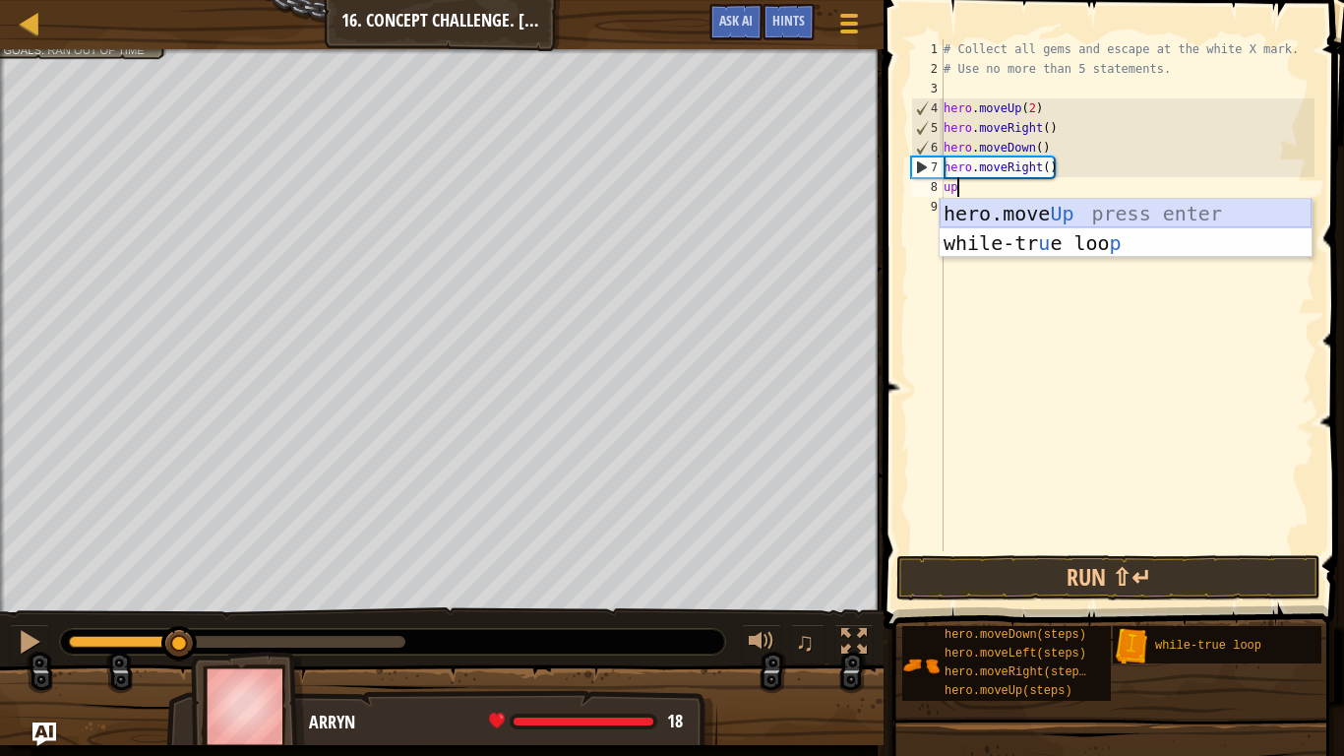
click at [1011, 204] on div "hero.move Up press enter while-tr u e loo p press enter" at bounding box center [1126, 258] width 372 height 118
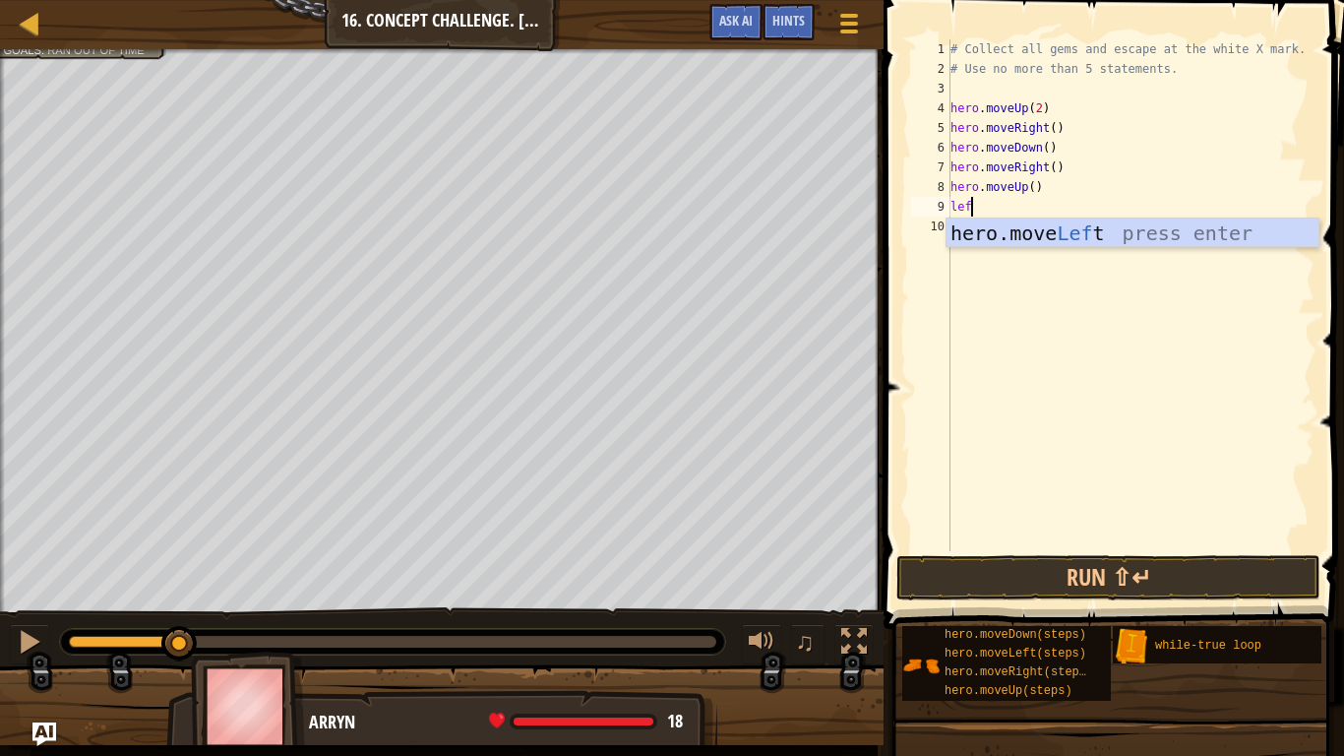
scroll to position [9, 3]
type textarea "left"
click at [35, 31] on div at bounding box center [30, 23] width 25 height 25
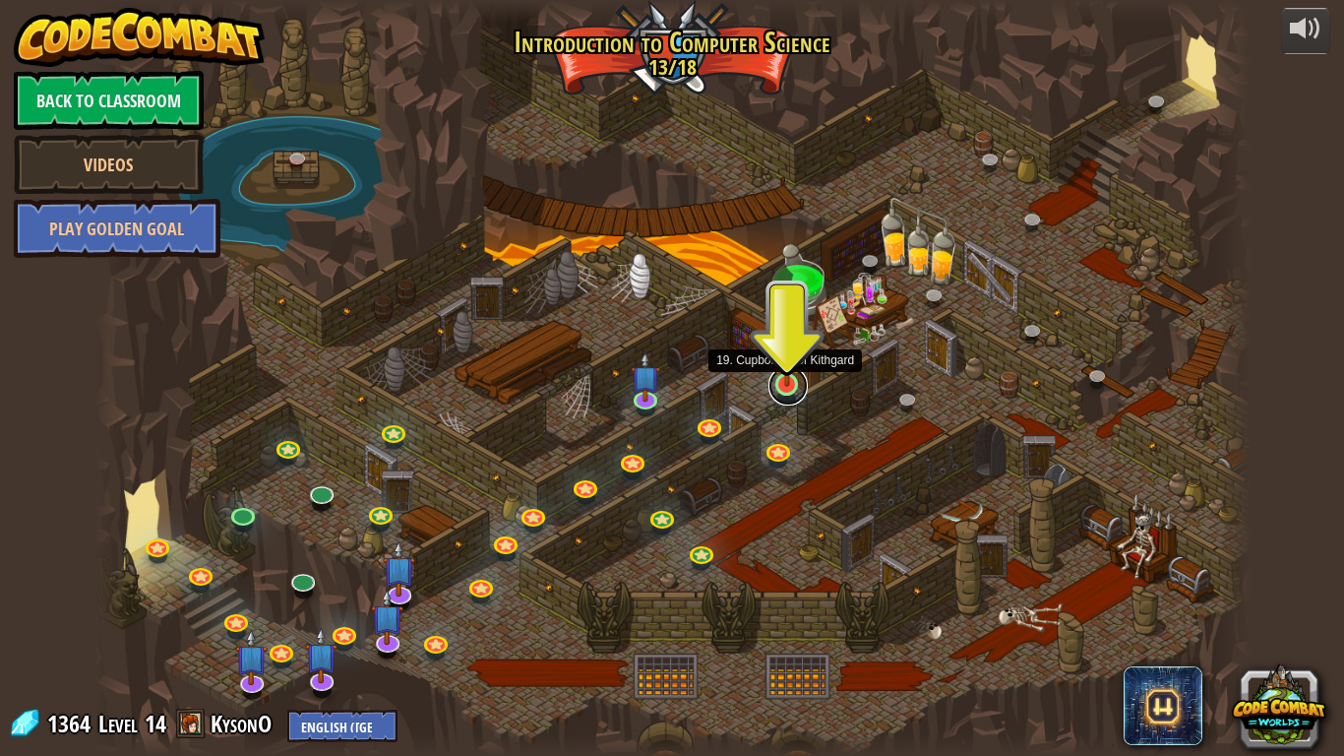
click at [799, 391] on link at bounding box center [788, 385] width 39 height 39
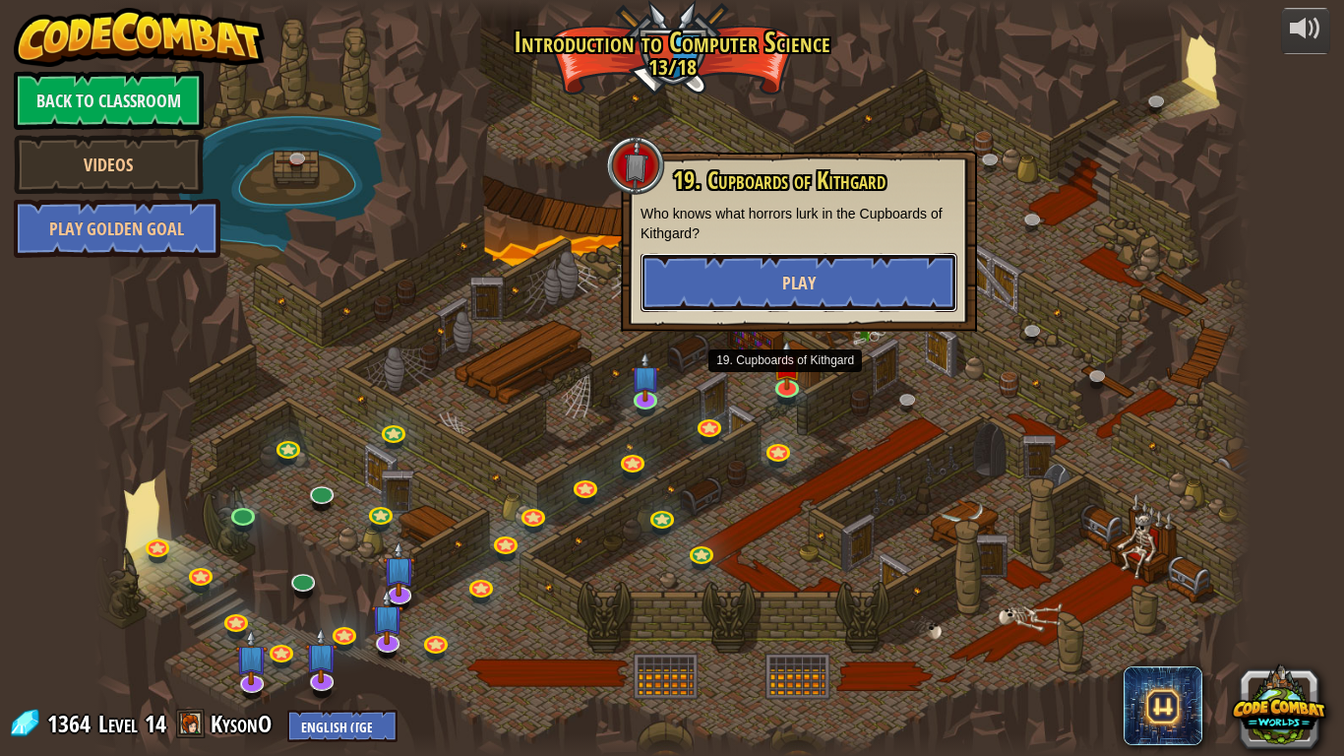
click at [807, 303] on button "Play" at bounding box center [799, 282] width 317 height 59
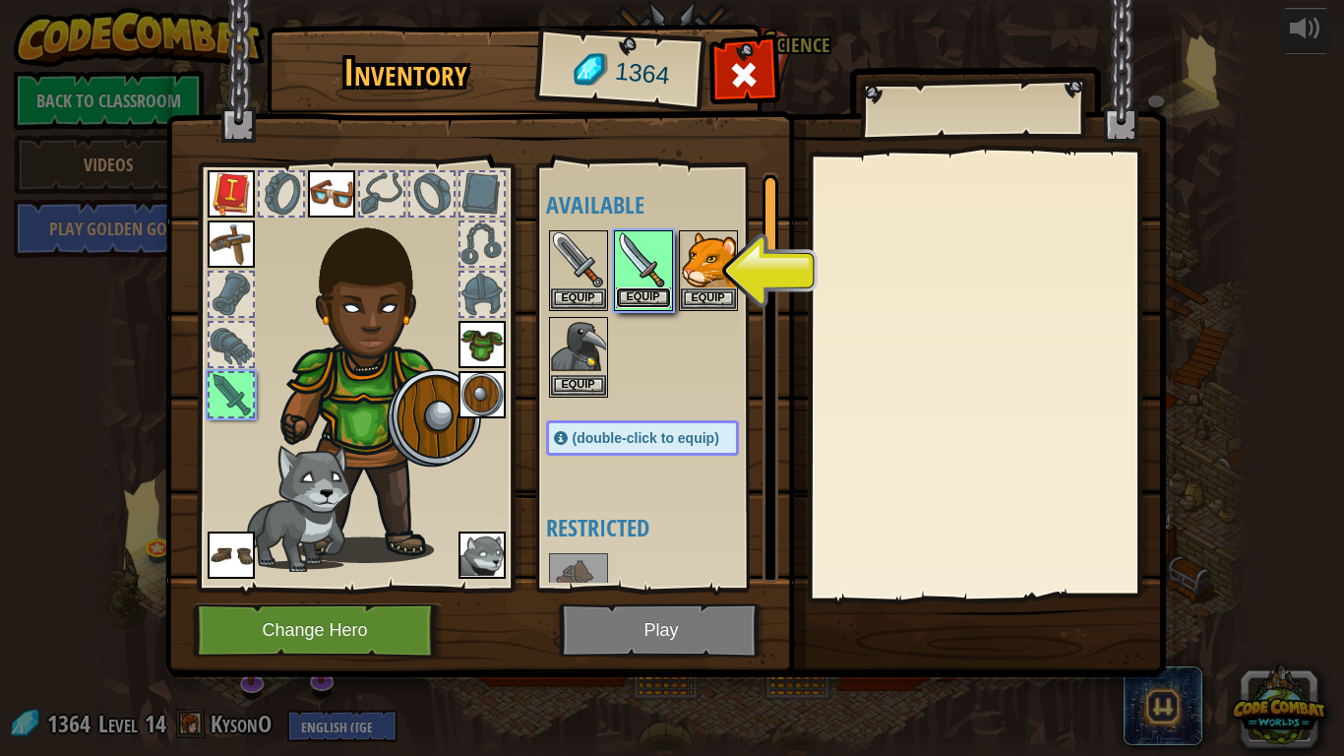
click at [655, 292] on button "Equip" at bounding box center [643, 297] width 55 height 21
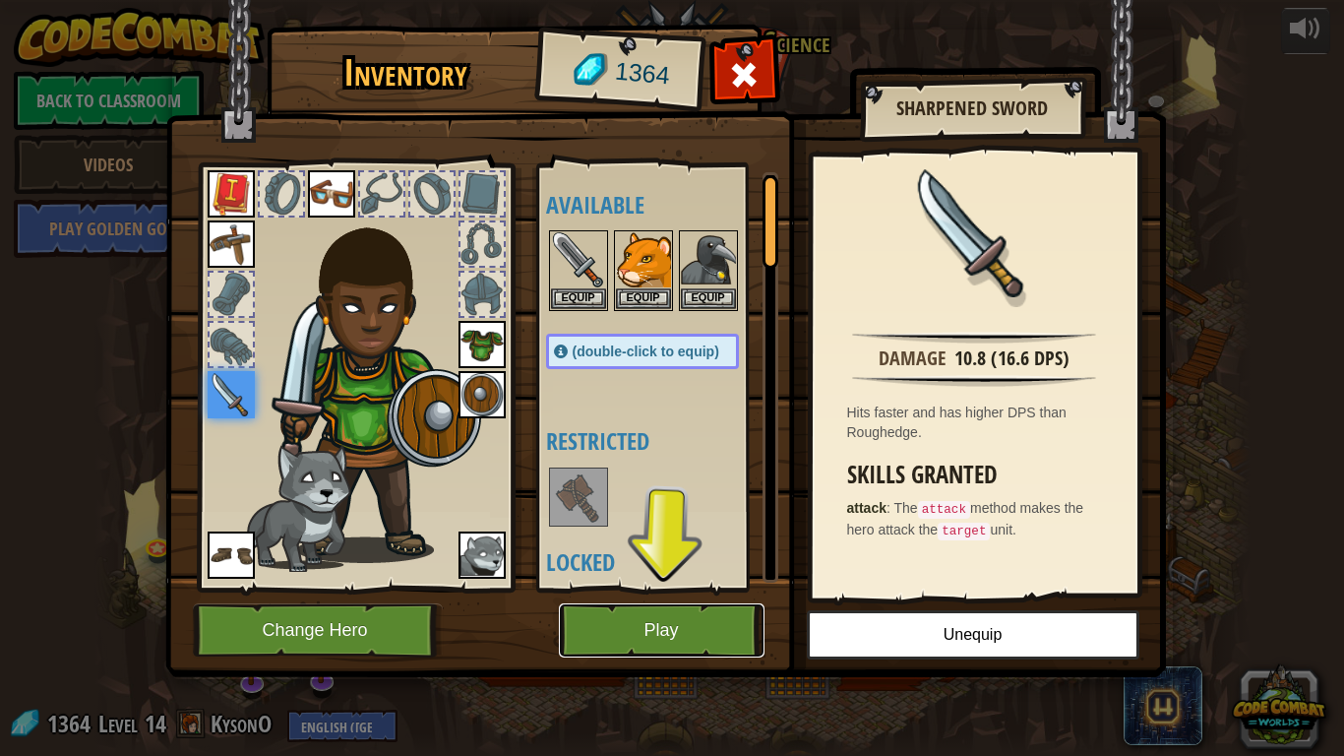
click at [712, 588] on button "Play" at bounding box center [662, 630] width 206 height 54
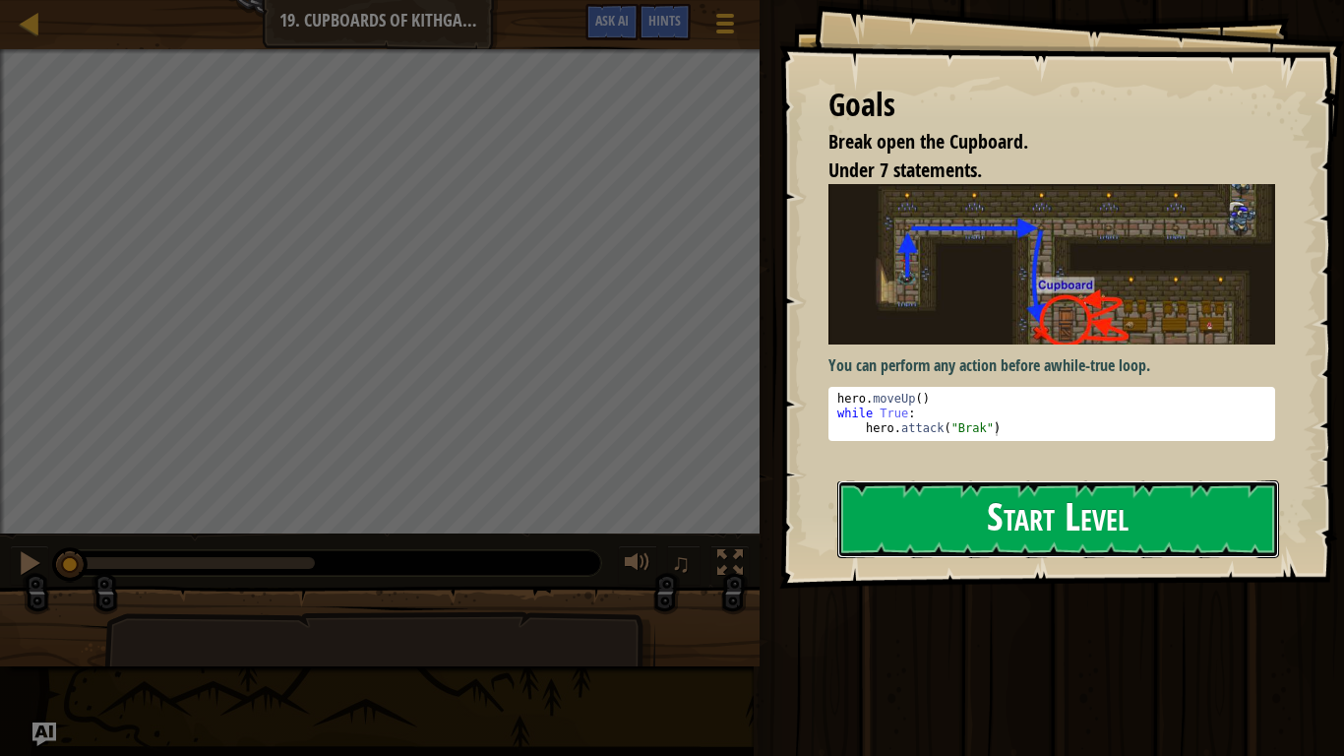
click at [1011, 480] on button "Start Level" at bounding box center [1058, 519] width 442 height 78
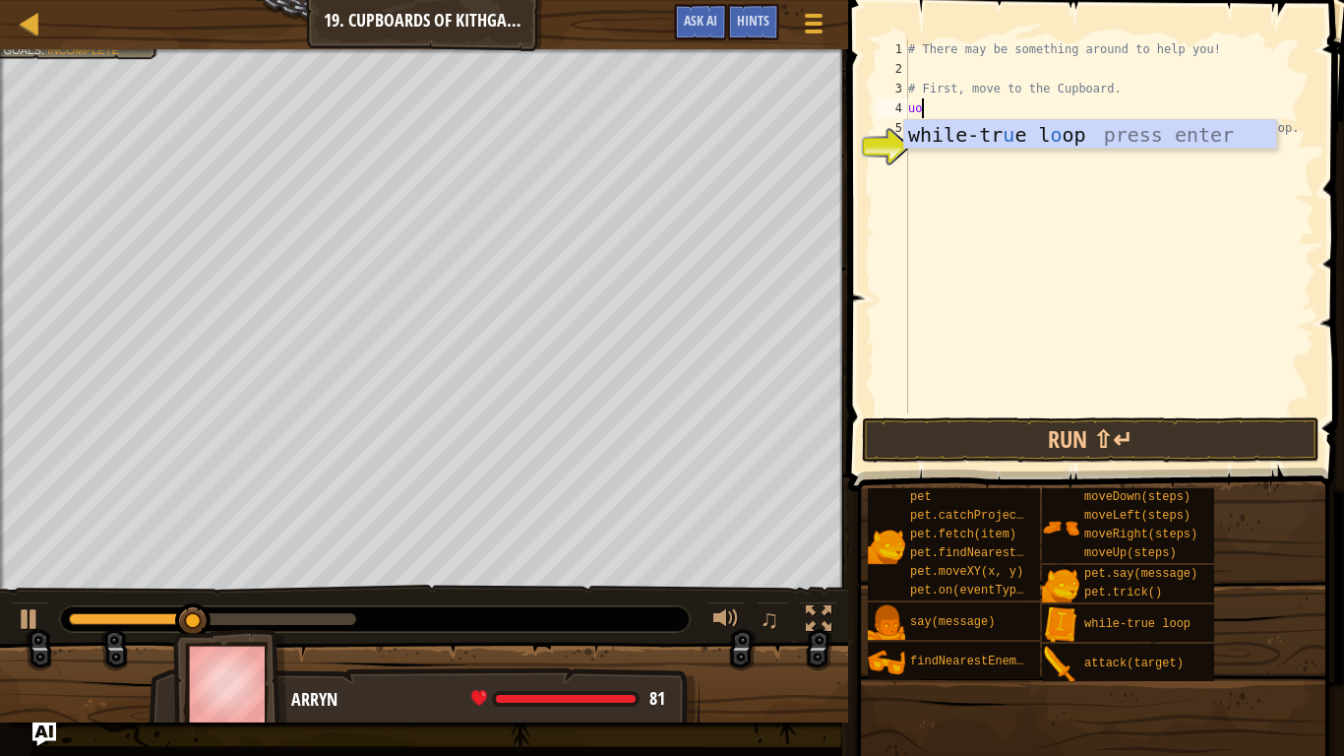
scroll to position [9, 0]
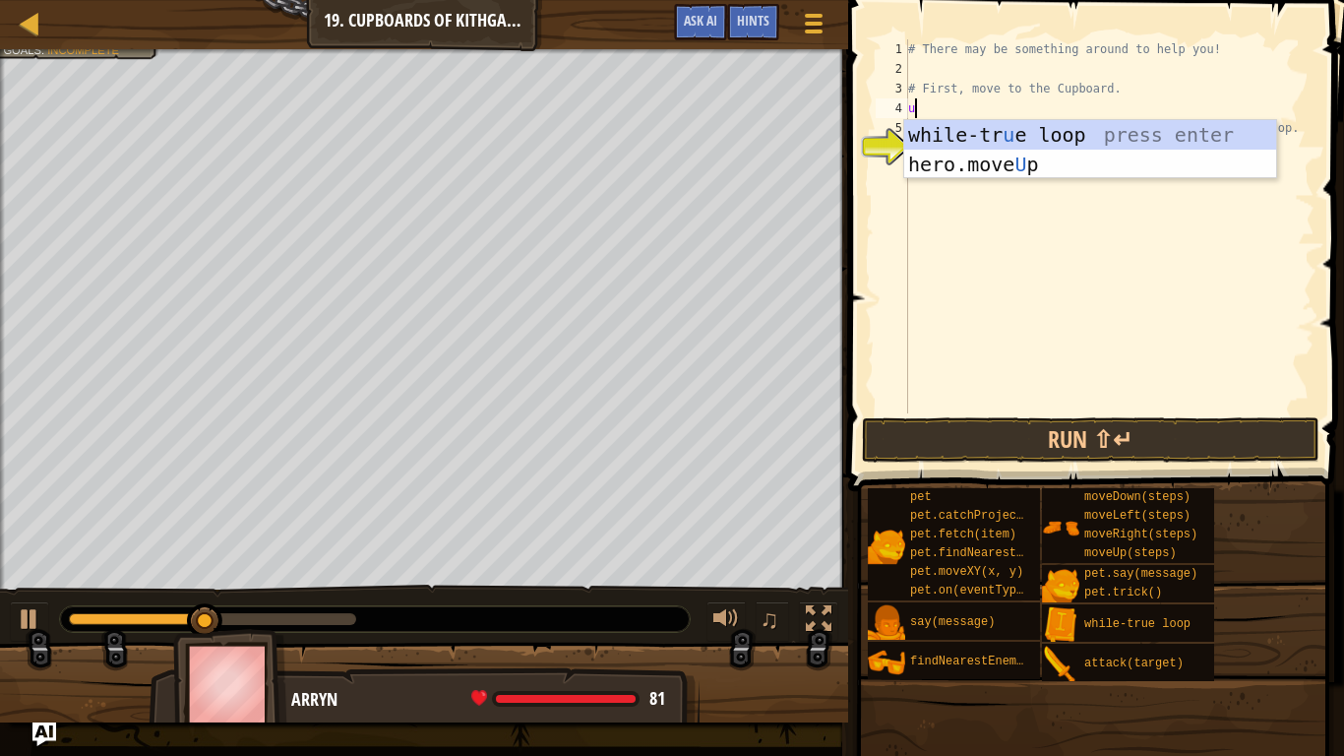
type textarea "up"
click at [996, 135] on div "hero.move Up press enter while-tr u e loo p press enter" at bounding box center [1090, 179] width 372 height 118
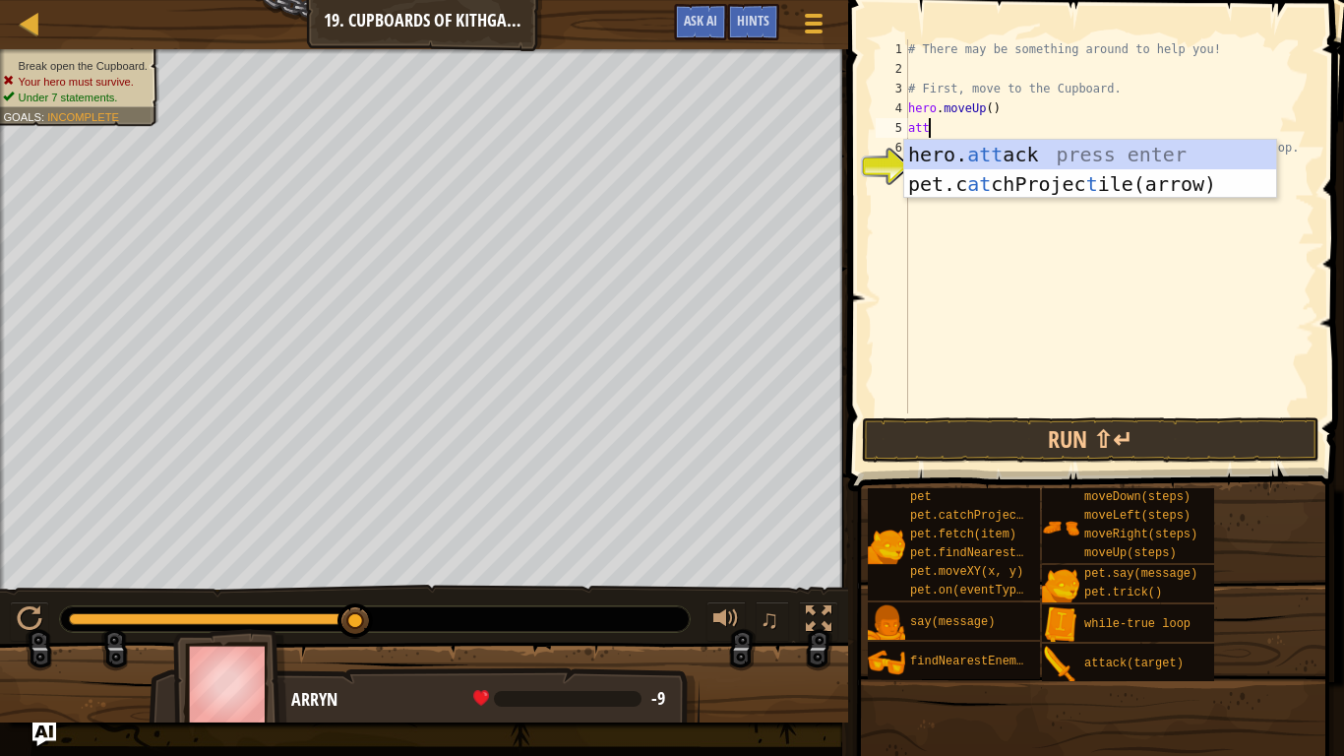
scroll to position [9, 2]
click at [1067, 150] on div "hero. att ack press enter pet.c at chProjec t ile(arrow) press enter" at bounding box center [1090, 199] width 372 height 118
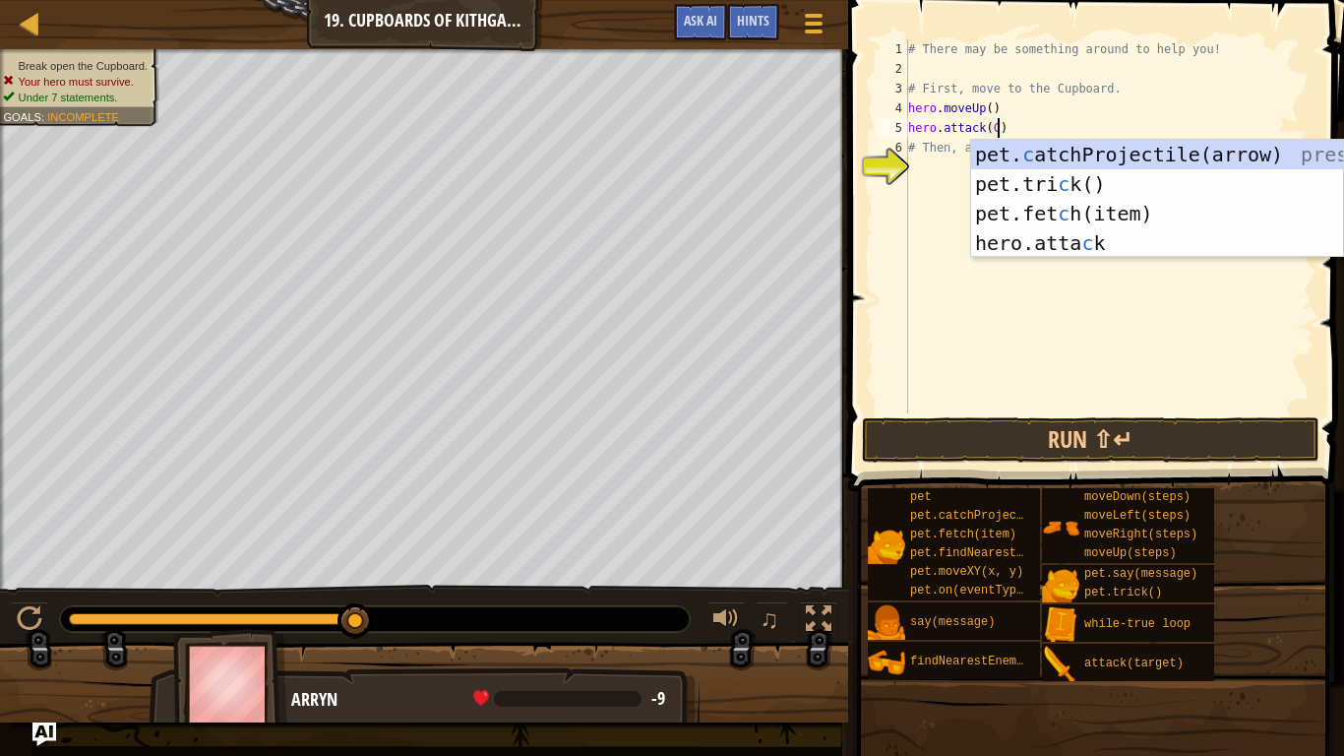
scroll to position [9, 14]
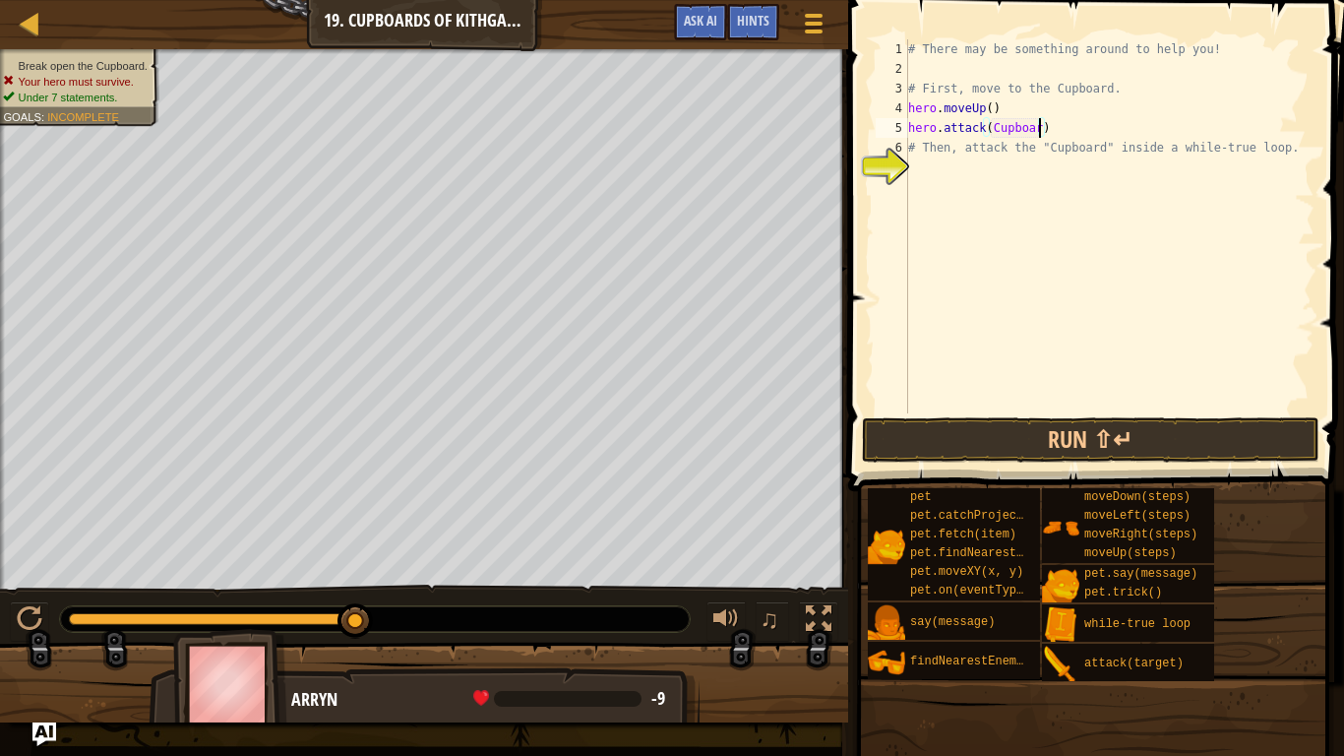
type textarea "hero.attack(Cupboard)"
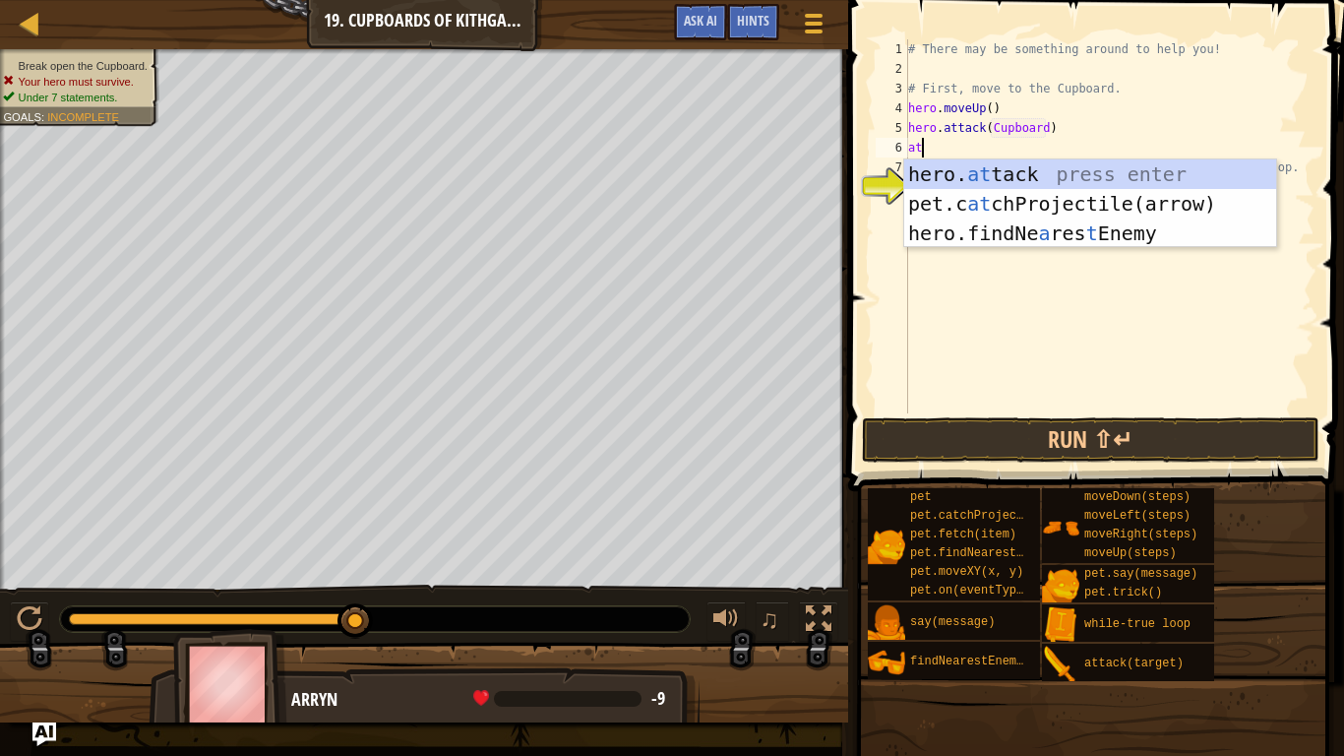
scroll to position [9, 2]
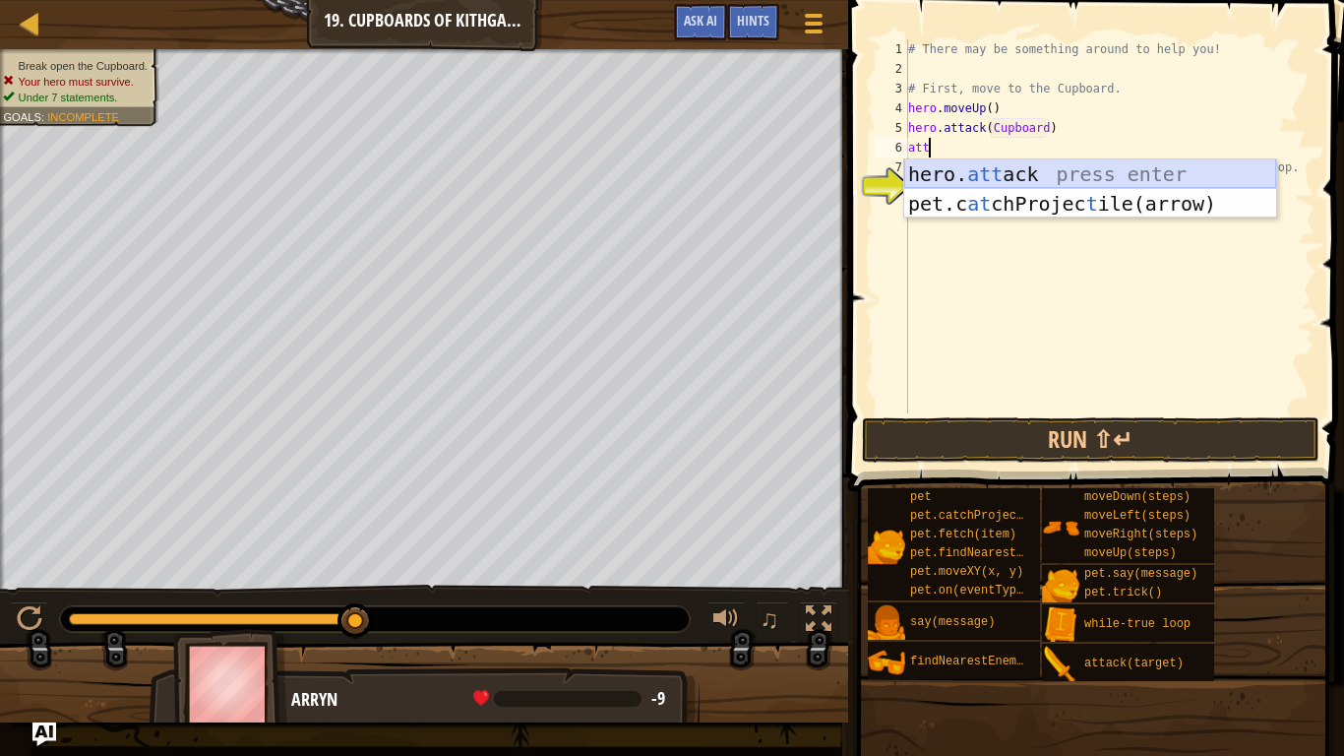
click at [1149, 159] on div "hero. att ack press enter pet.c at chProjec t ile(arrow) press enter" at bounding box center [1090, 218] width 372 height 118
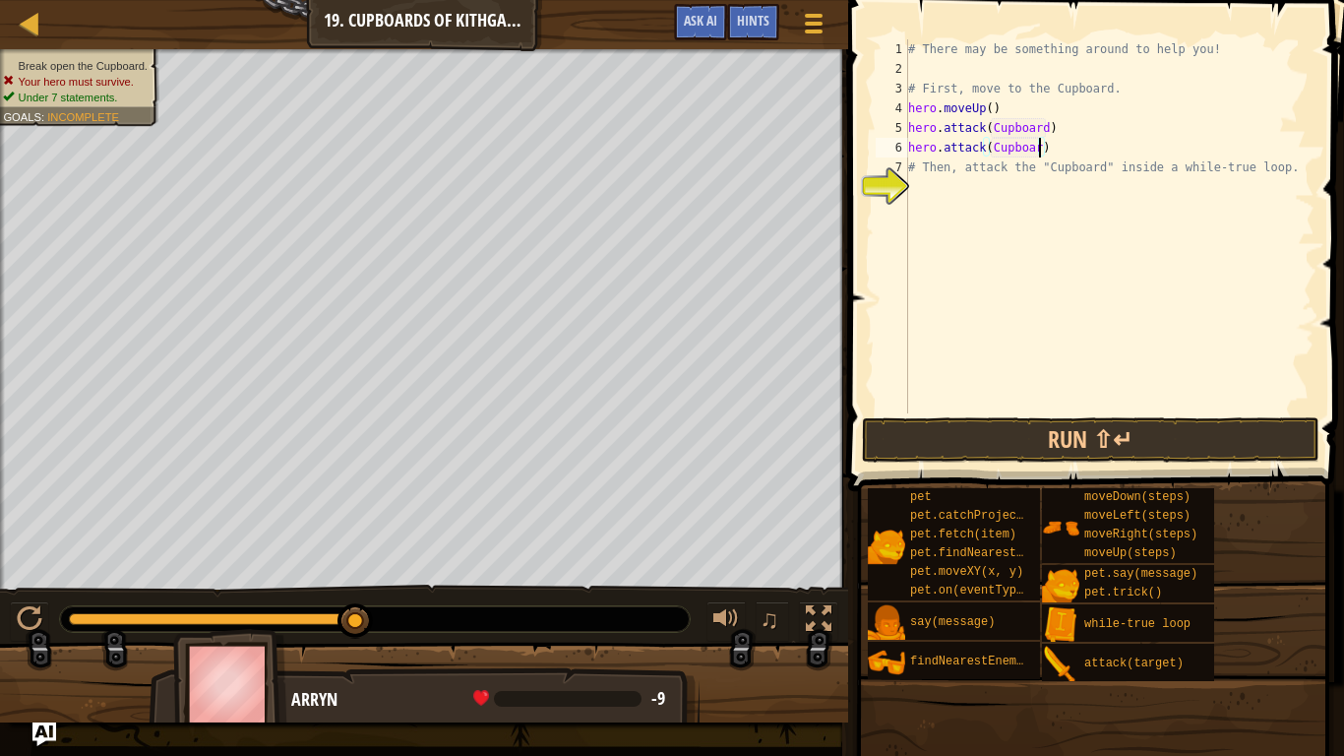
scroll to position [9, 20]
click at [1188, 433] on button "Run ⇧↵" at bounding box center [1091, 439] width 459 height 45
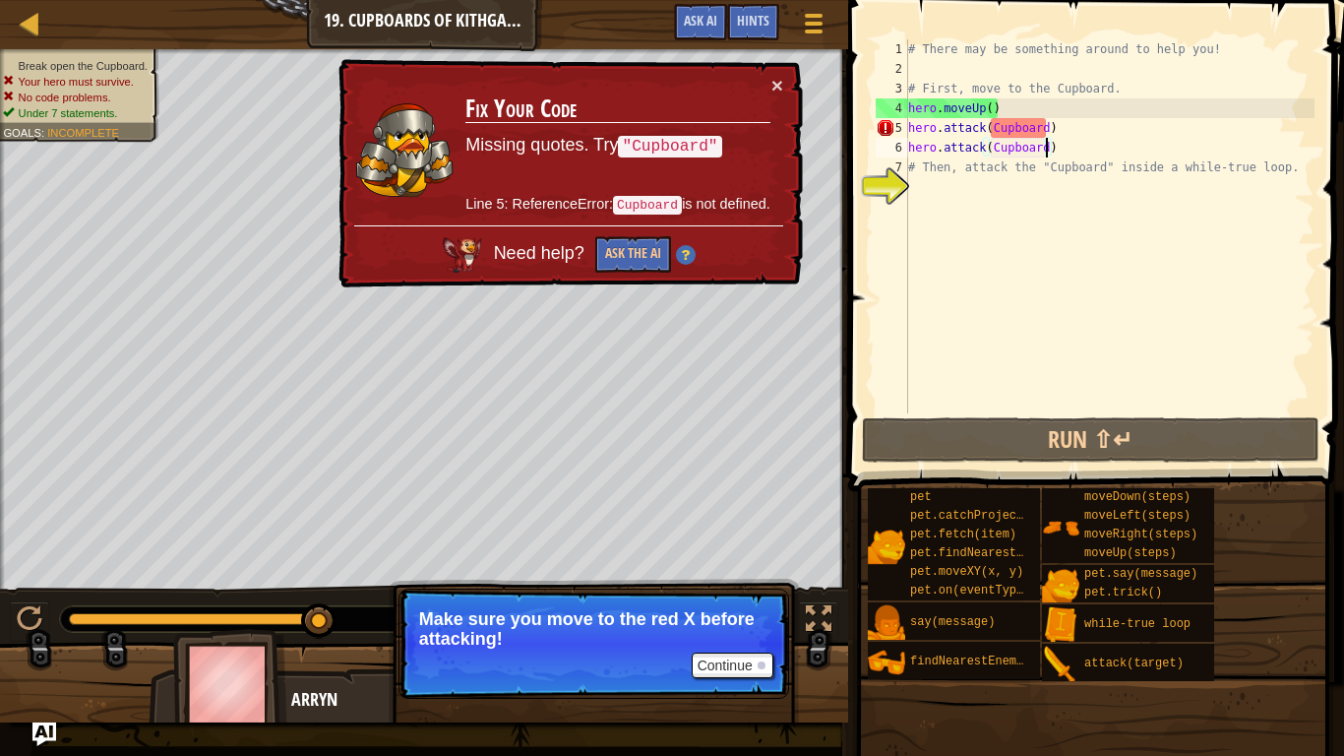
click at [1046, 127] on div "# There may be something around to help you! # First, move to the Cupboard. her…" at bounding box center [1109, 245] width 410 height 413
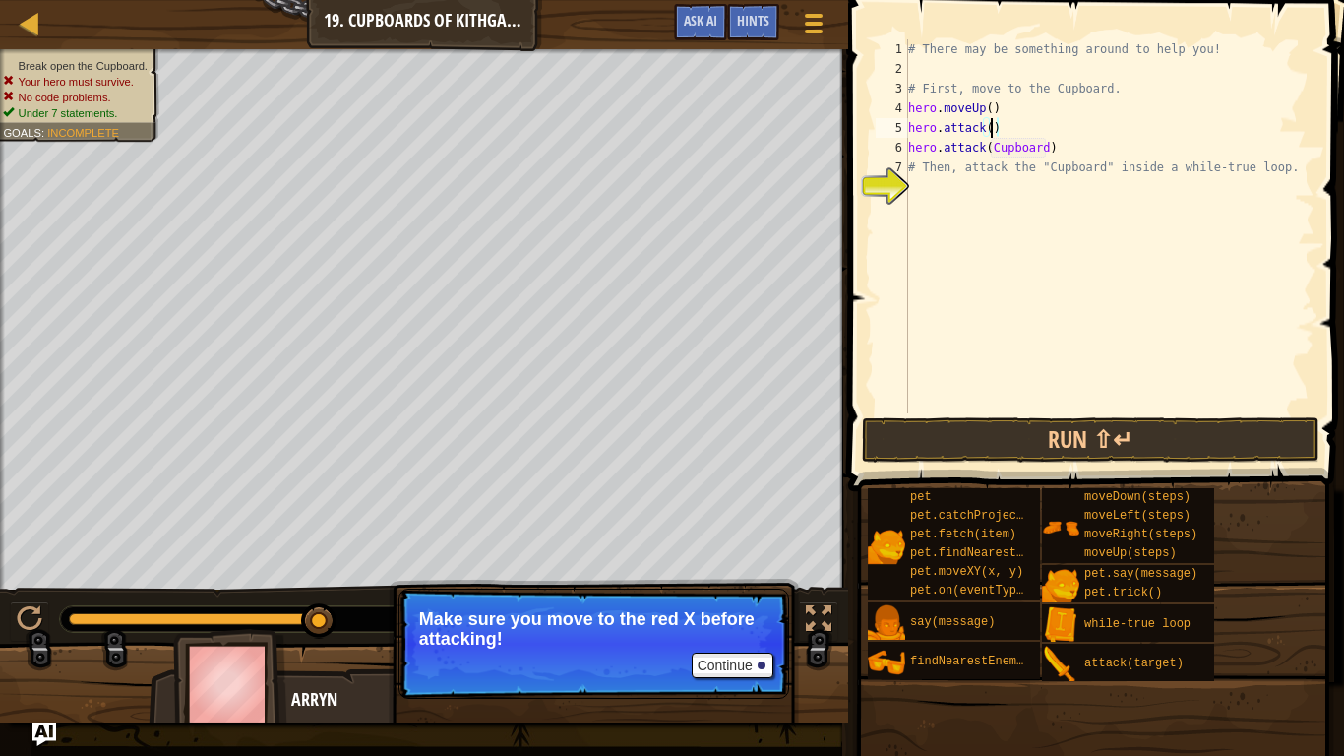
scroll to position [9, 12]
click at [1047, 150] on div "# There may be something around to help you! # First, move to the Cupboard. her…" at bounding box center [1109, 245] width 410 height 413
click at [1052, 443] on button "Run ⇧↵" at bounding box center [1091, 439] width 459 height 45
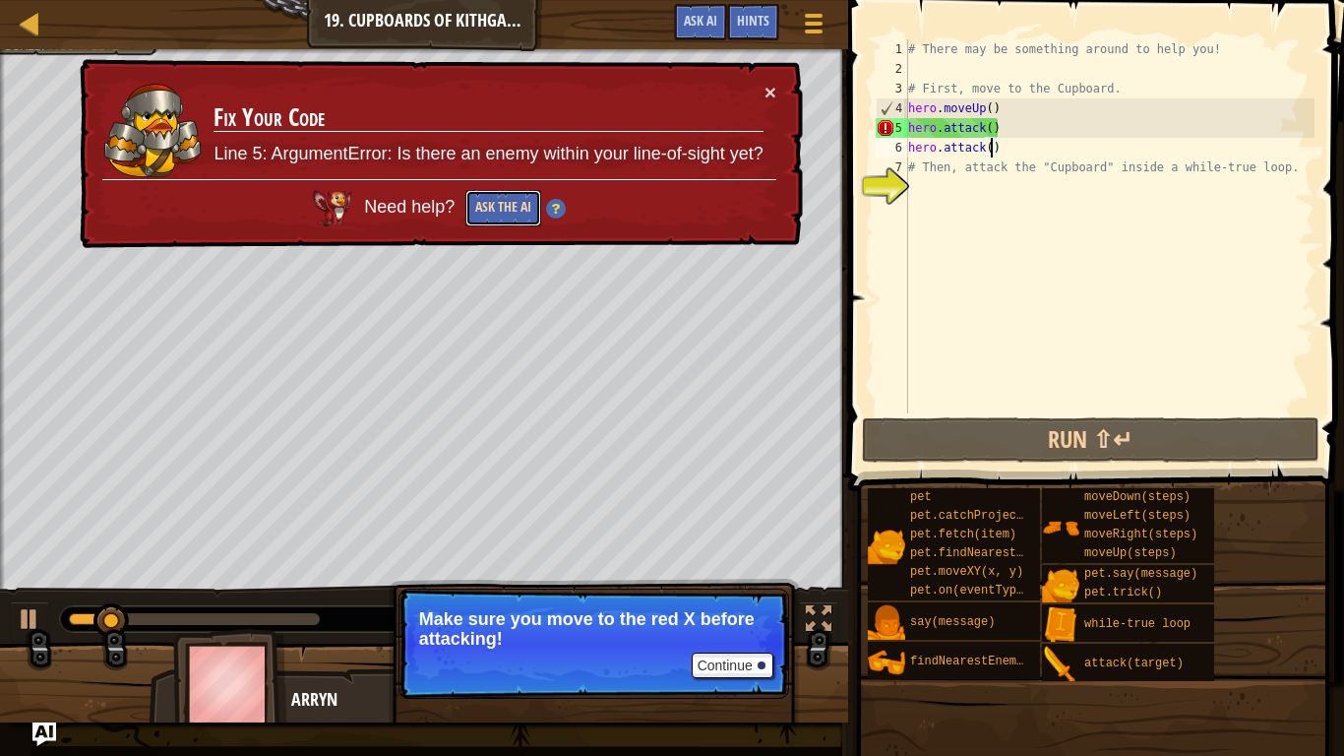
click at [512, 201] on button "Ask the AI" at bounding box center [503, 208] width 76 height 36
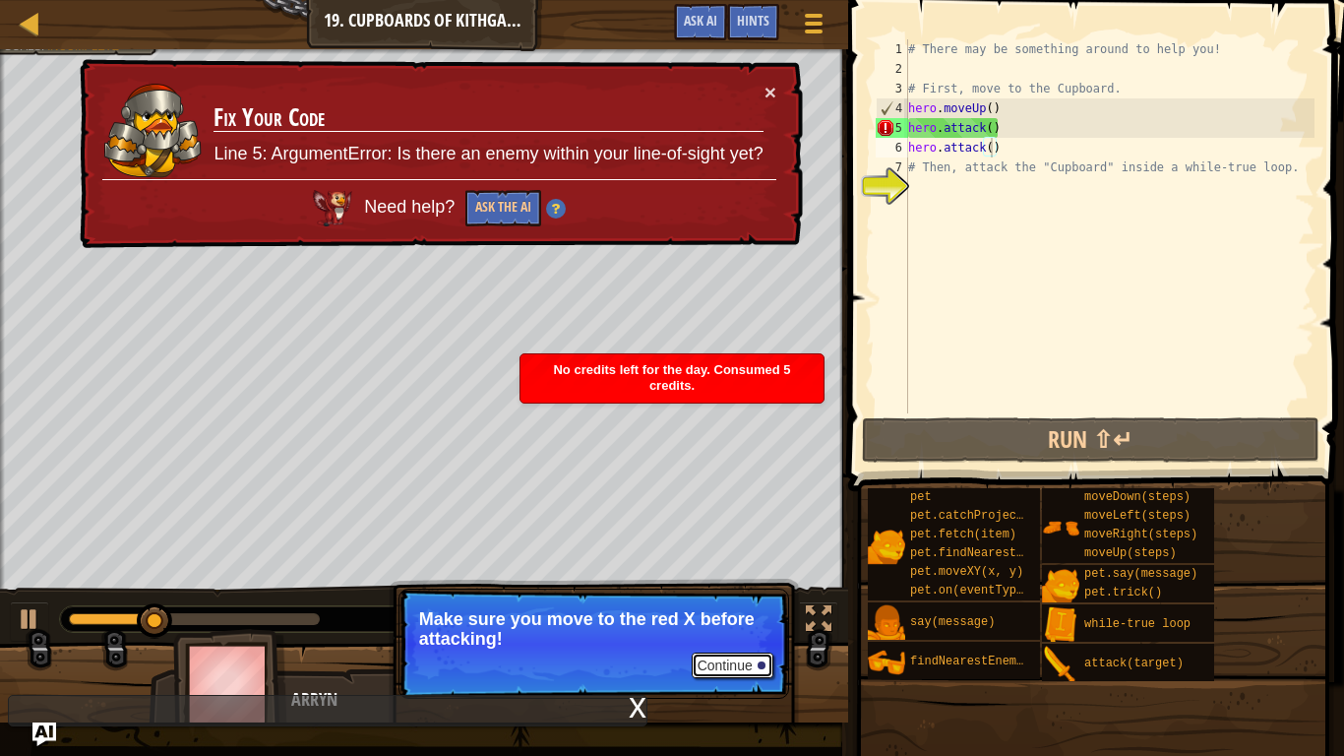
click at [744, 588] on button "Continue" at bounding box center [733, 665] width 82 height 26
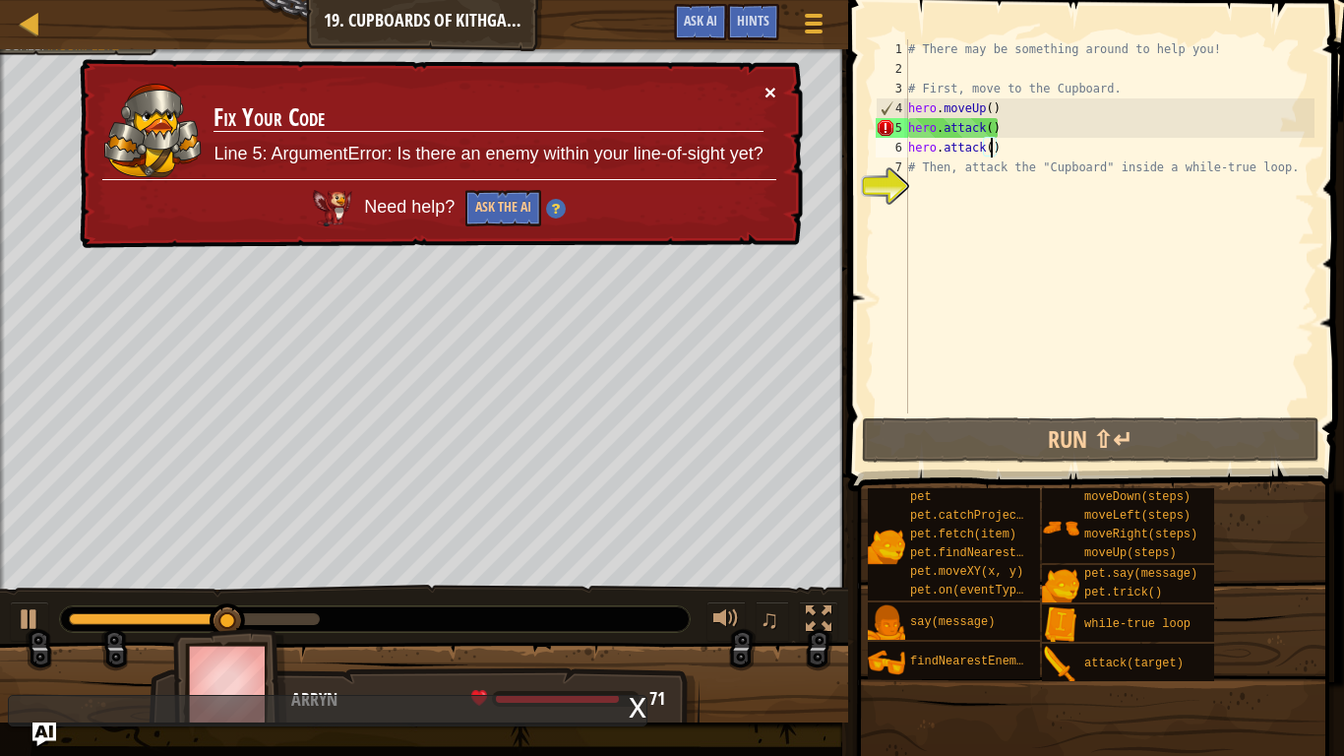
click at [770, 93] on button "×" at bounding box center [771, 92] width 12 height 21
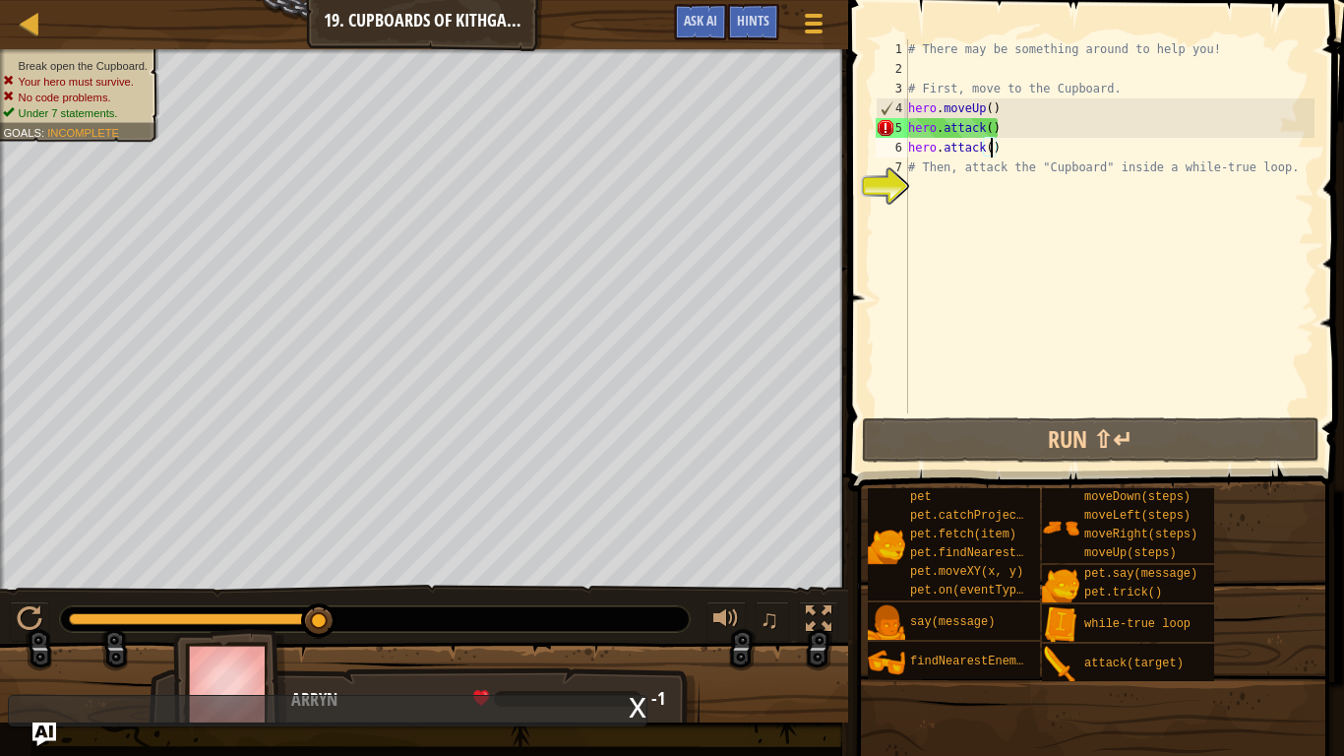
click at [994, 107] on div "# There may be something around to help you! # First, move to the Cupboard. her…" at bounding box center [1109, 245] width 410 height 413
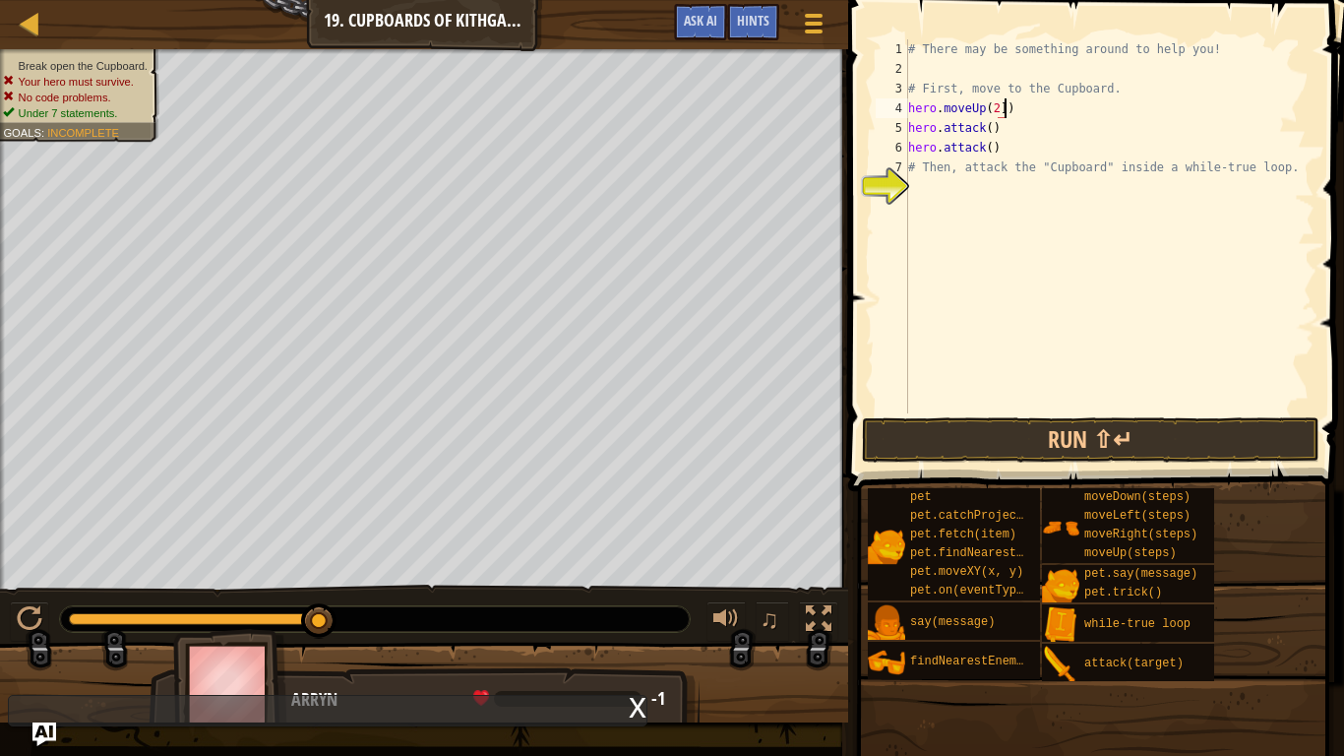
type textarea "hero.moveUp(2)"
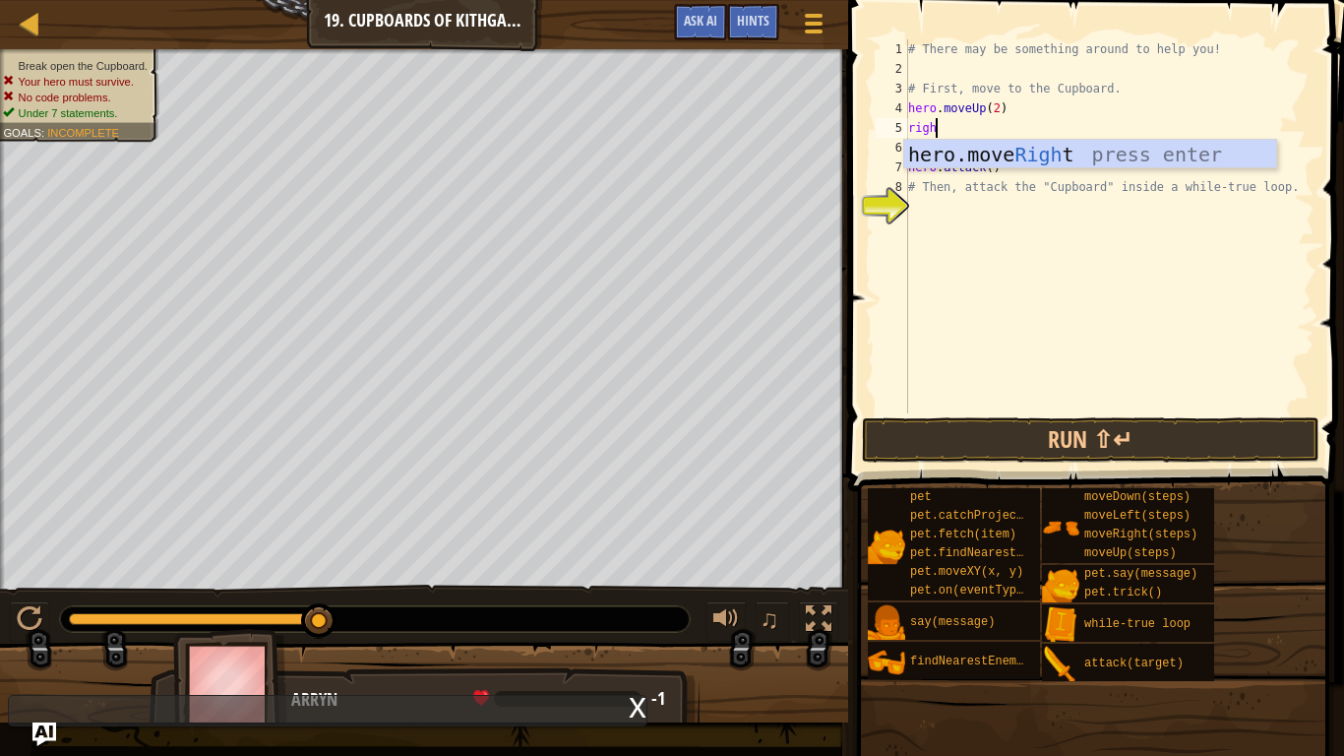
type textarea "right"
click at [1087, 154] on div "hero.move Right press enter" at bounding box center [1090, 184] width 372 height 89
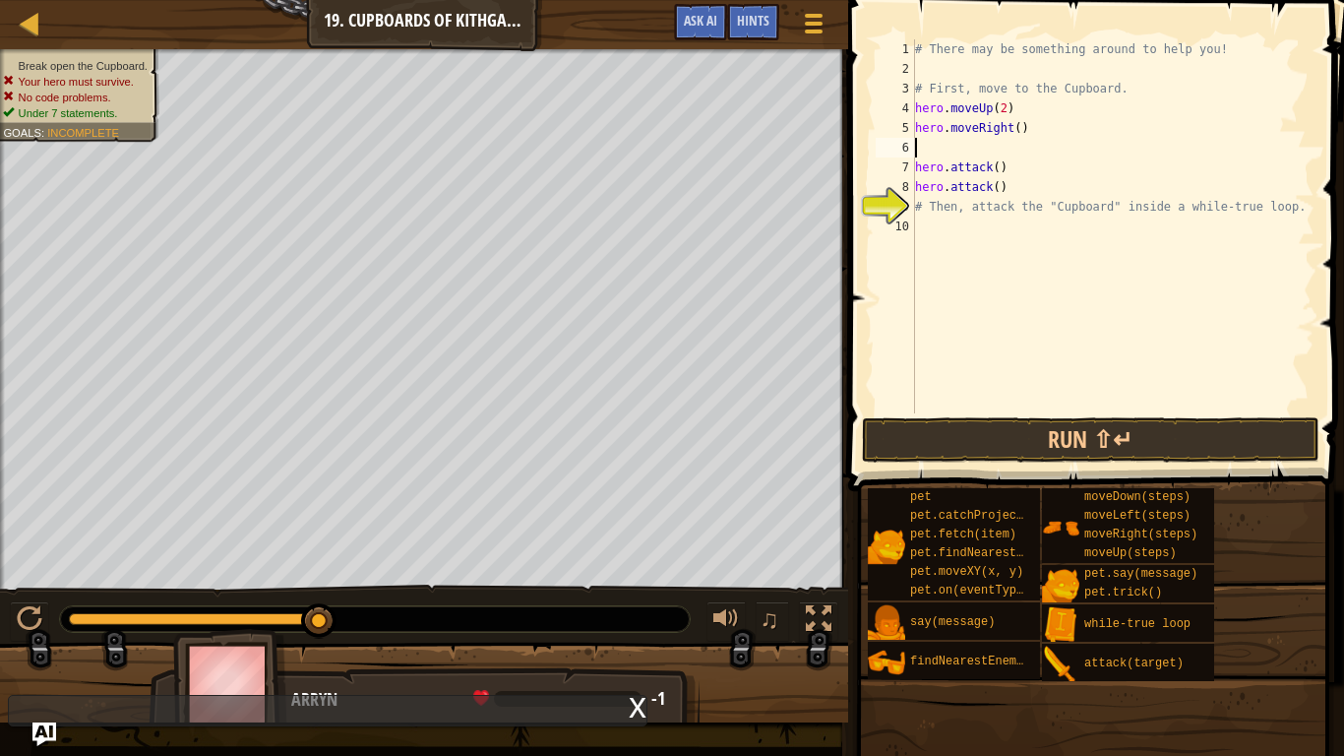
scroll to position [9, 0]
click at [1016, 127] on div "# There may be something around to help you! # First, move to the Cupboard. her…" at bounding box center [1112, 245] width 403 height 413
type textarea "hero.moveRight(2)"
click at [995, 146] on div "# There may be something around to help you! # First, move to the Cupboard. her…" at bounding box center [1112, 245] width 403 height 413
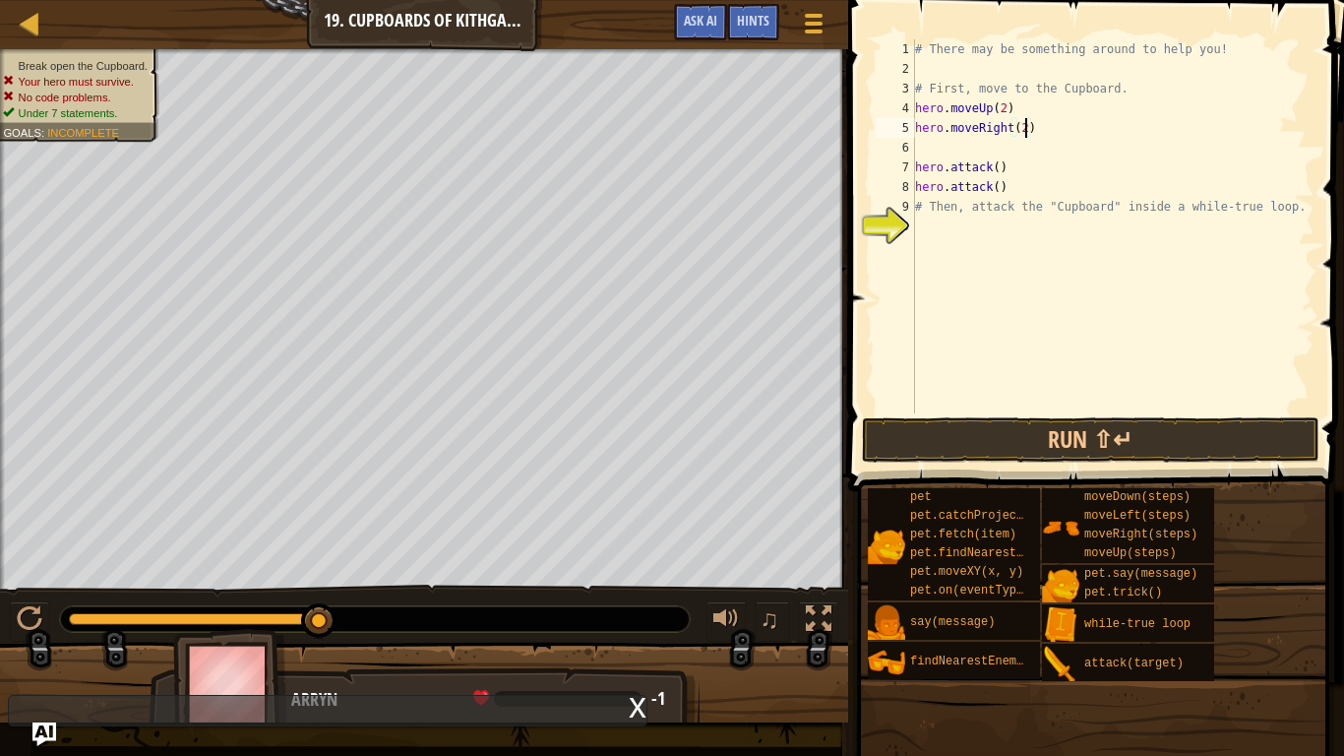
scroll to position [9, 0]
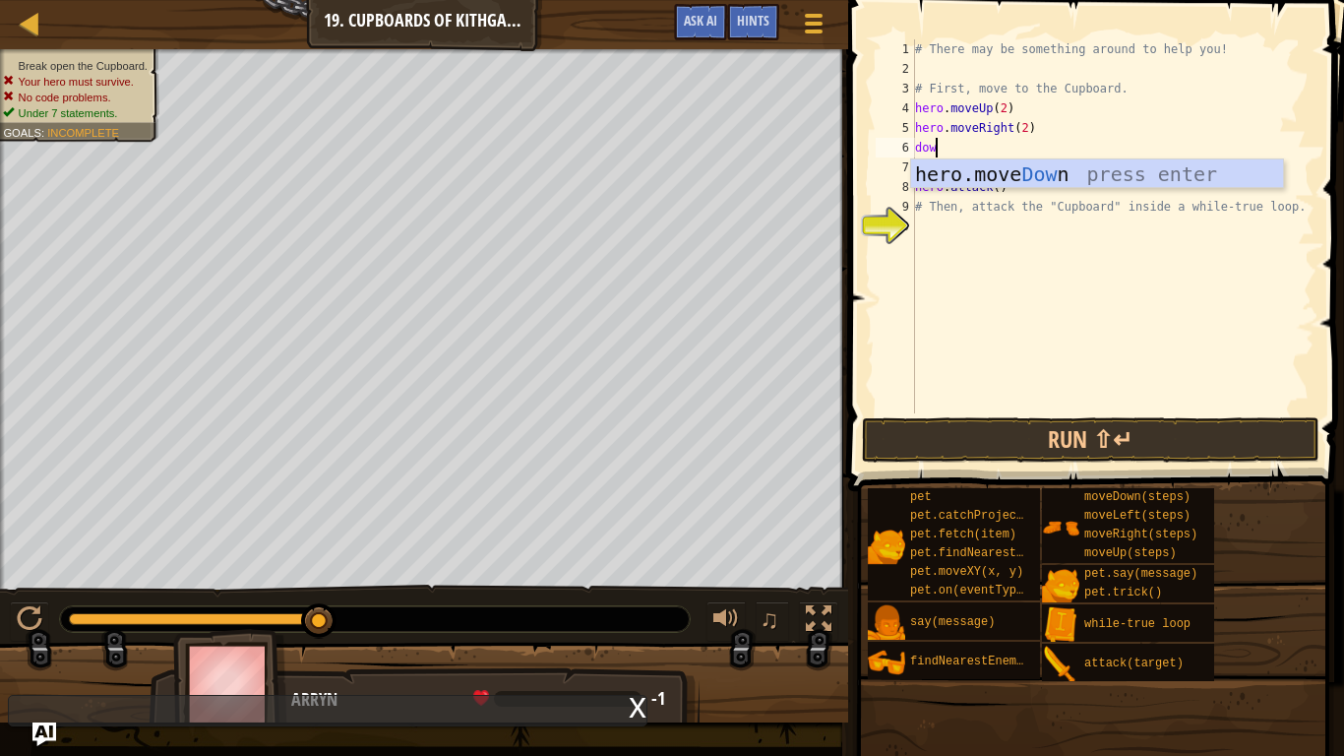
type textarea "down"
click at [1029, 181] on div "hero.move Down press enter" at bounding box center [1097, 203] width 372 height 89
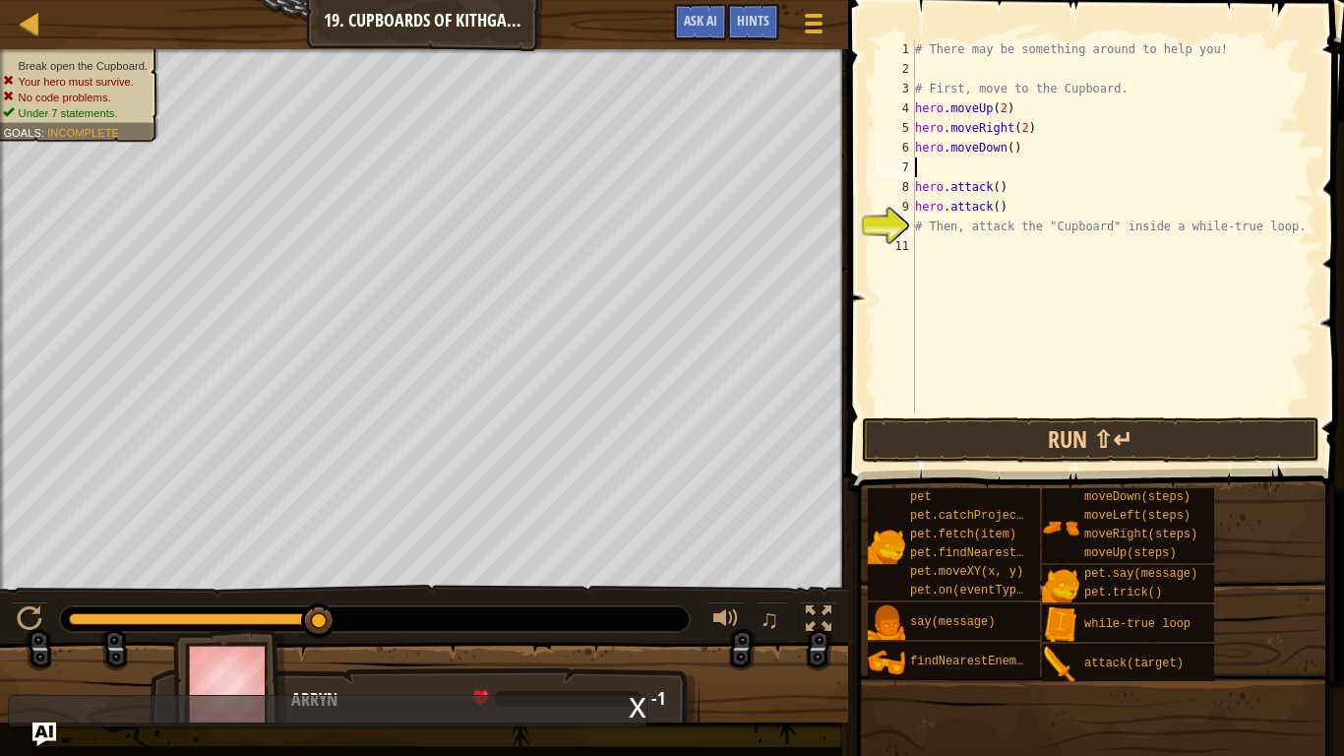
scroll to position [9, 0]
click at [1012, 147] on div "# There may be something around to help you! # First, move to the Cupboard. her…" at bounding box center [1112, 245] width 403 height 413
click at [1092, 431] on button "Run ⇧↵" at bounding box center [1091, 439] width 459 height 45
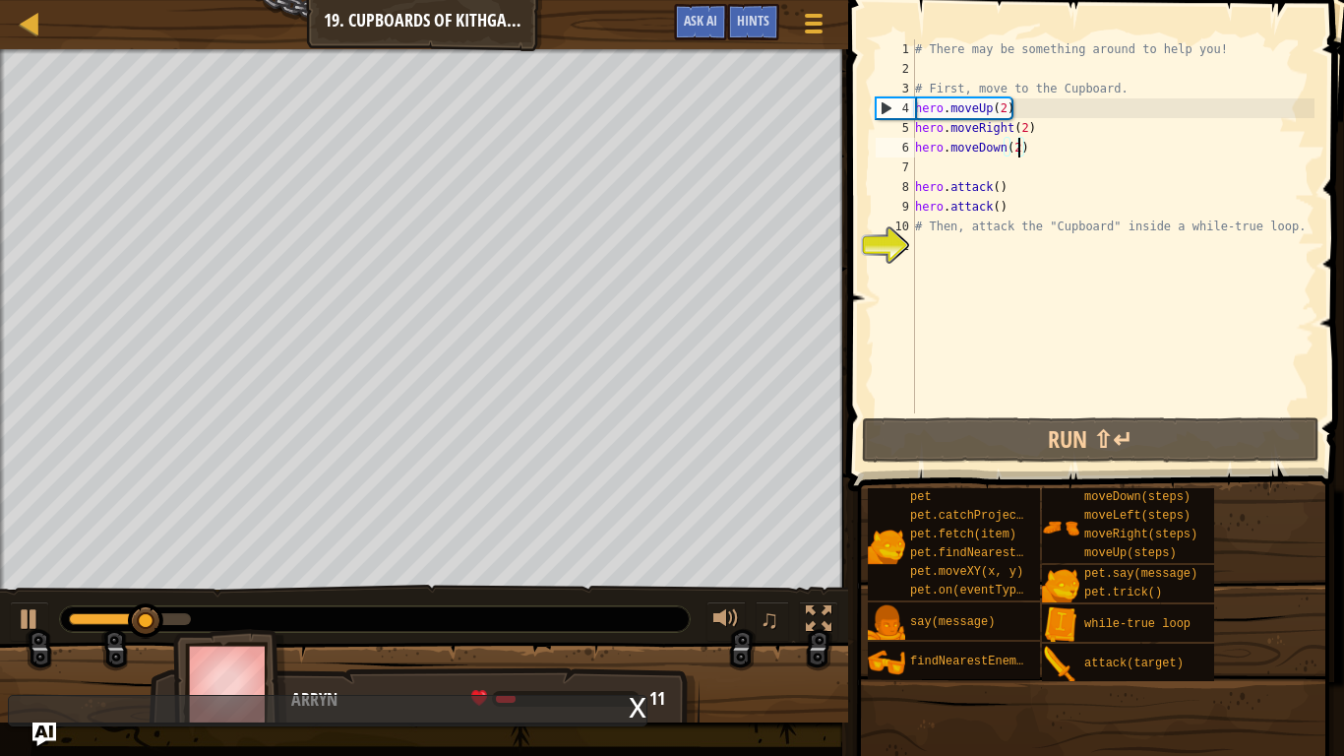
click at [1006, 118] on div "# There may be something around to help you! # First, move to the Cupboard. her…" at bounding box center [1112, 245] width 403 height 413
click at [1006, 117] on div "# There may be something around to help you! # First, move to the Cupboard. her…" at bounding box center [1112, 245] width 403 height 413
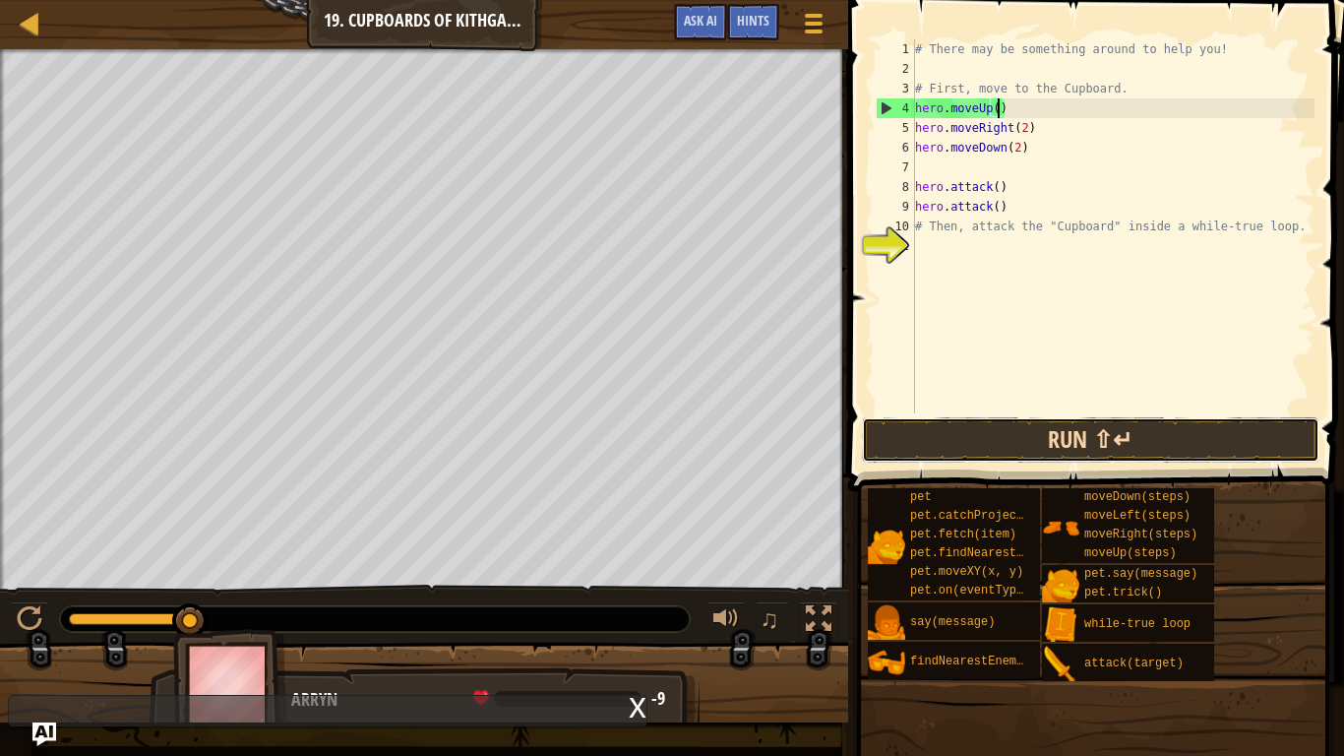
click at [1177, 434] on button "Run ⇧↵" at bounding box center [1091, 439] width 459 height 45
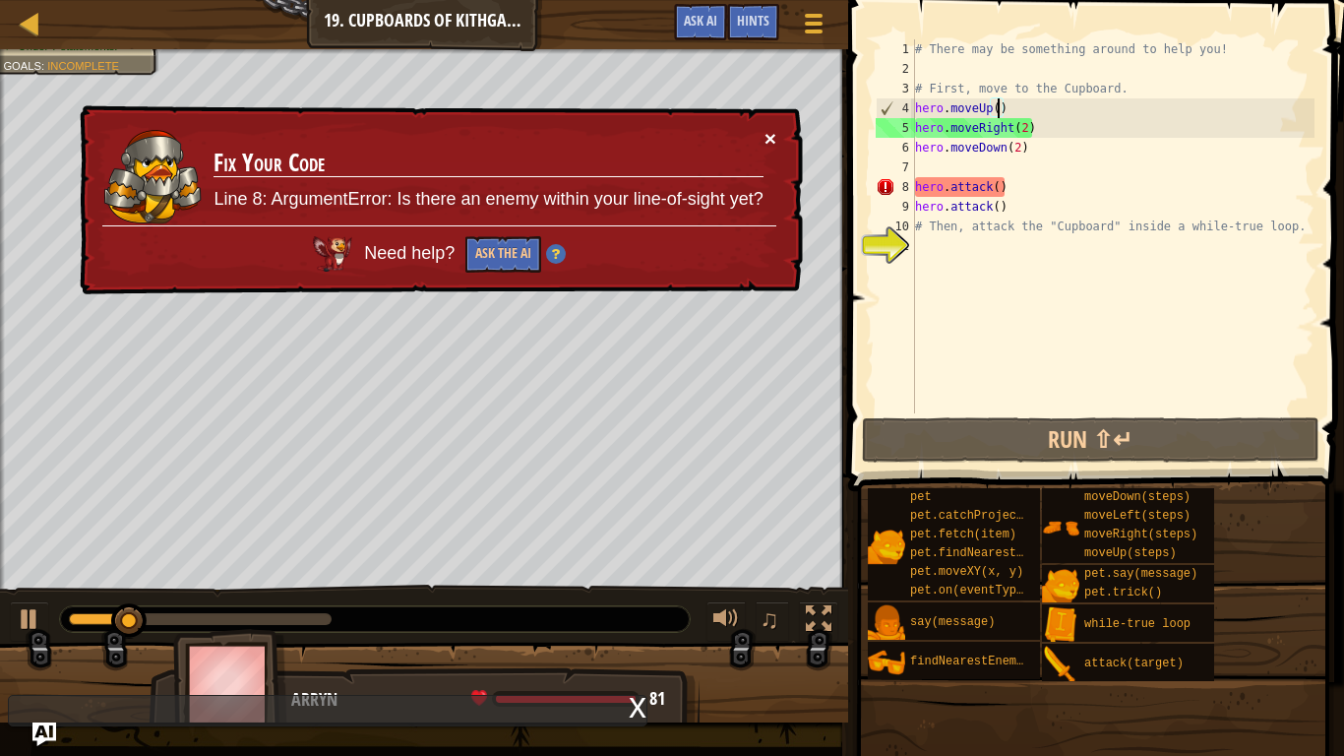
click at [770, 143] on button "×" at bounding box center [771, 138] width 12 height 21
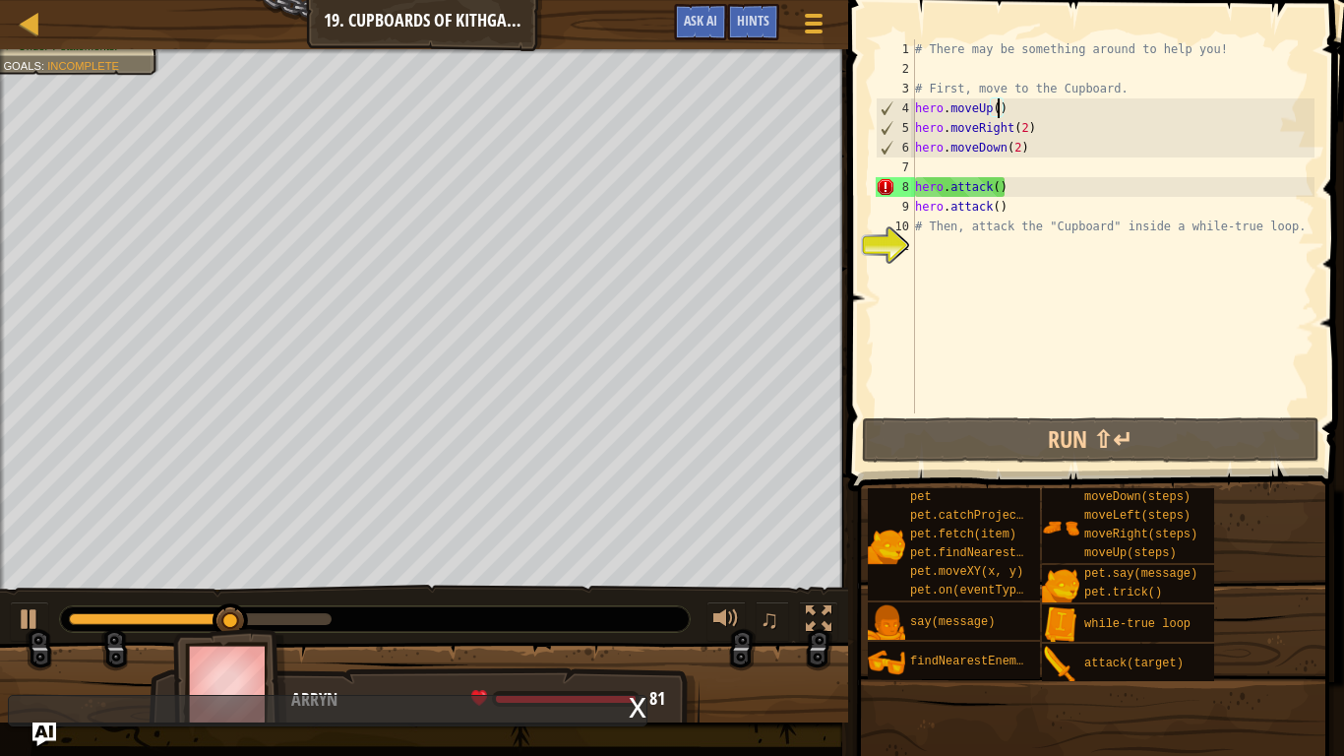
click at [997, 186] on div "# There may be something around to help you! # First, move to the Cupboard. her…" at bounding box center [1112, 245] width 403 height 413
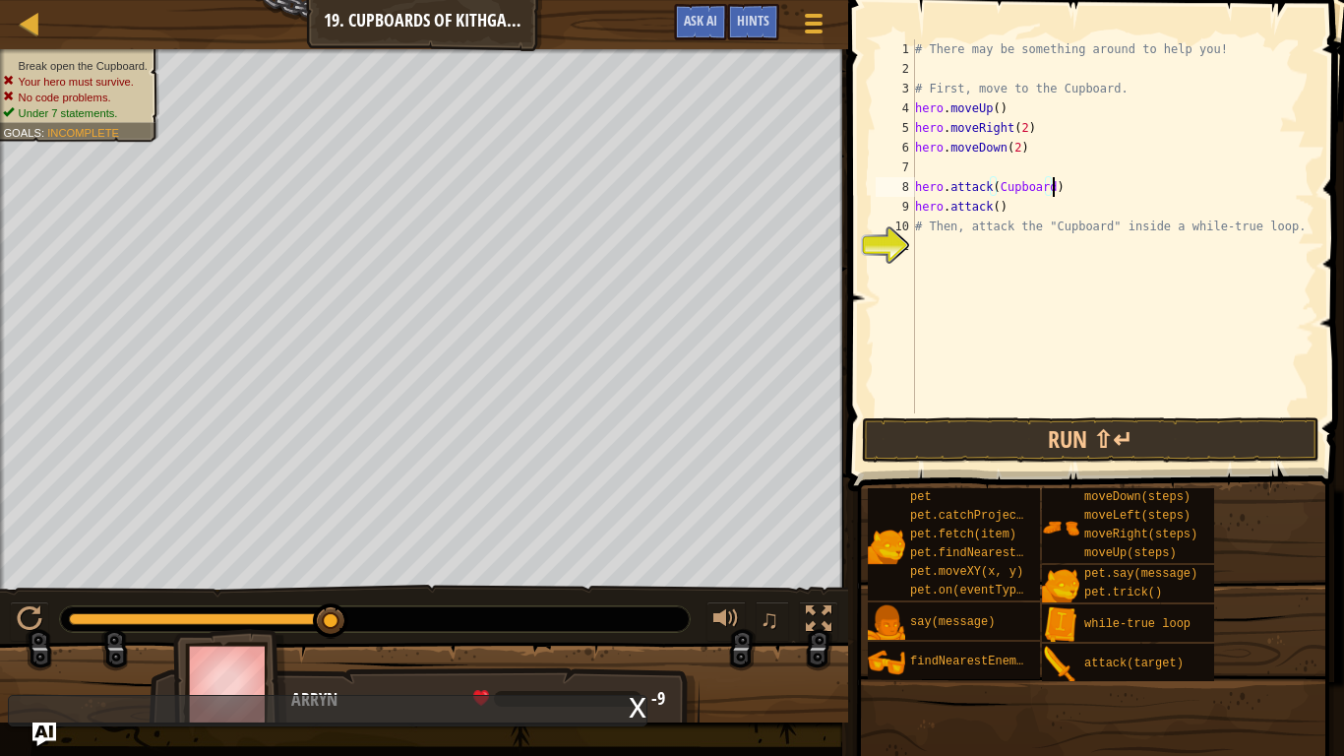
scroll to position [9, 20]
click at [1000, 206] on div "# There may be something around to help you! # First, move to the Cupboard. her…" at bounding box center [1112, 245] width 403 height 413
click at [1098, 436] on button "Run ⇧↵" at bounding box center [1091, 439] width 459 height 45
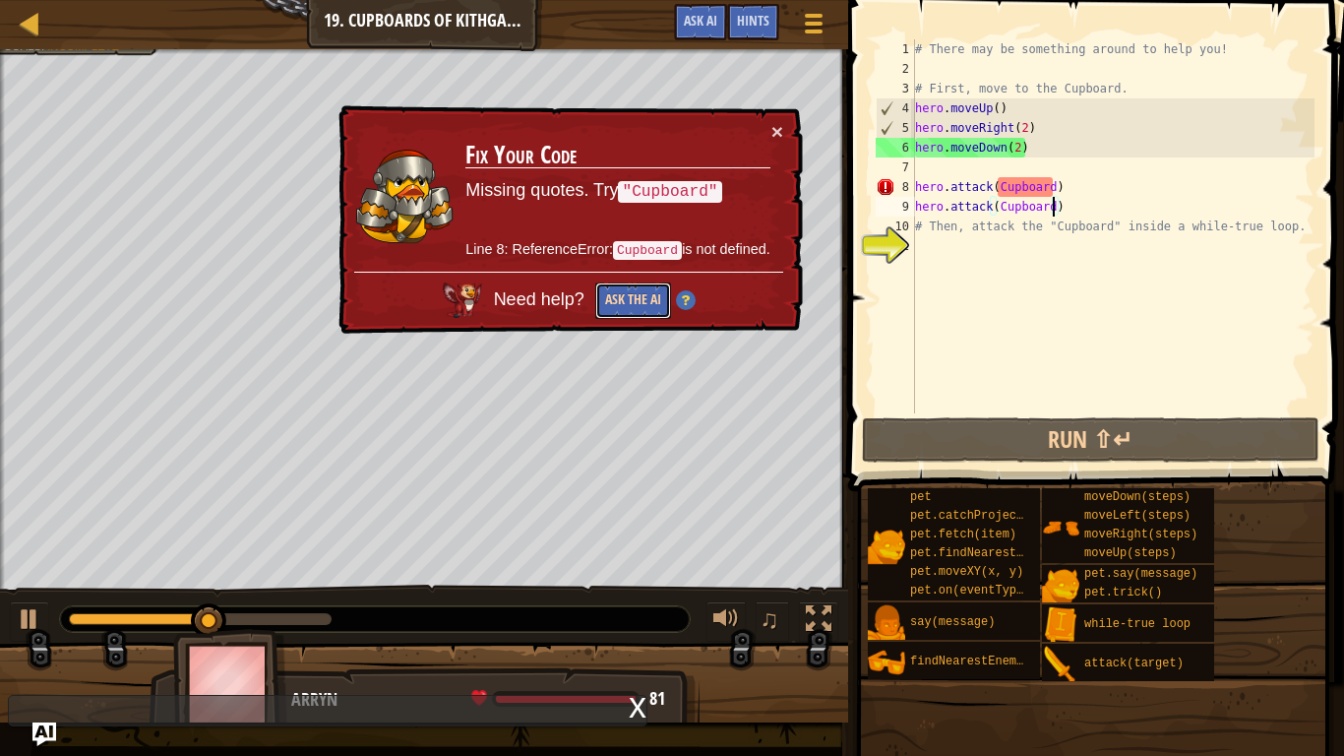
click at [646, 302] on button "Ask the AI" at bounding box center [633, 300] width 76 height 36
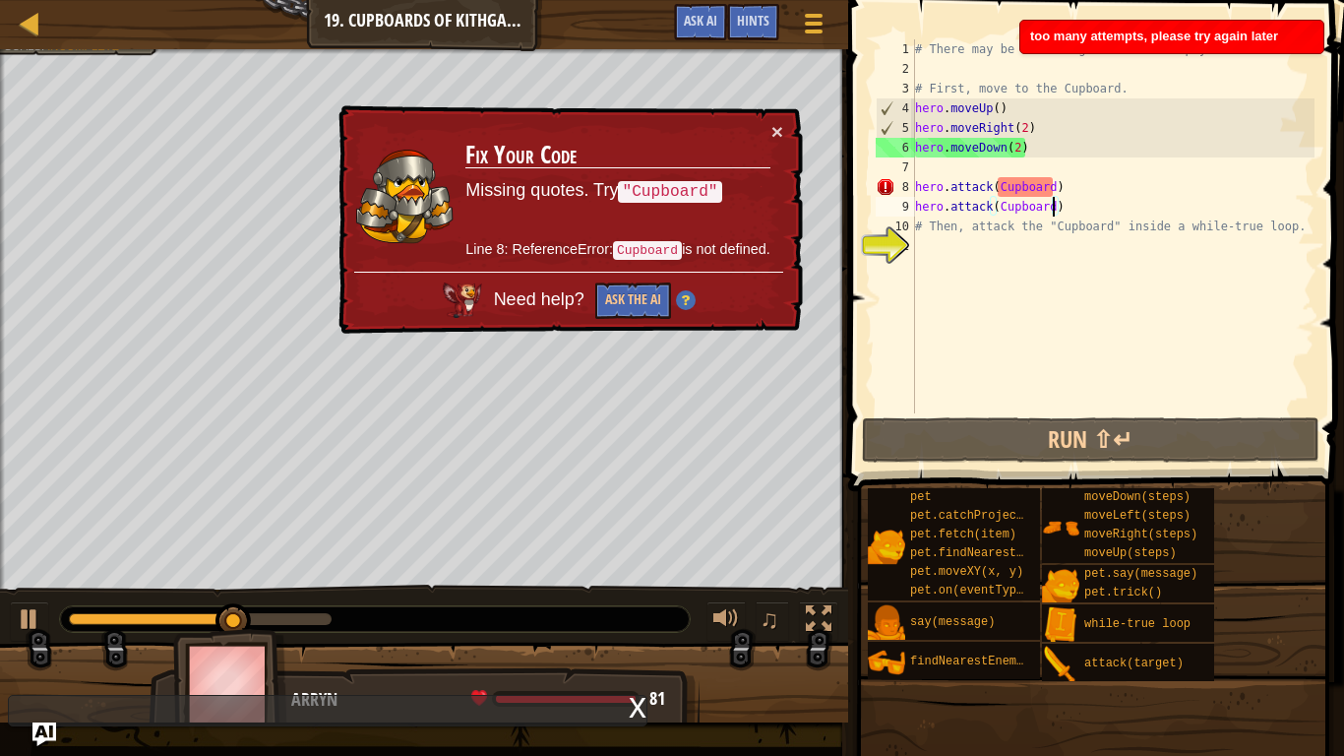
click at [681, 299] on img at bounding box center [686, 300] width 20 height 20
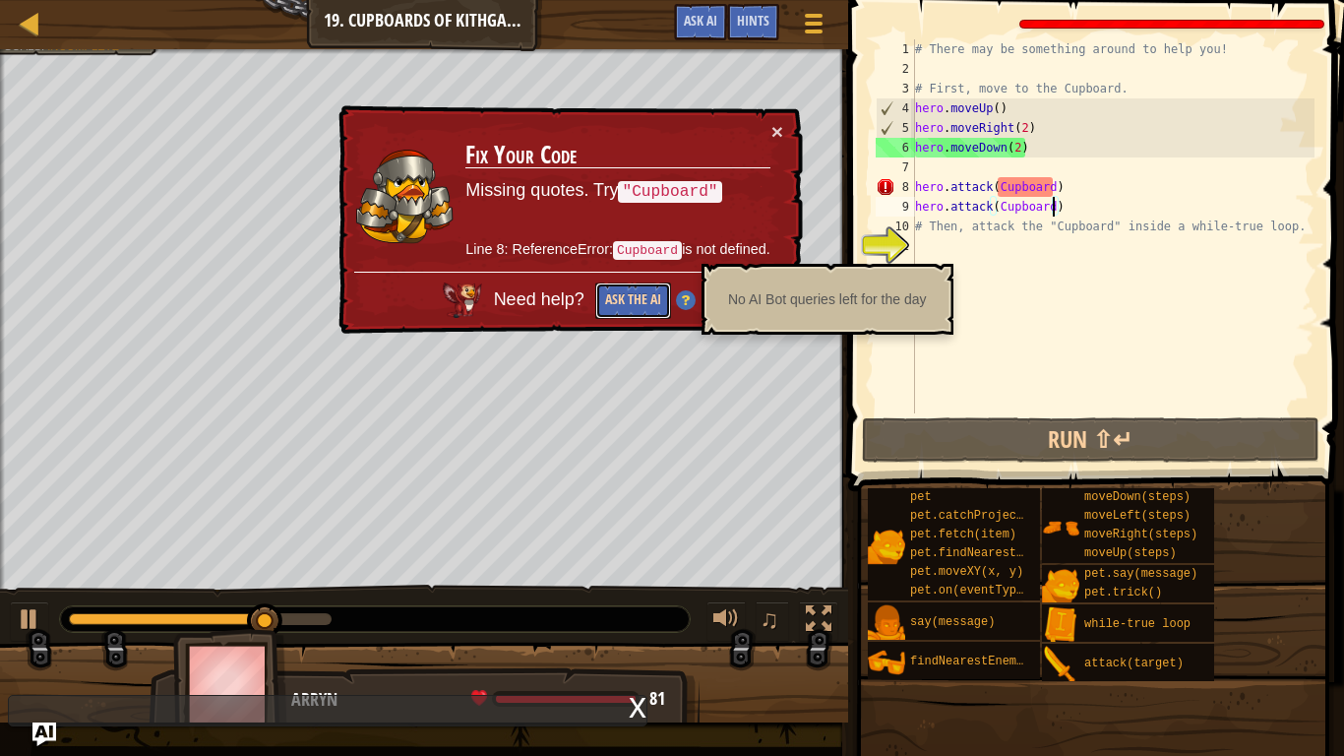
click at [641, 303] on button "Ask the AI" at bounding box center [633, 300] width 76 height 36
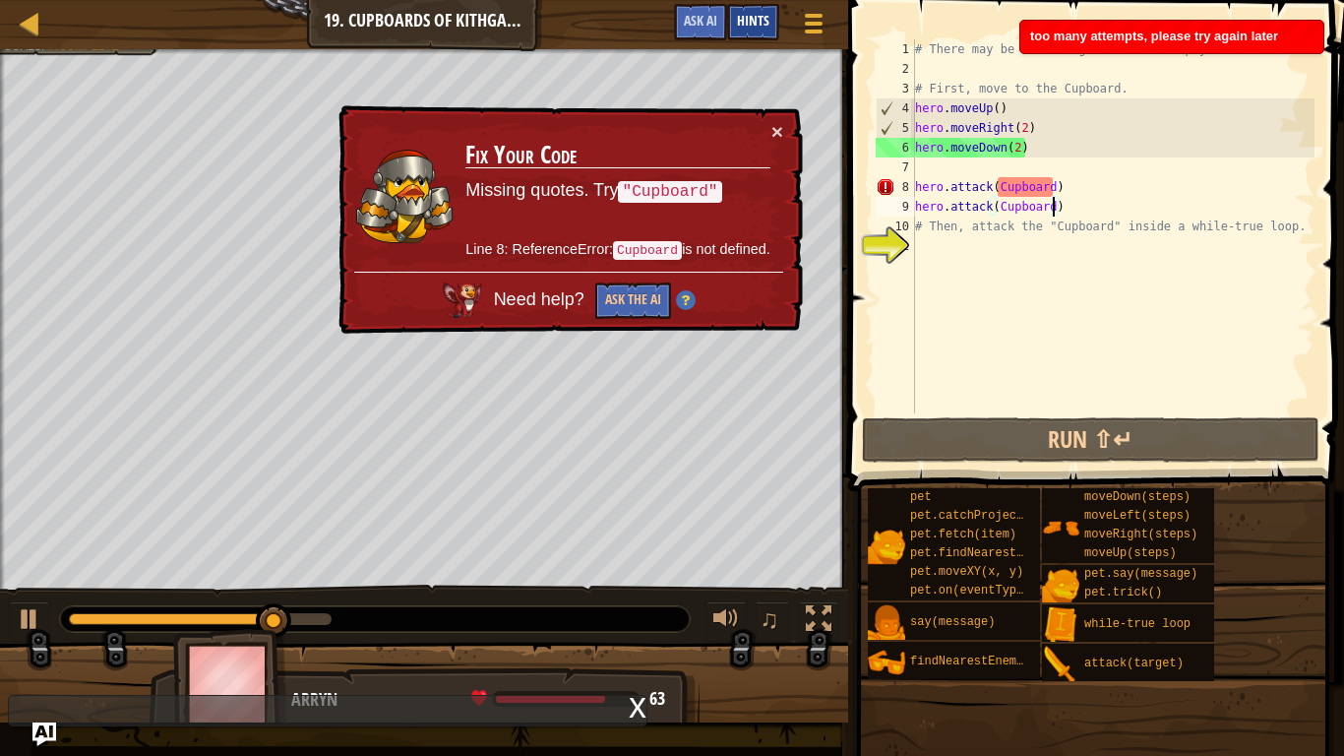
click at [734, 17] on div "Hints" at bounding box center [753, 22] width 52 height 36
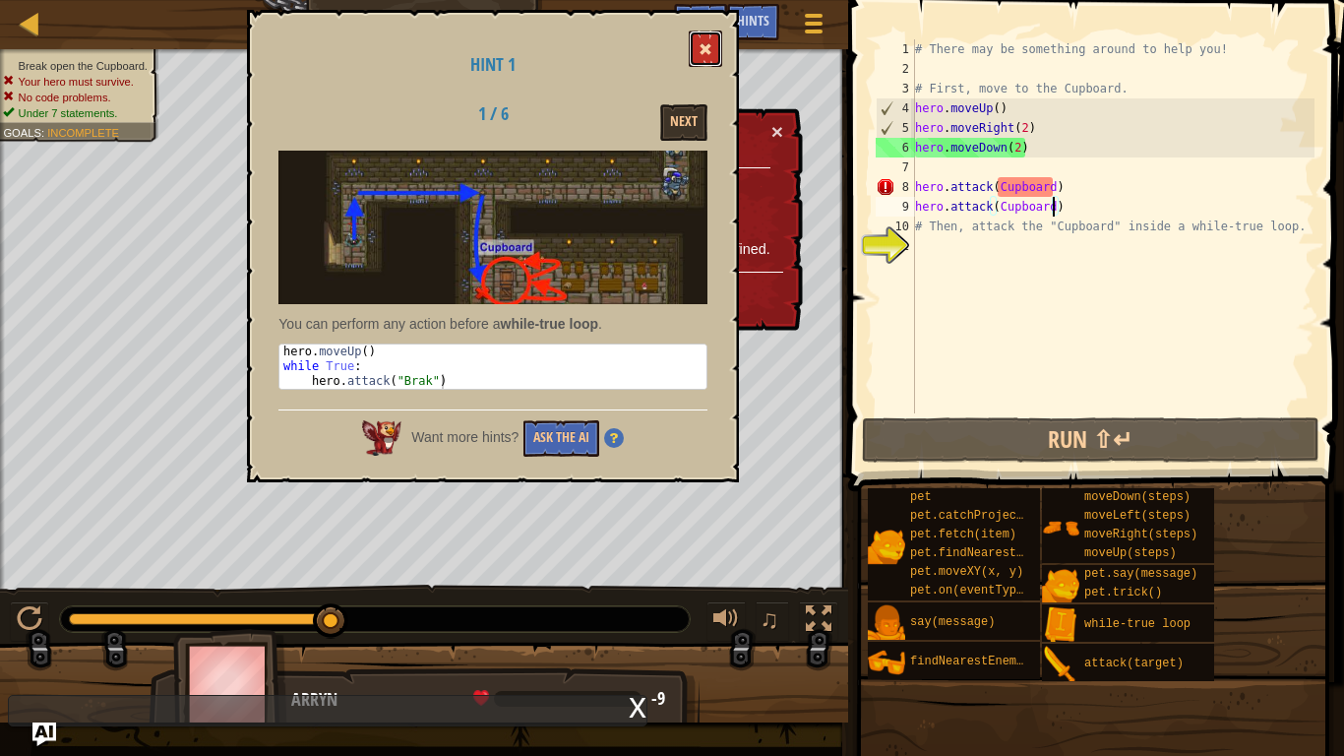
click at [712, 43] on button at bounding box center [705, 49] width 33 height 36
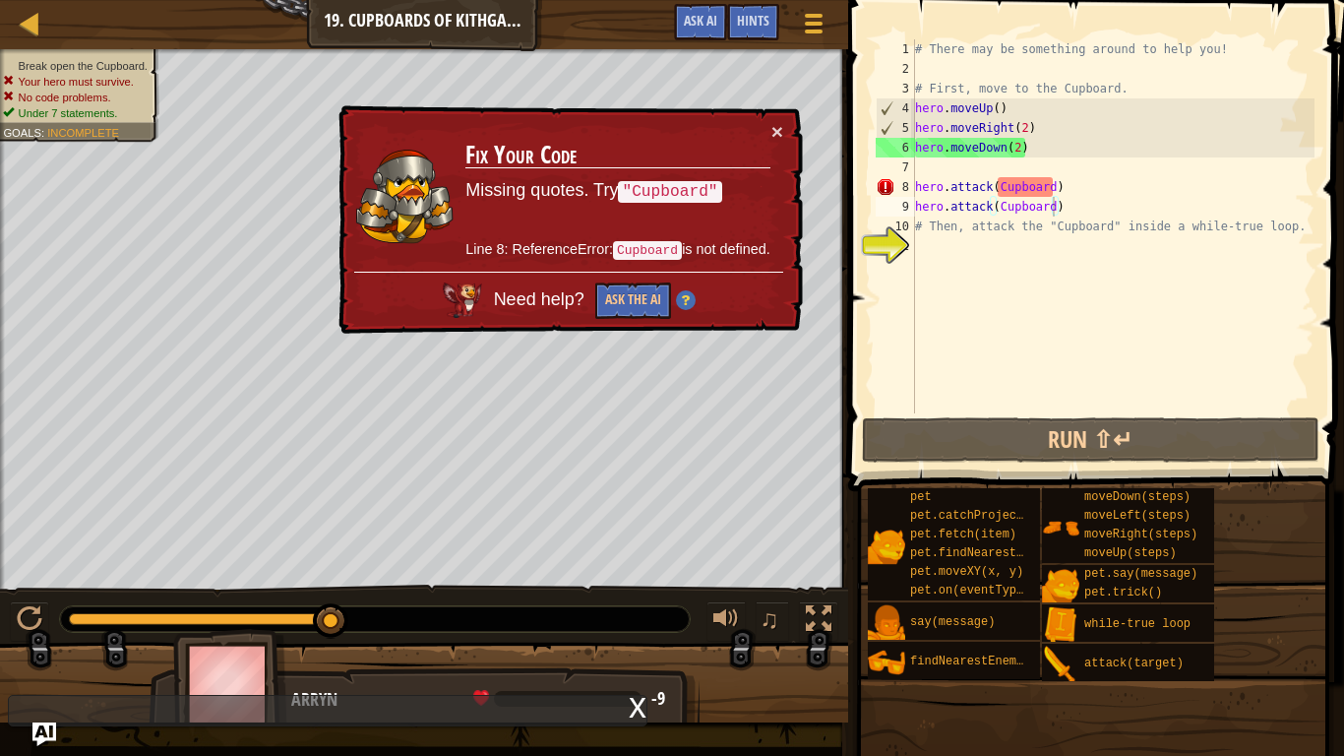
click at [1043, 206] on div "# There may be something around to help you! # First, move to the Cupboard. her…" at bounding box center [1112, 245] width 403 height 413
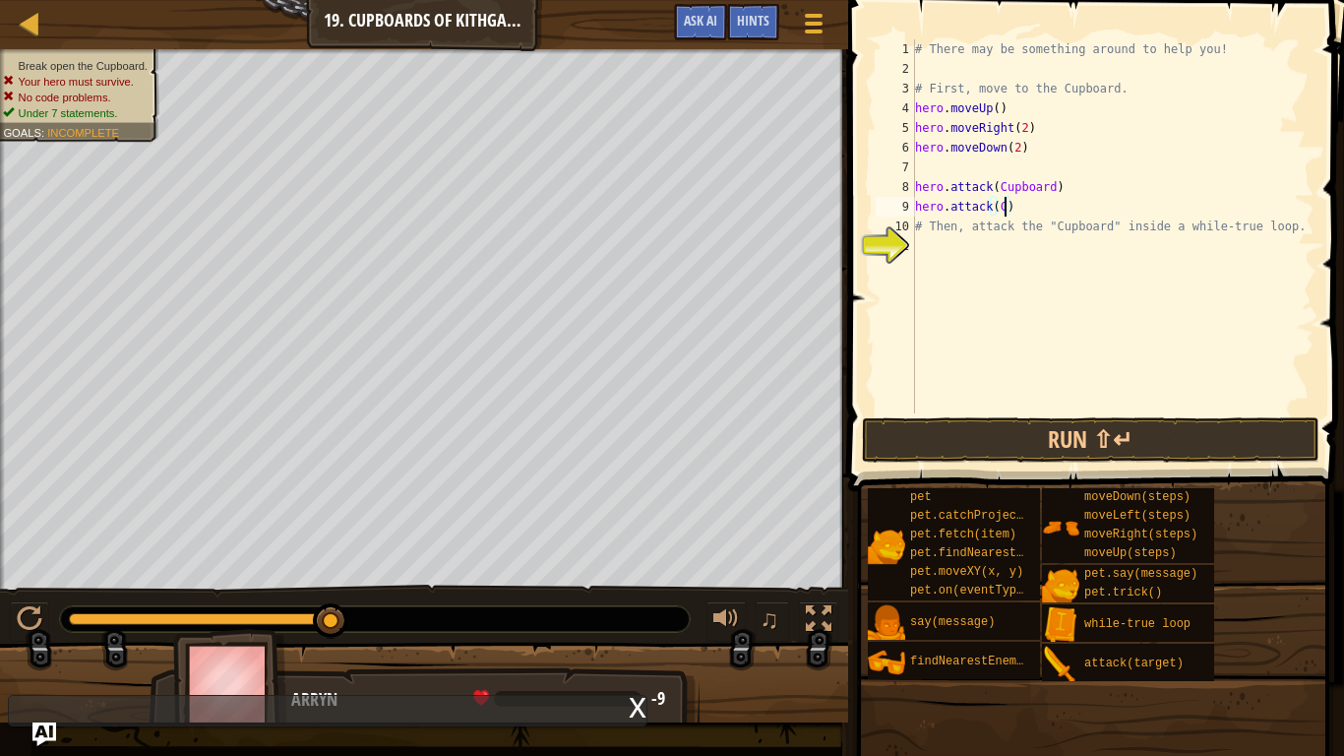
scroll to position [9, 12]
click at [1054, 184] on div "# There may be something around to help you! # First, move to the Cupboard. her…" at bounding box center [1112, 245] width 403 height 413
click at [997, 204] on div "# There may be something around to help you! # First, move to the Cupboard. her…" at bounding box center [1112, 245] width 403 height 413
click at [993, 426] on button "Run ⇧↵" at bounding box center [1091, 439] width 459 height 45
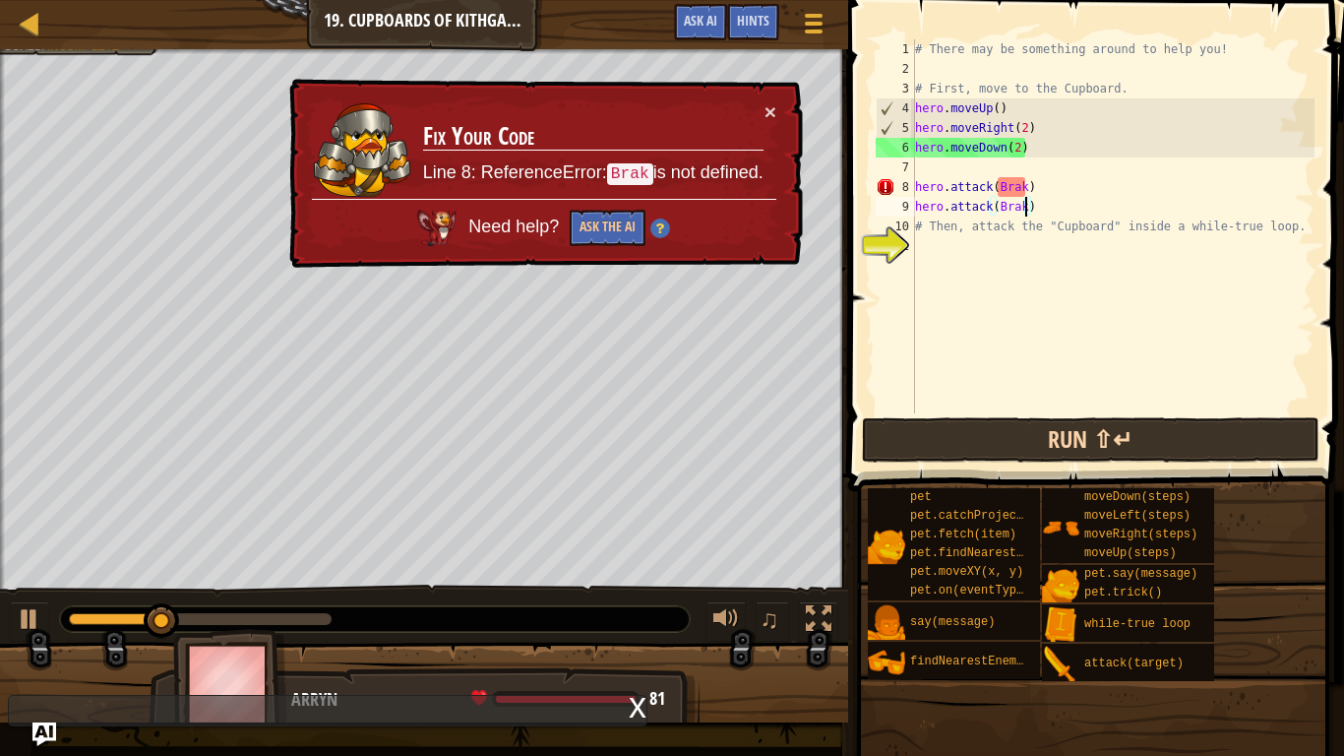
scroll to position [9, 17]
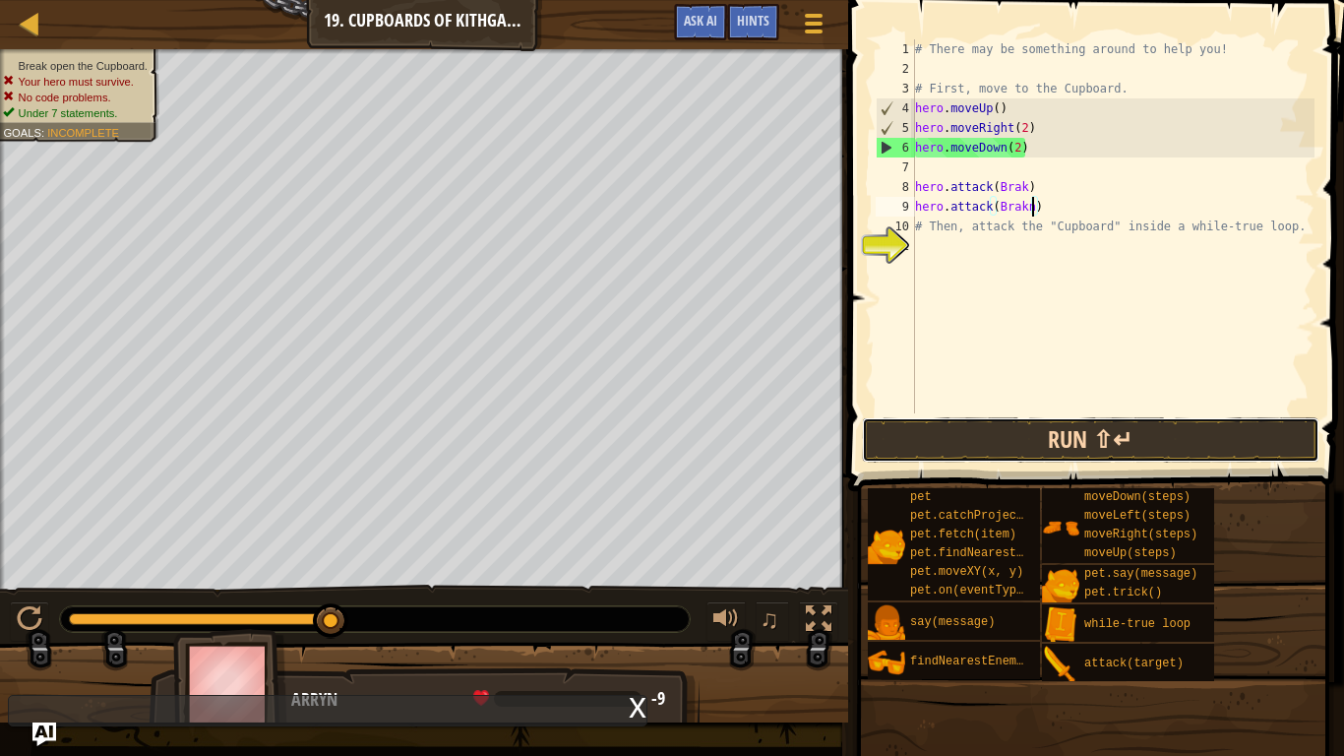
click at [1198, 444] on button "Run ⇧↵" at bounding box center [1091, 439] width 459 height 45
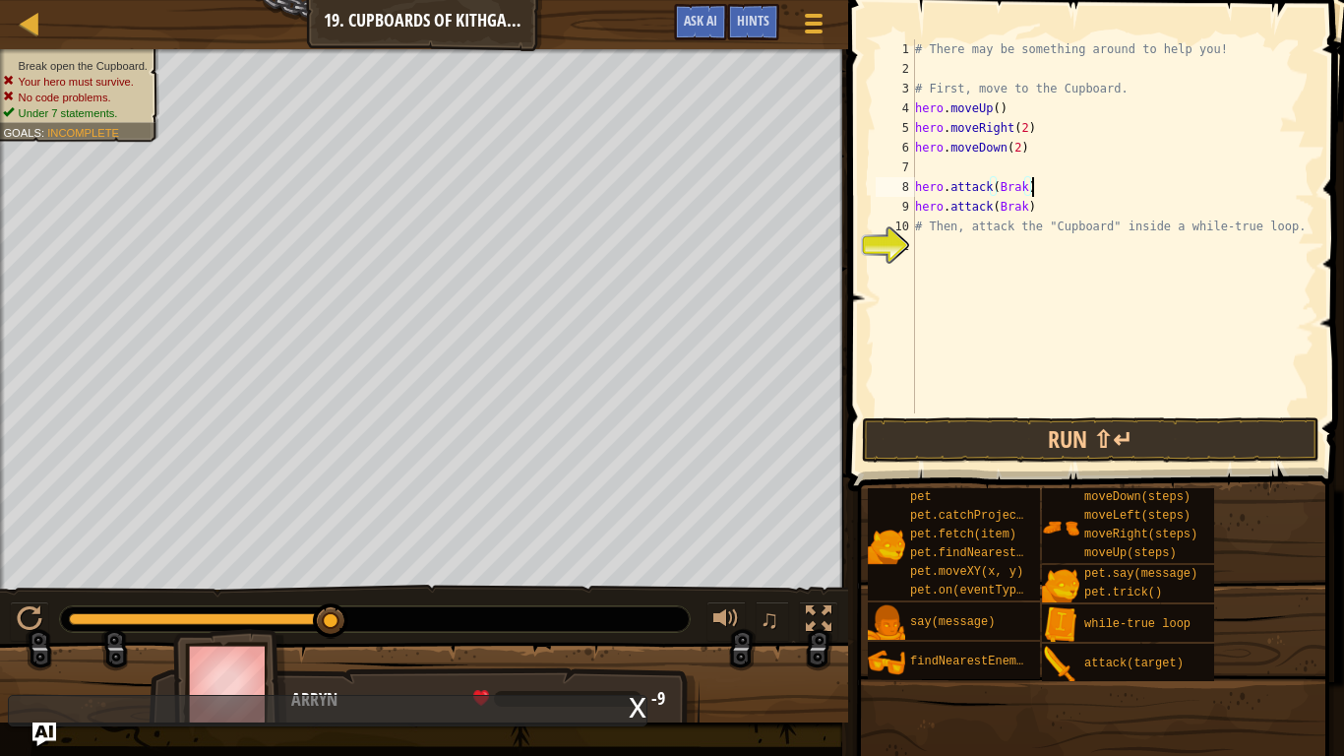
click at [1044, 186] on div "# There may be something around to help you! # First, move to the Cupboard. her…" at bounding box center [1112, 245] width 403 height 413
type textarea "h"
click at [1046, 204] on div "# There may be something around to help you! # First, move to the Cupboard. her…" at bounding box center [1112, 245] width 403 height 413
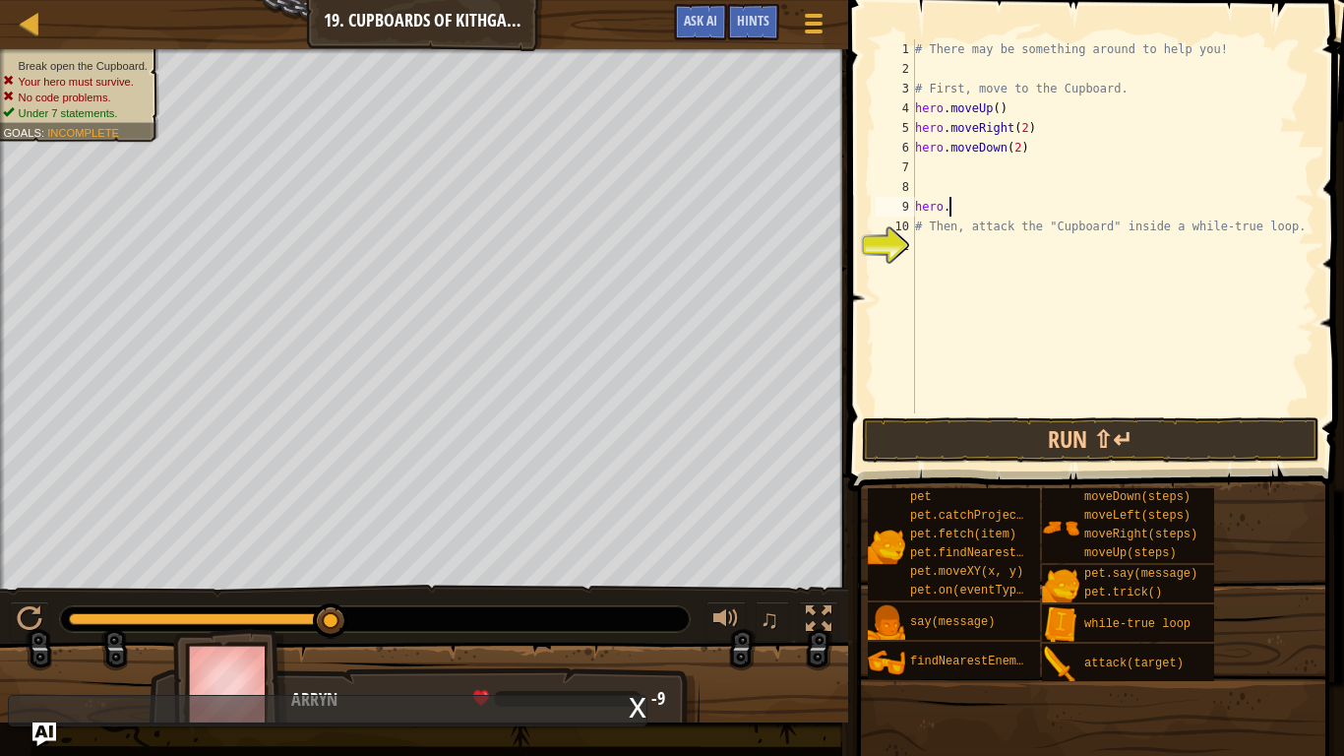
type textarea "h"
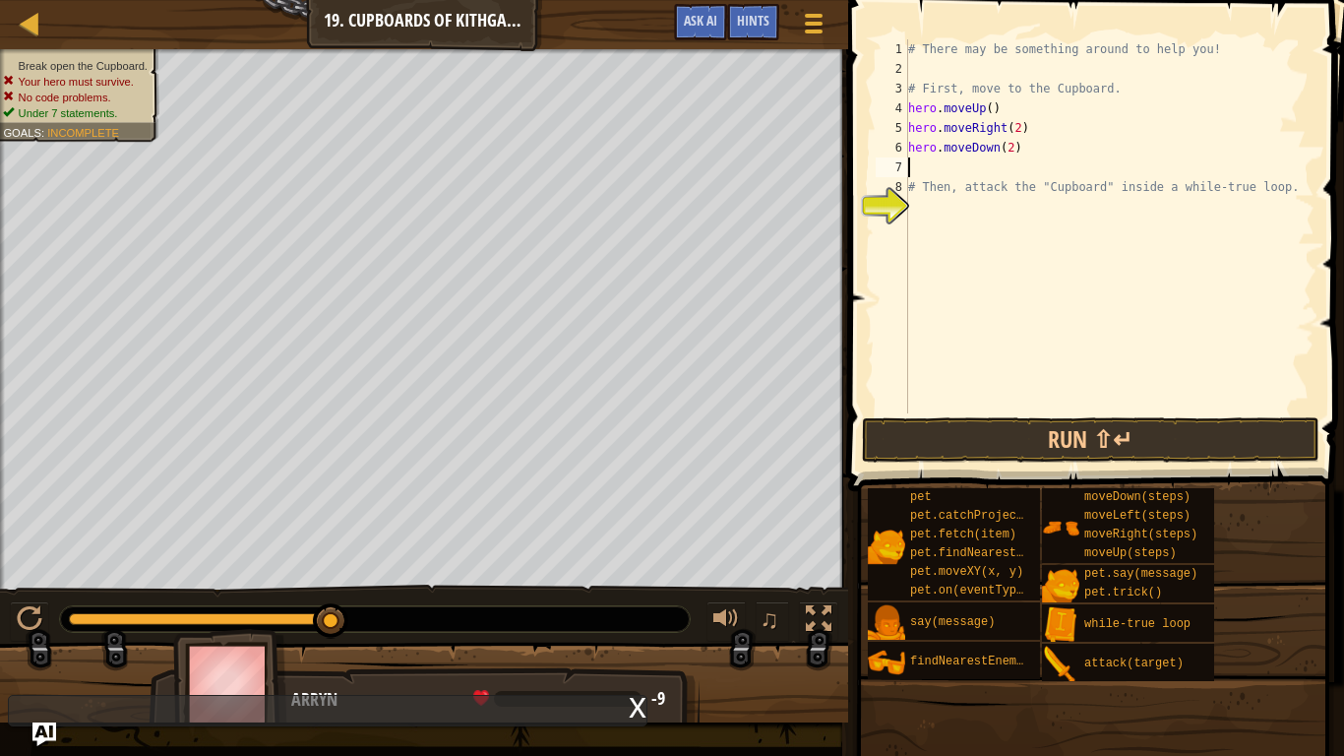
click at [1001, 224] on div "# There may be something around to help you! # First, move to the Cupboard. her…" at bounding box center [1109, 245] width 410 height 413
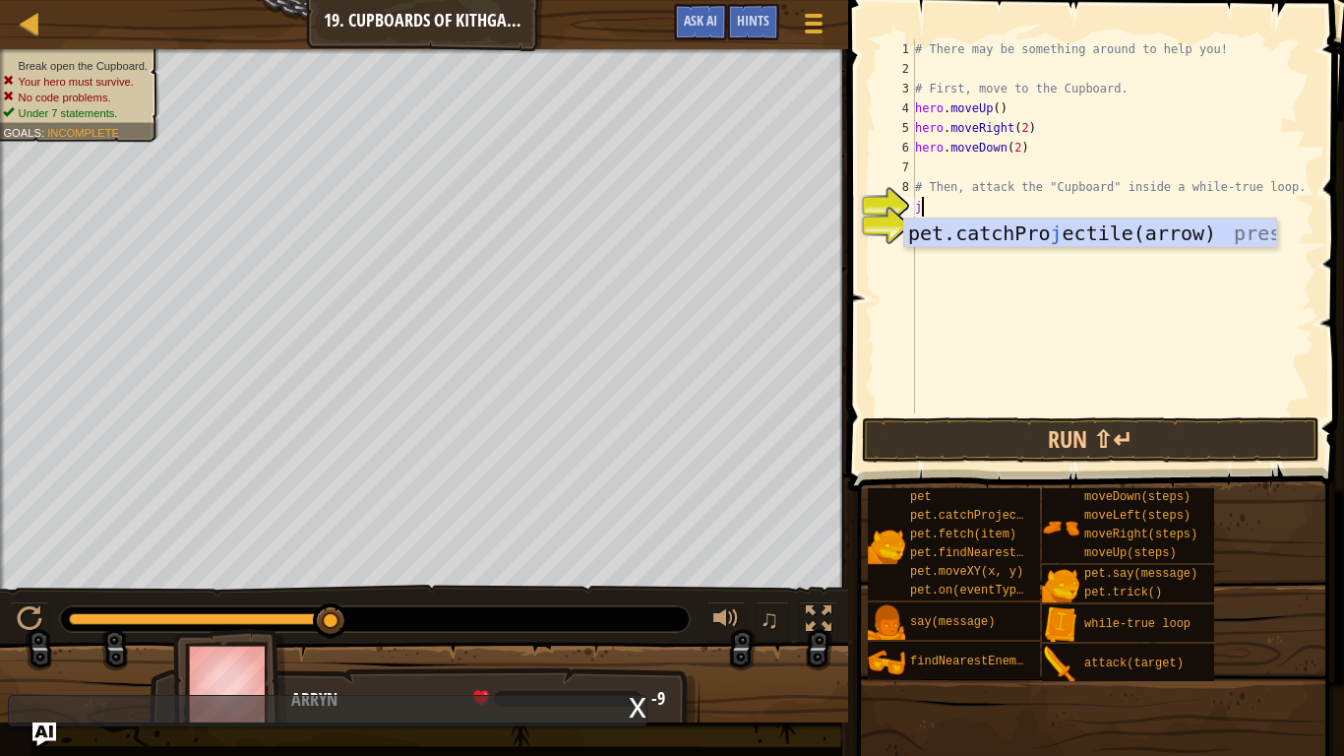
scroll to position [9, 1]
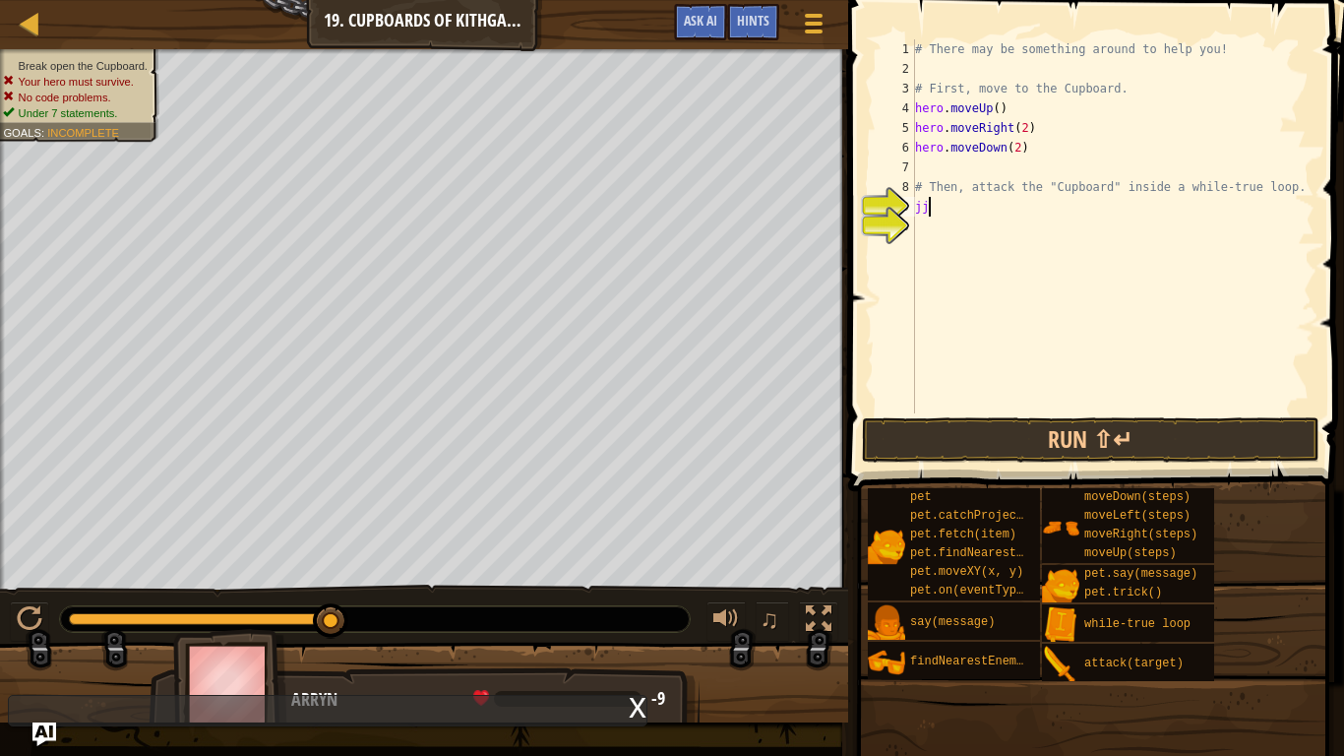
type textarea "j"
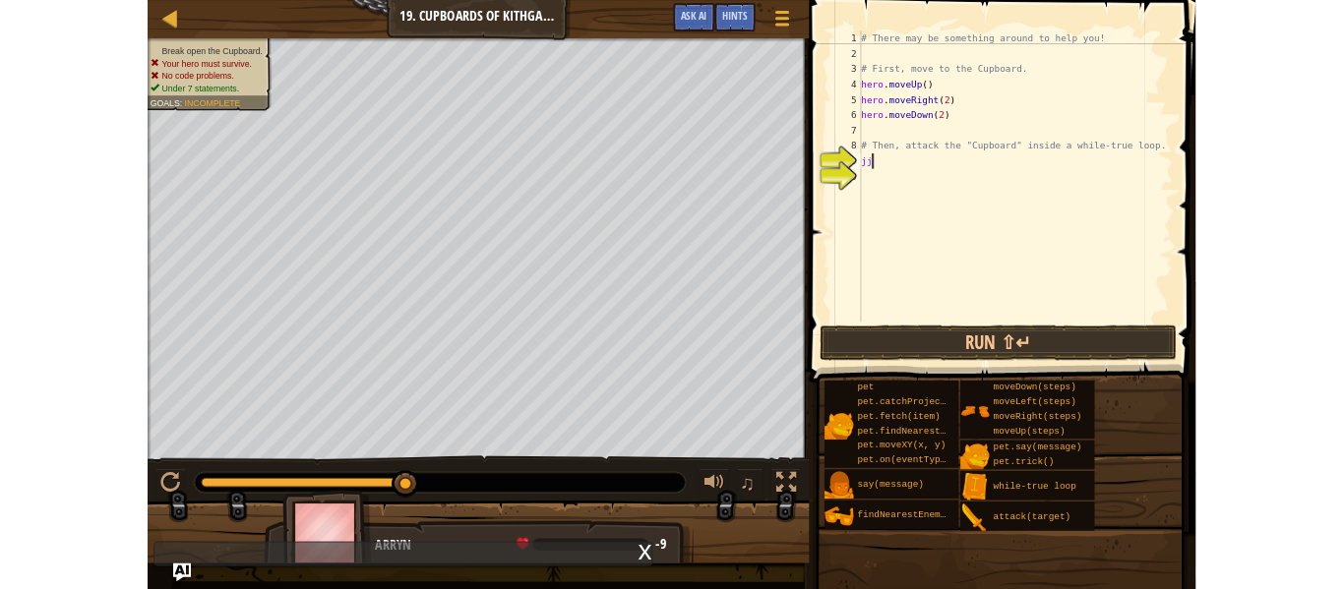
scroll to position [9, 0]
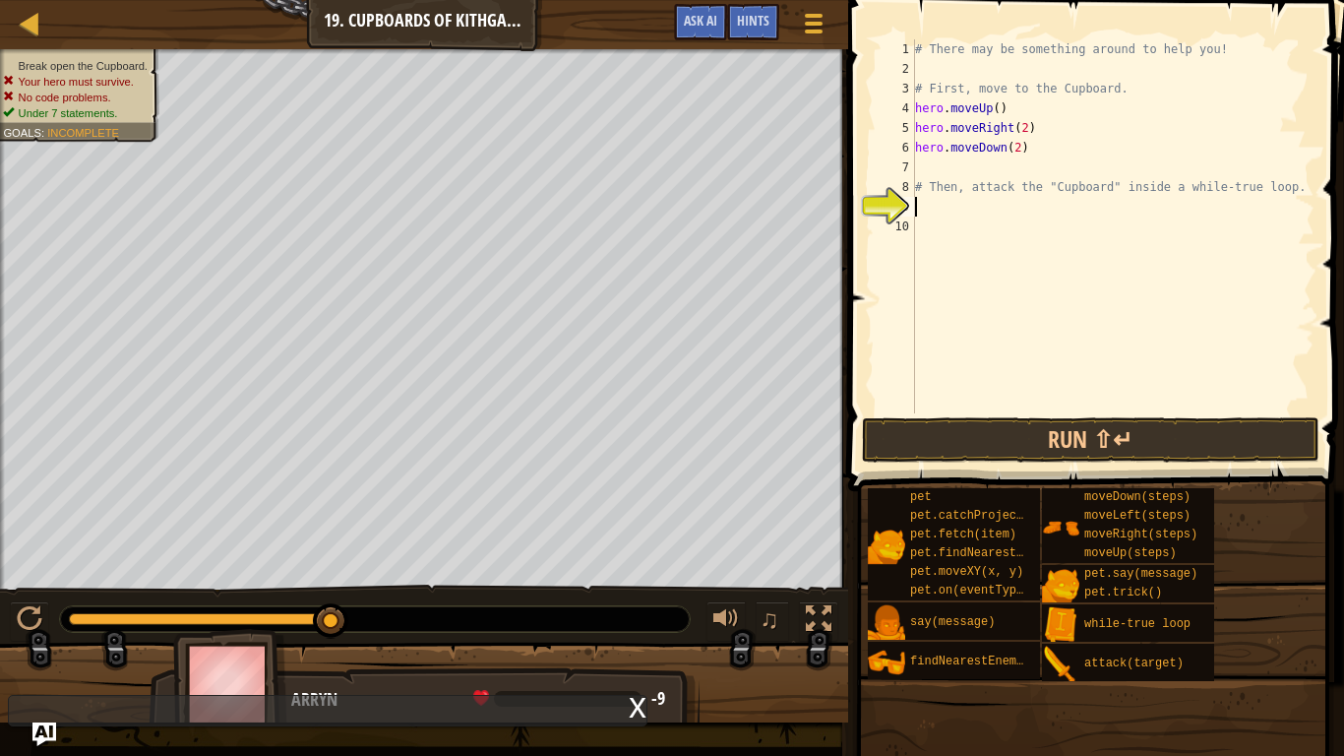
click at [959, 161] on div "# There may be something around to help you! # First, move to the Cupboard. her…" at bounding box center [1112, 245] width 403 height 413
click at [35, 14] on div at bounding box center [30, 23] width 25 height 25
